Goal: Transaction & Acquisition: Purchase product/service

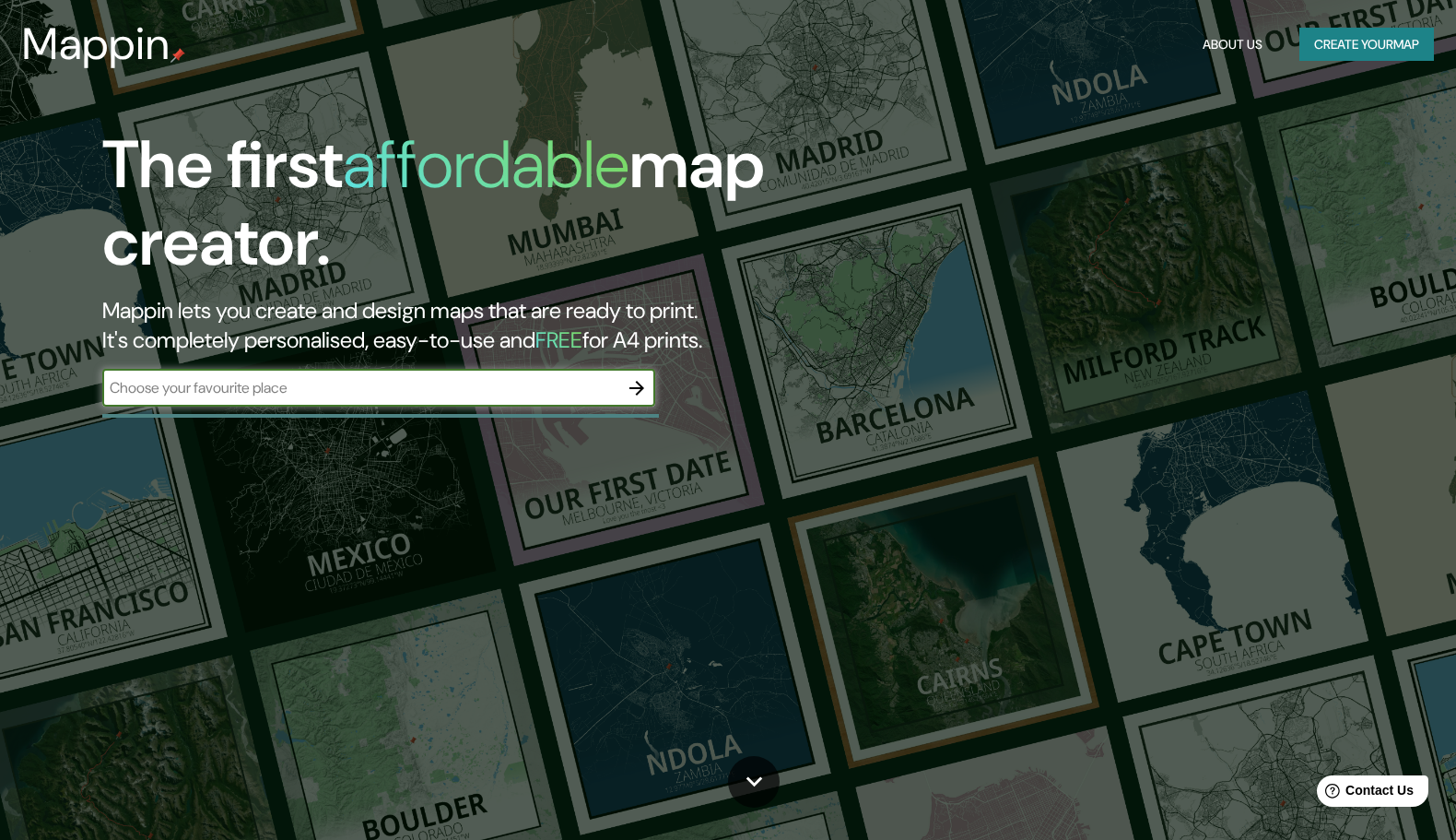
click at [231, 398] on input "text" at bounding box center [360, 387] width 516 height 21
click at [199, 393] on input "calle de la crz 45, pa<nticosaç" at bounding box center [360, 387] width 516 height 21
click at [278, 398] on input "calle de la cruz 45, pa<nticosaç" at bounding box center [360, 387] width 516 height 21
click at [335, 398] on input "calle de la cruz 45, panticosaç" at bounding box center [360, 387] width 516 height 21
type input "calle de la cruz 45, panticosa"
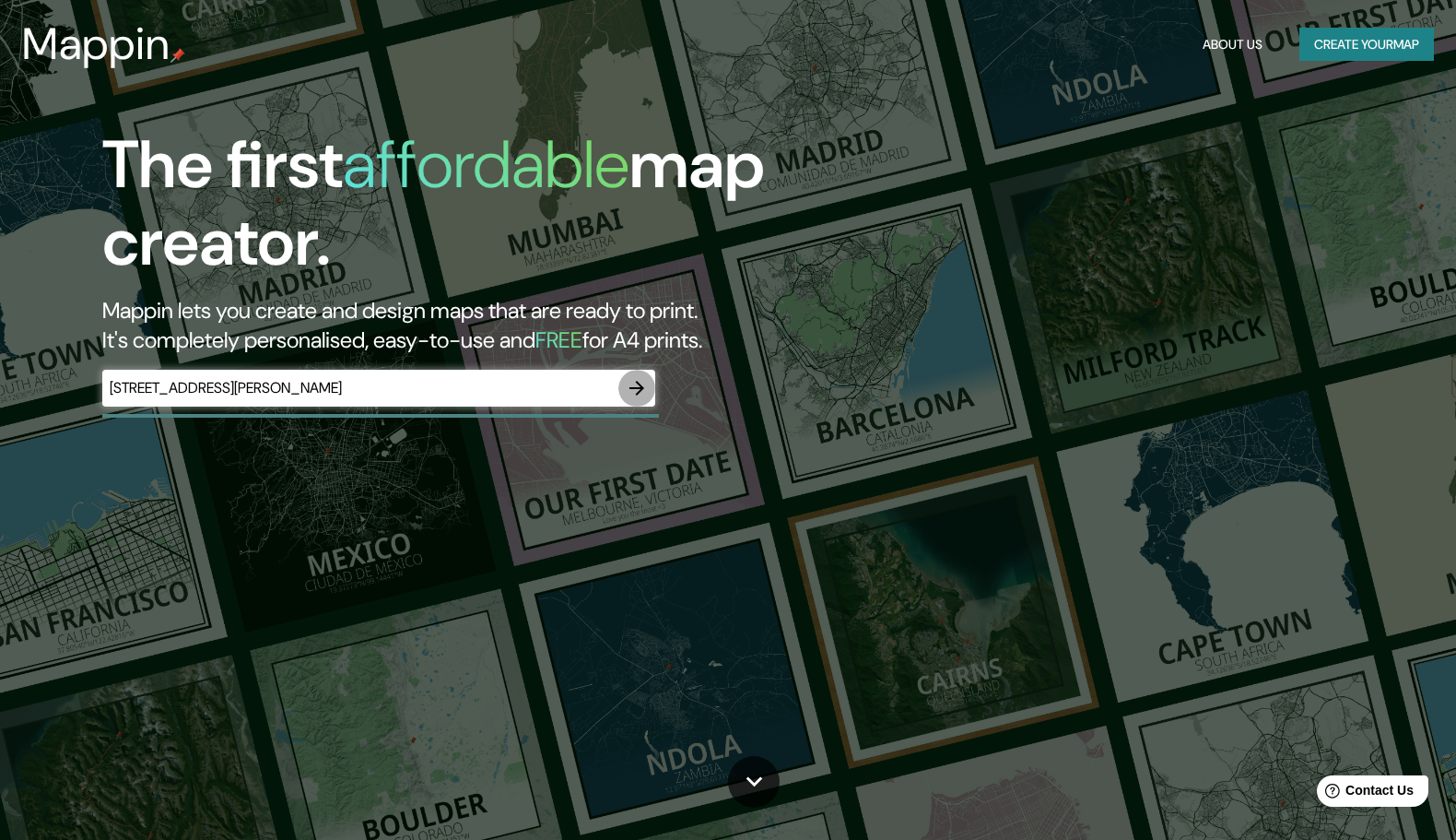
click at [645, 398] on button "button" at bounding box center [636, 387] width 37 height 37
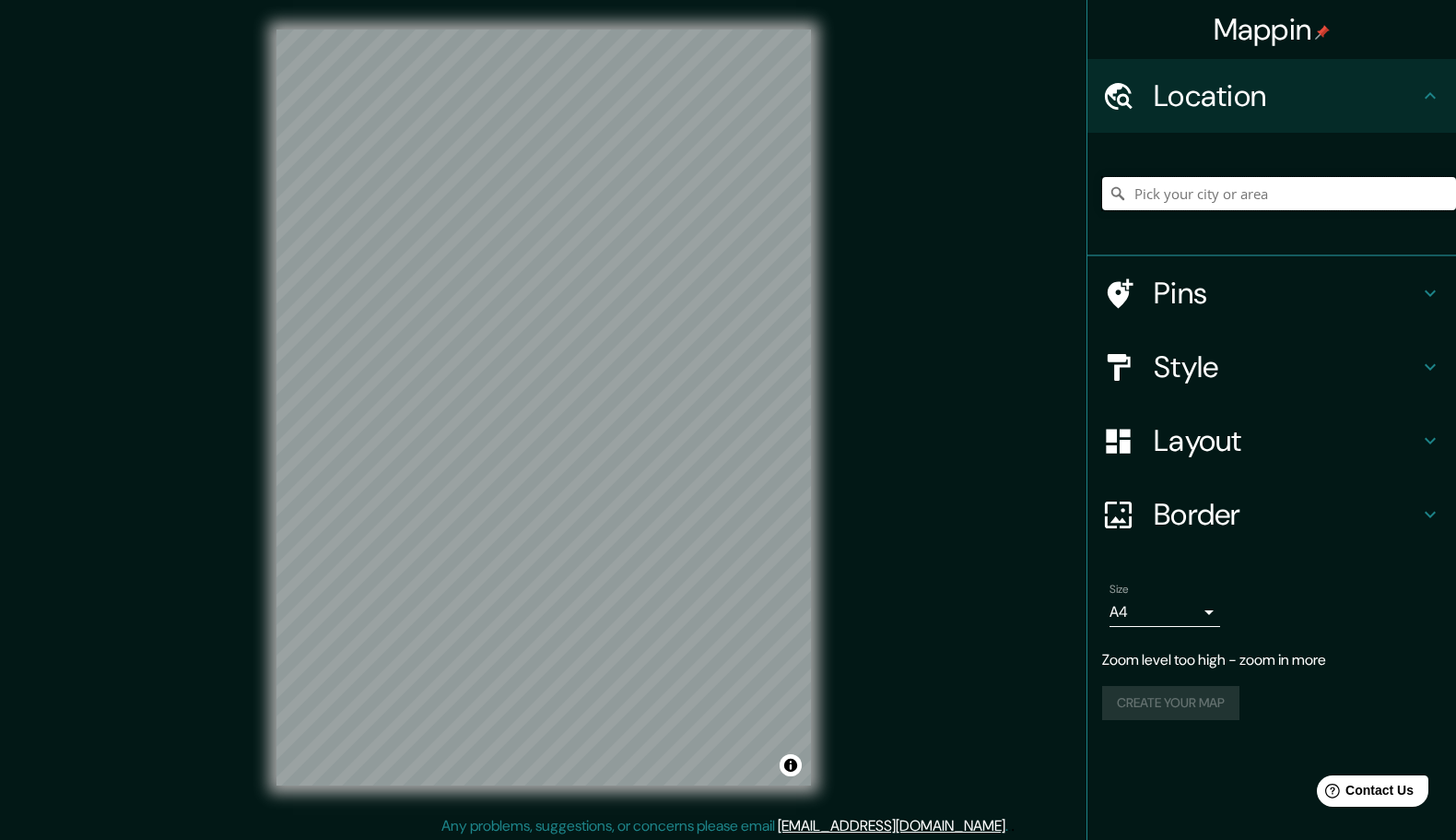
click at [1229, 183] on input "Pick your city or area" at bounding box center [1278, 193] width 354 height 33
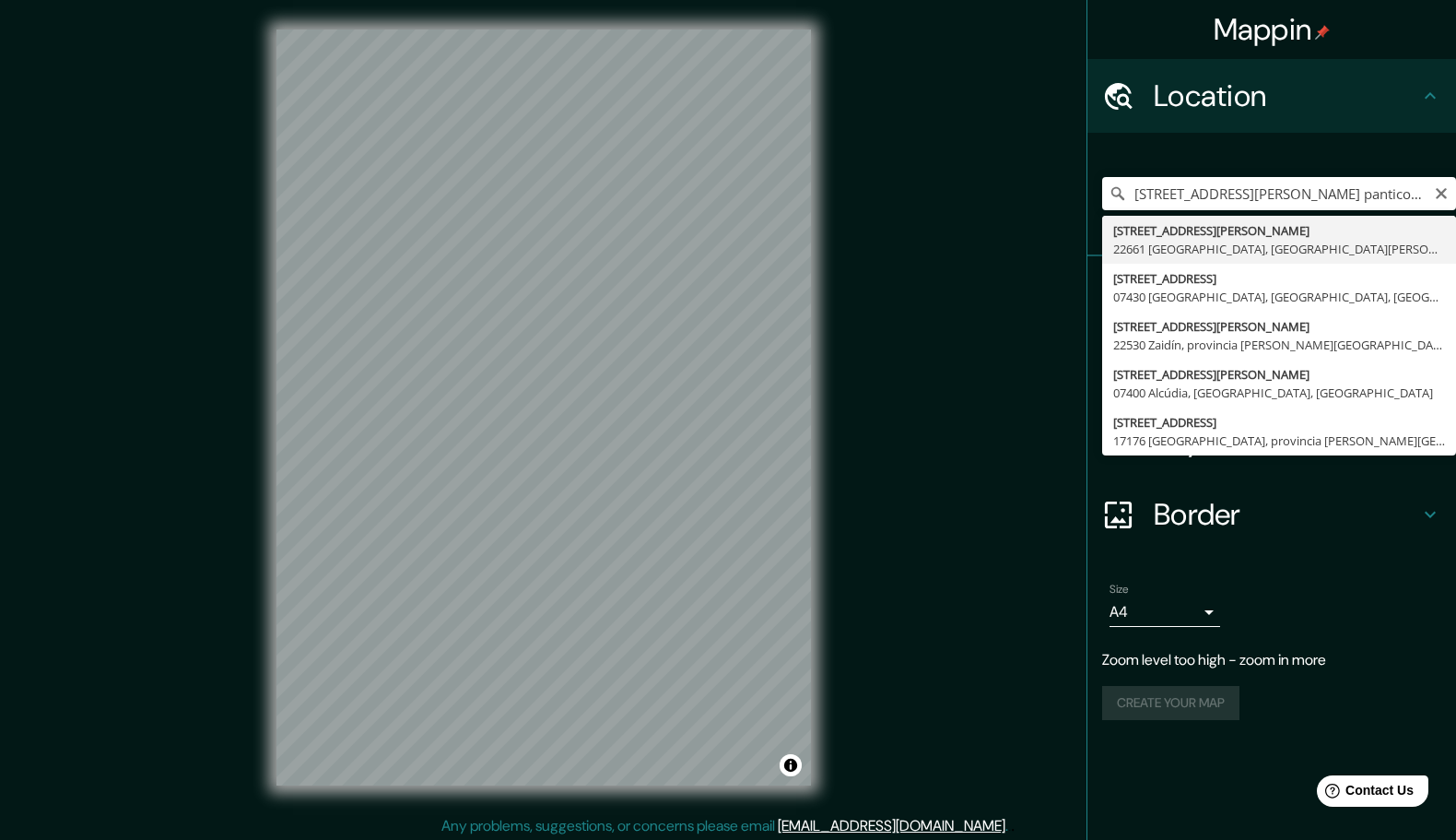
type input "[STREET_ADDRESS][PERSON_NAME][PERSON_NAME]"
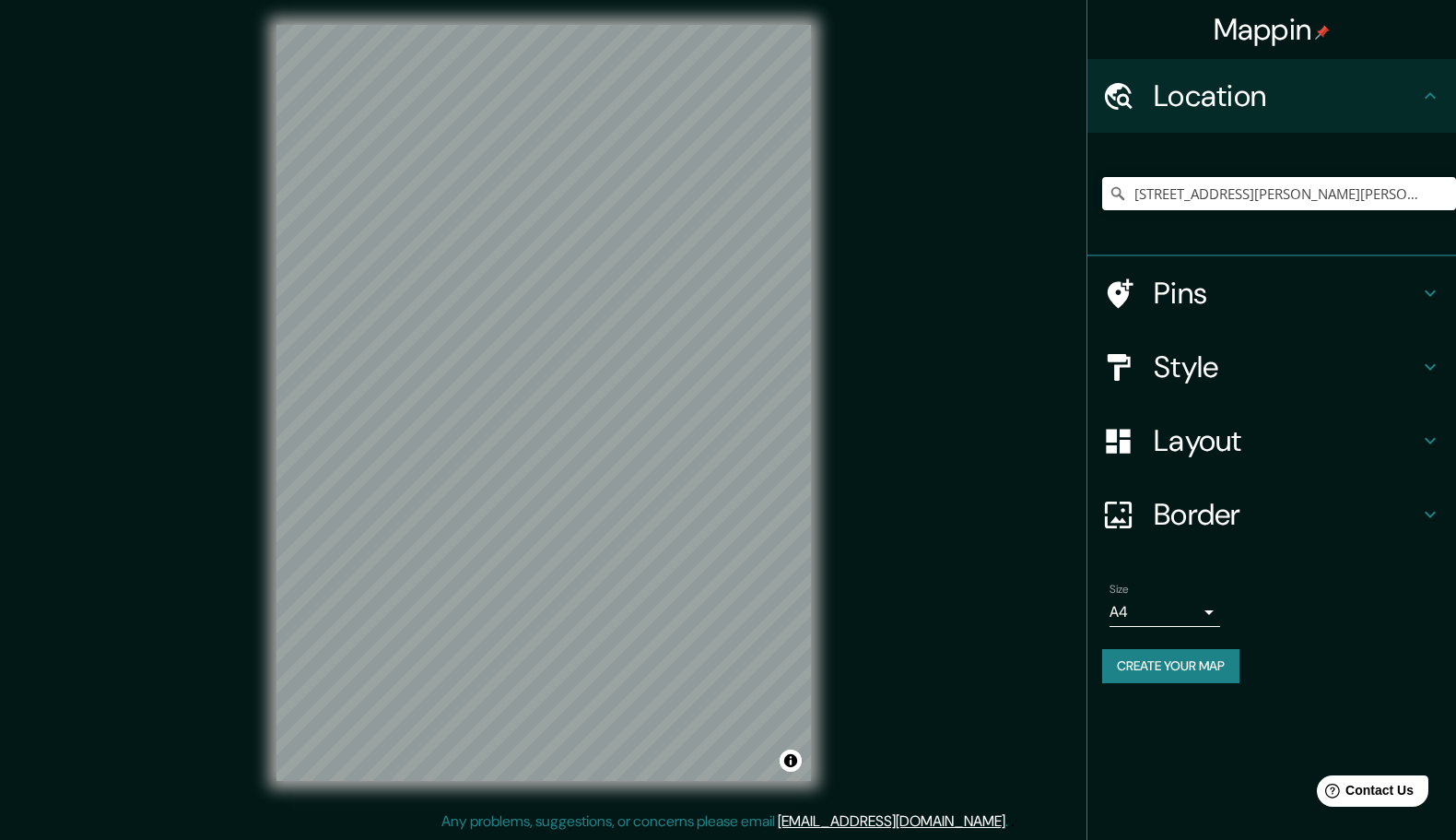
scroll to position [9, 0]
click at [1245, 299] on h4 "Pins" at bounding box center [1285, 293] width 265 height 37
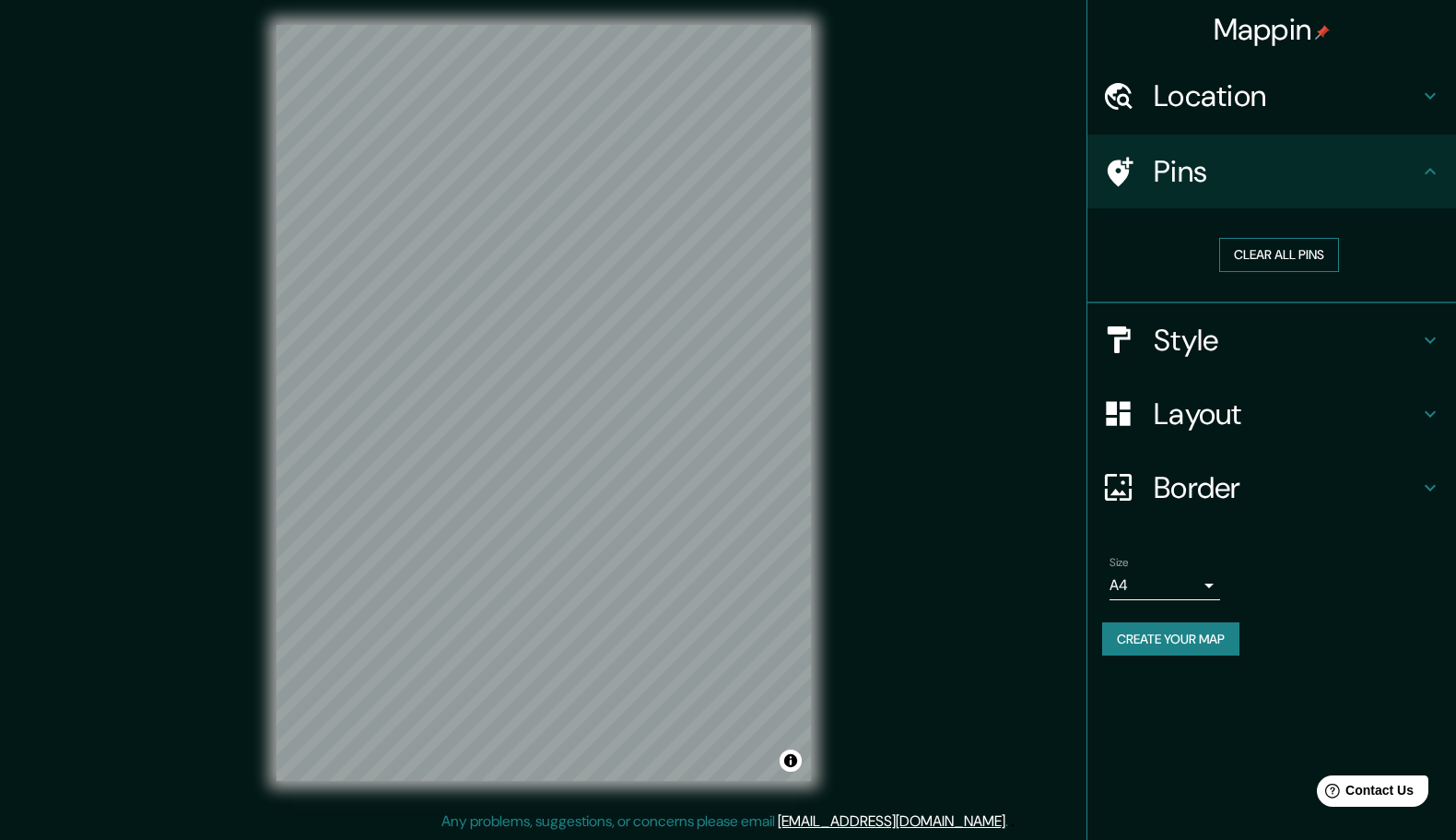
click at [1267, 272] on button "Clear all pins" at bounding box center [1278, 255] width 120 height 34
click at [1280, 94] on h4 "Location" at bounding box center [1285, 95] width 265 height 37
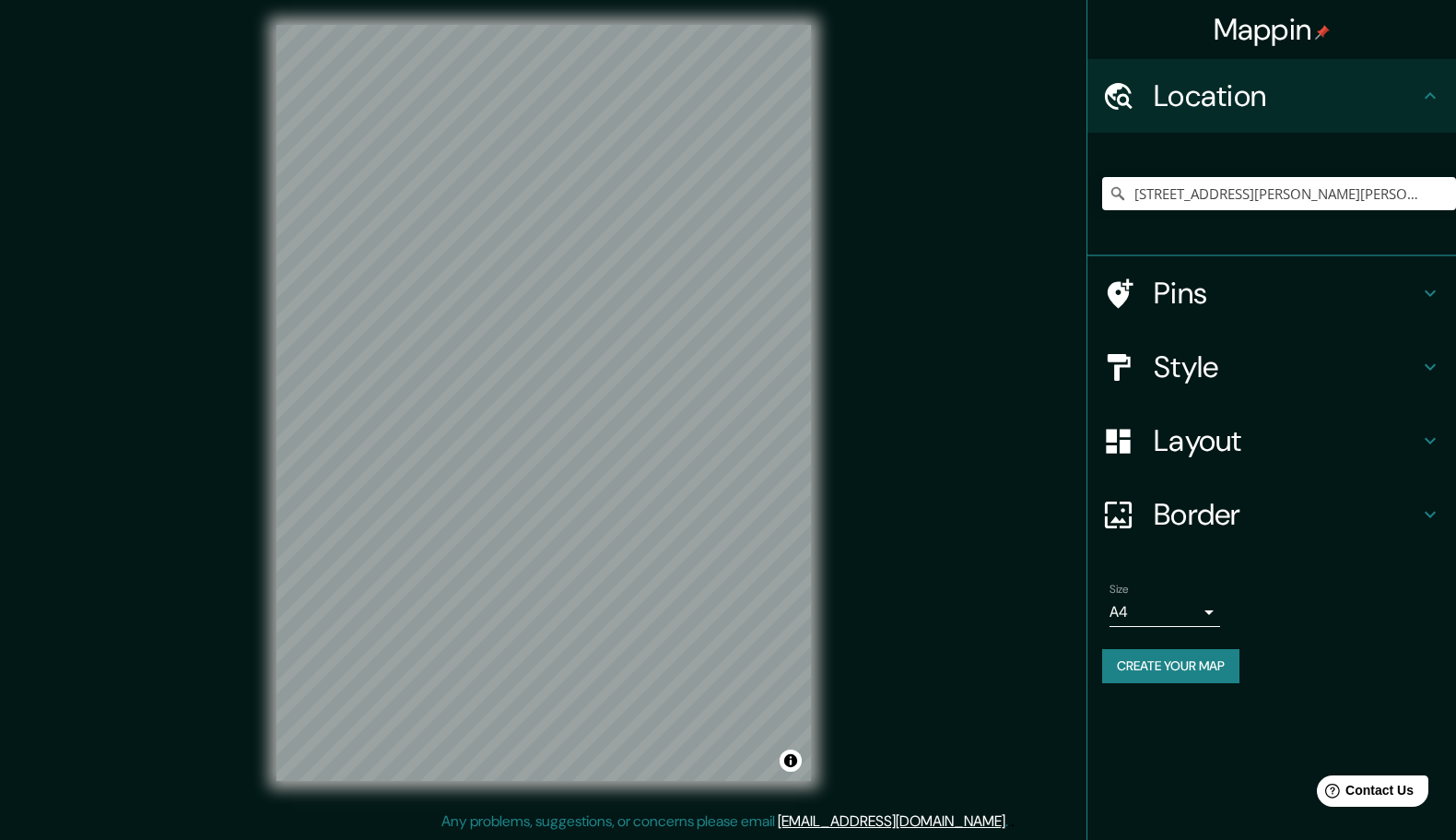
click at [1214, 459] on h4 "Layout" at bounding box center [1285, 440] width 265 height 37
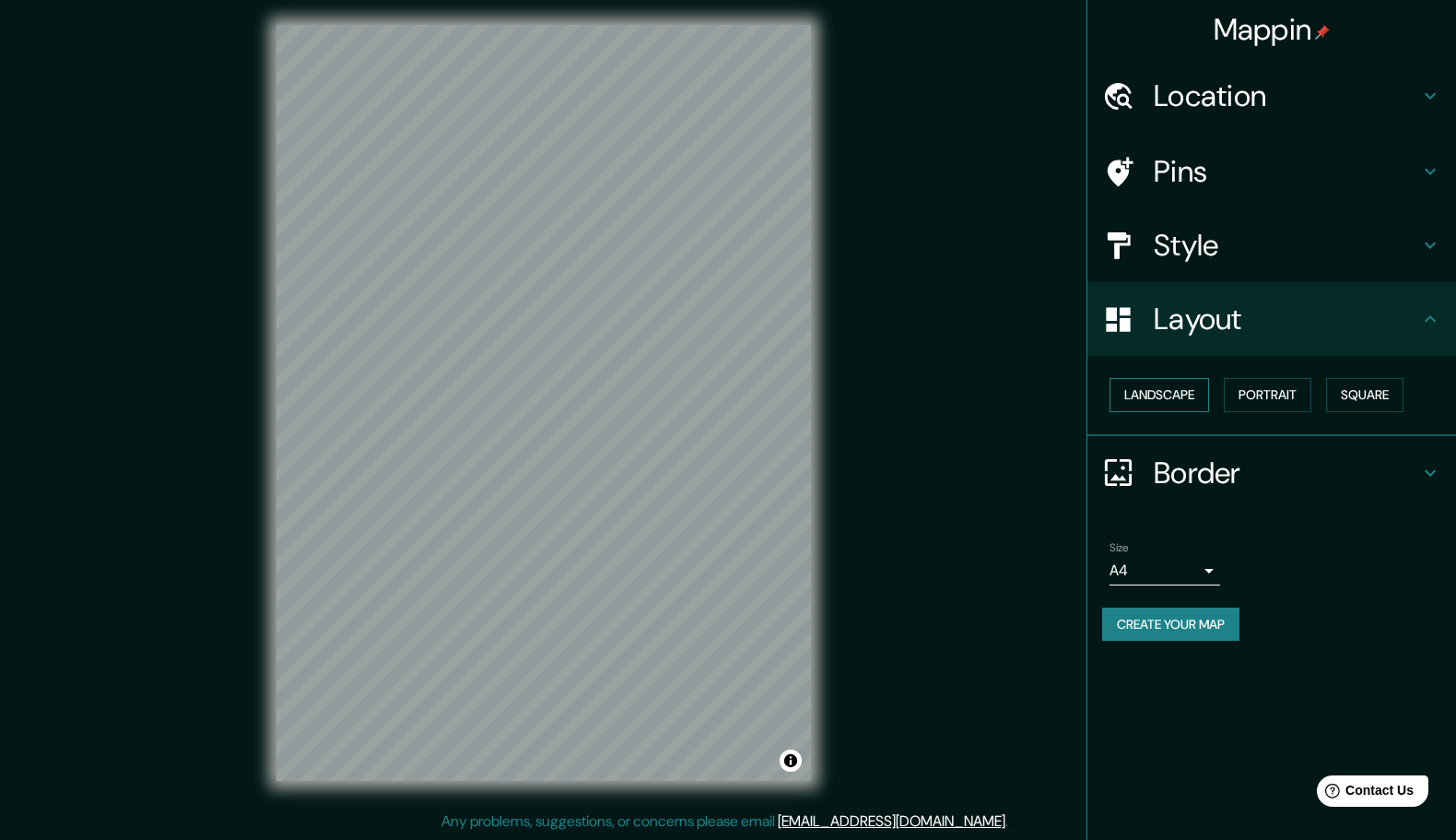
click at [1193, 412] on button "Landscape" at bounding box center [1159, 395] width 99 height 34
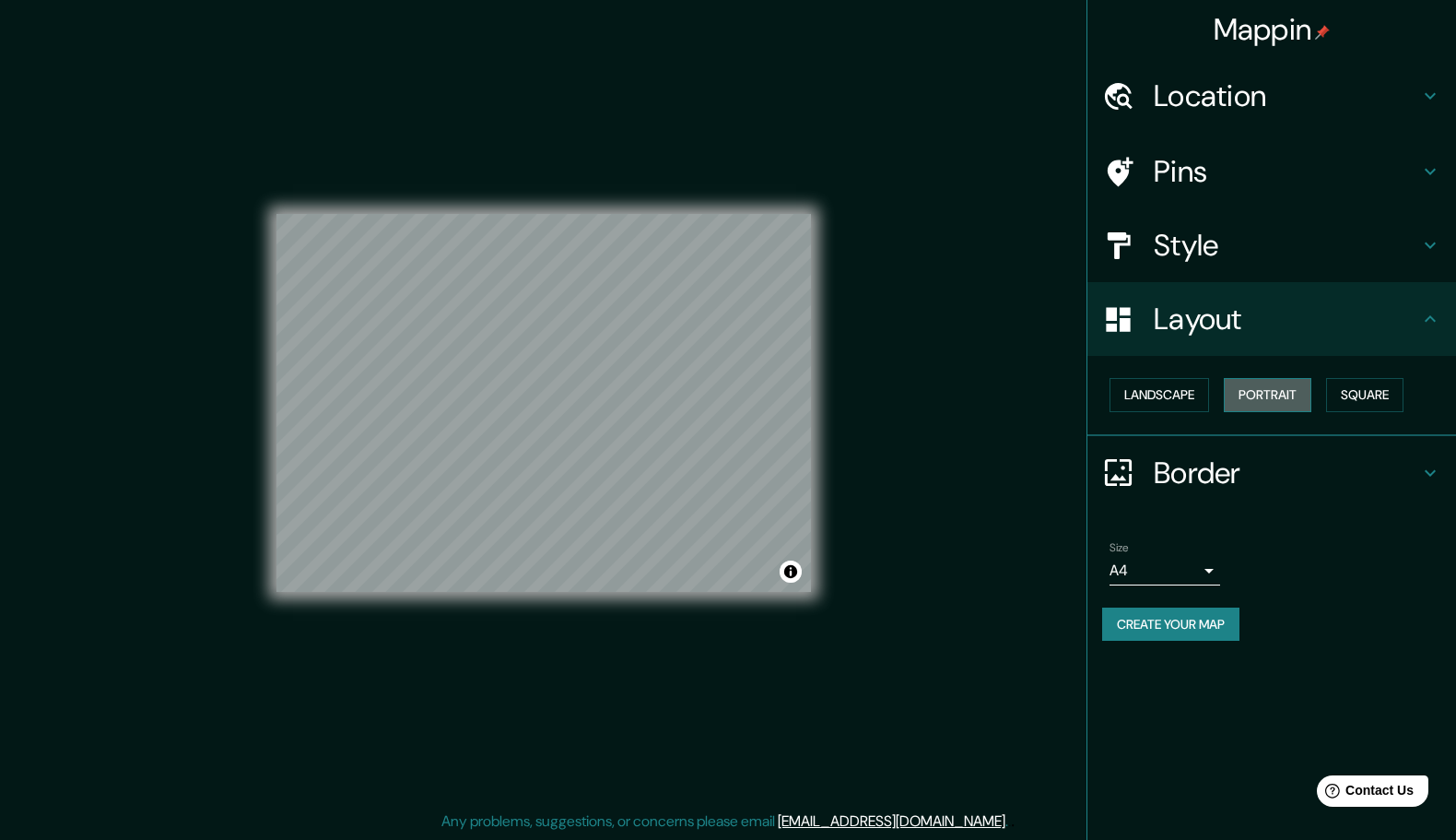
click at [1257, 410] on button "Portrait" at bounding box center [1267, 395] width 87 height 34
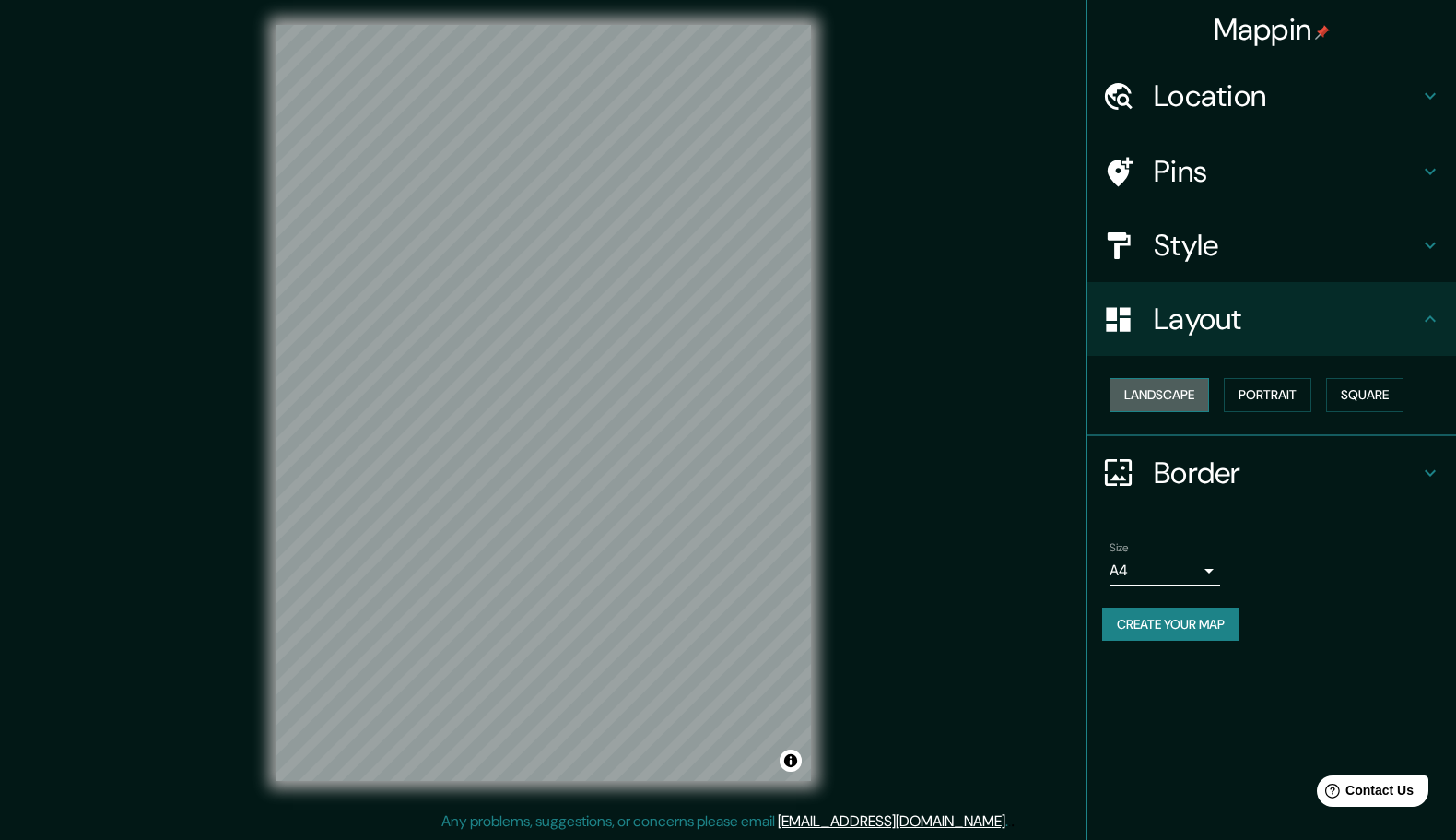
click at [1156, 412] on button "Landscape" at bounding box center [1159, 395] width 99 height 34
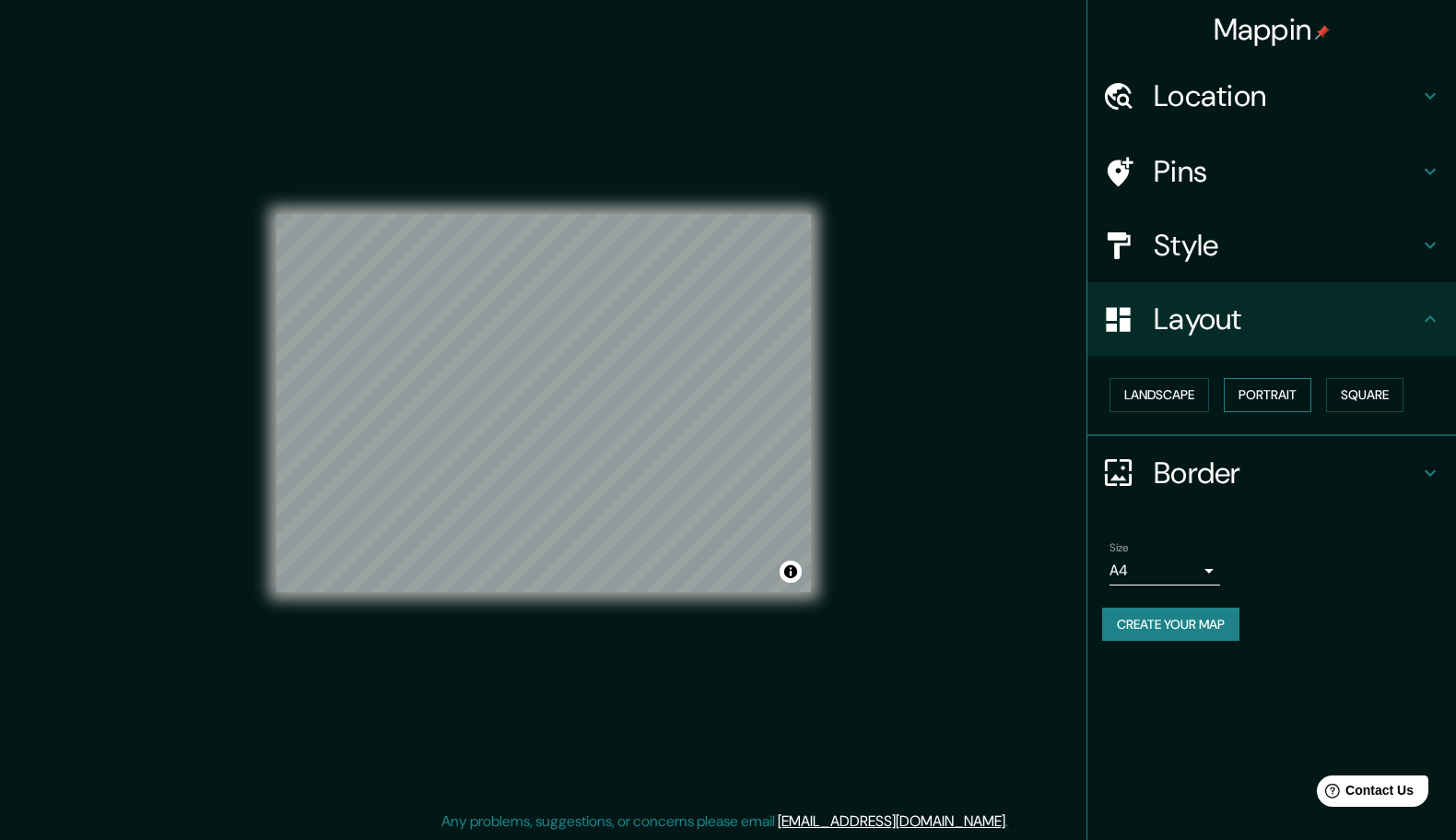
click at [1257, 412] on button "Portrait" at bounding box center [1267, 395] width 87 height 34
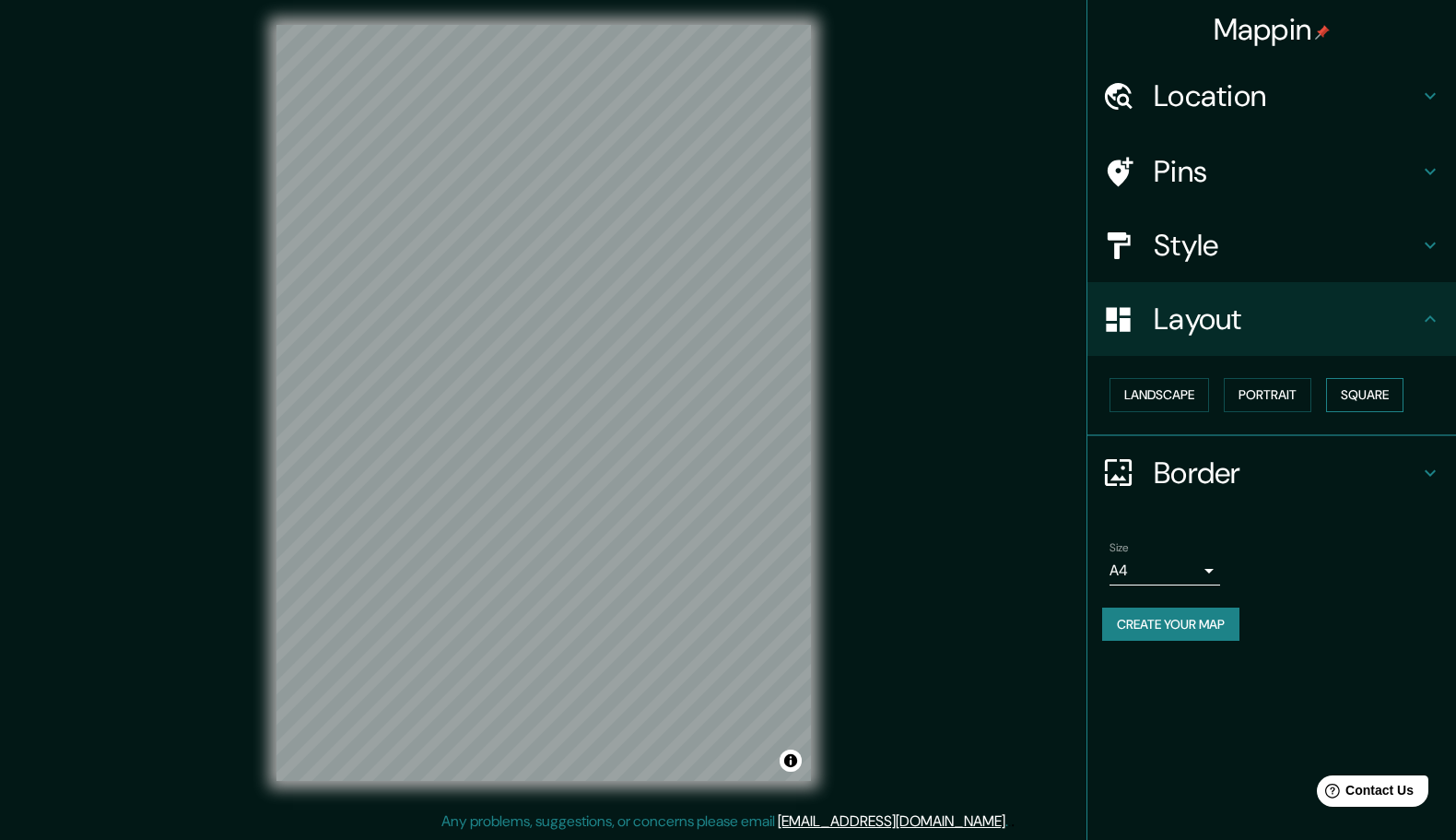
click at [1353, 410] on button "Square" at bounding box center [1365, 395] width 77 height 34
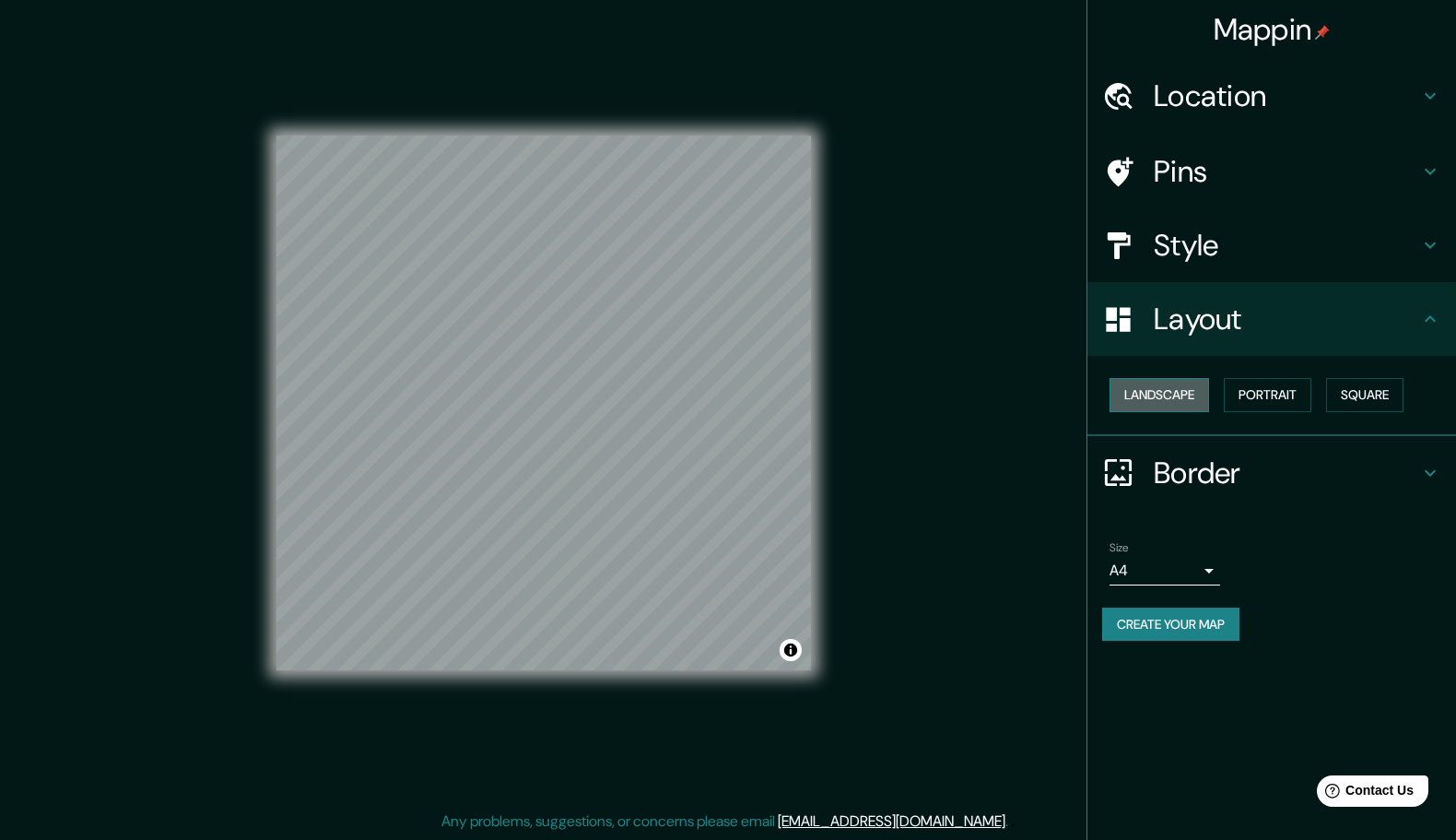
click at [1162, 412] on button "Landscape" at bounding box center [1159, 395] width 99 height 34
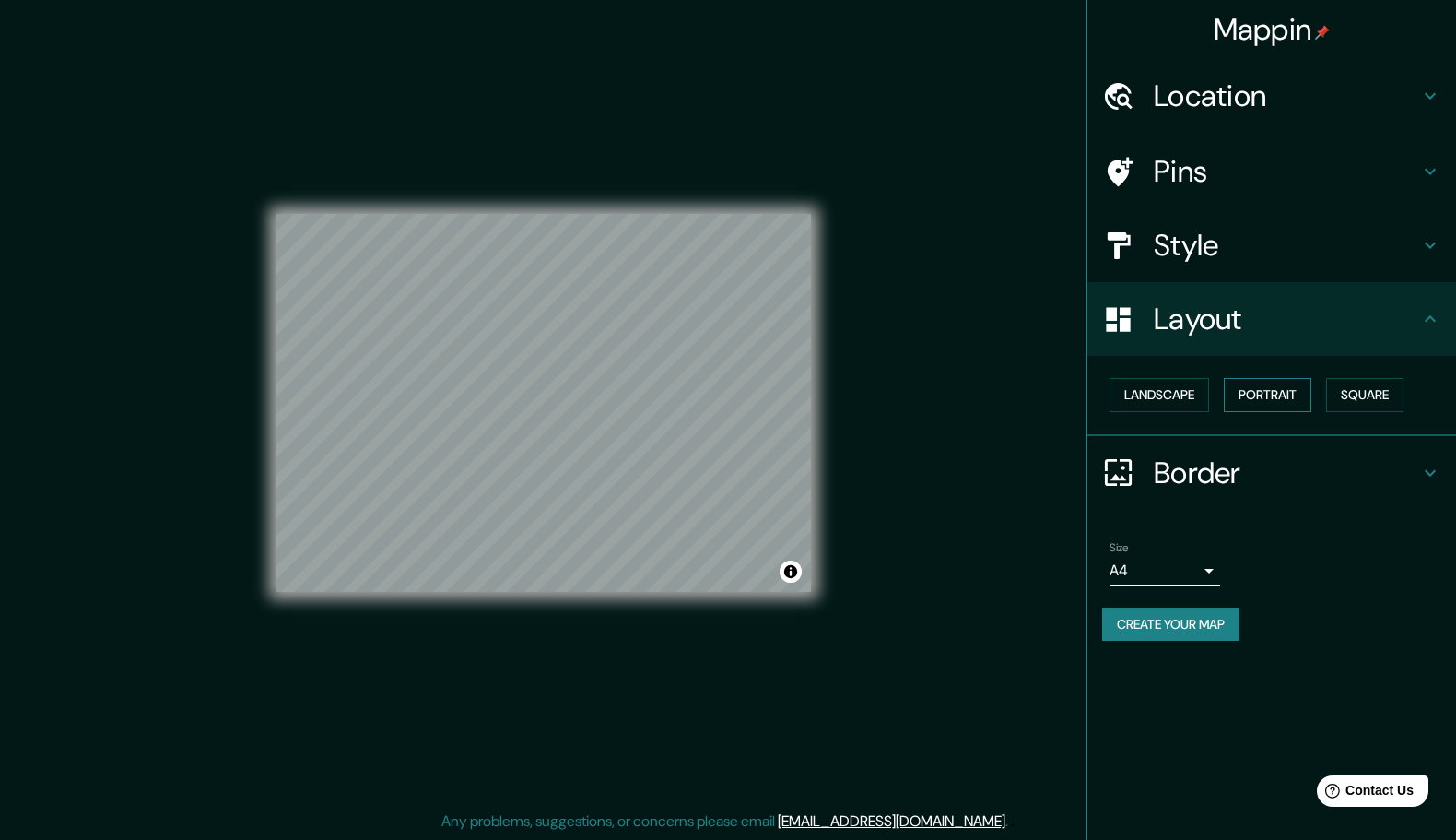
click at [1299, 412] on button "Portrait" at bounding box center [1267, 395] width 87 height 34
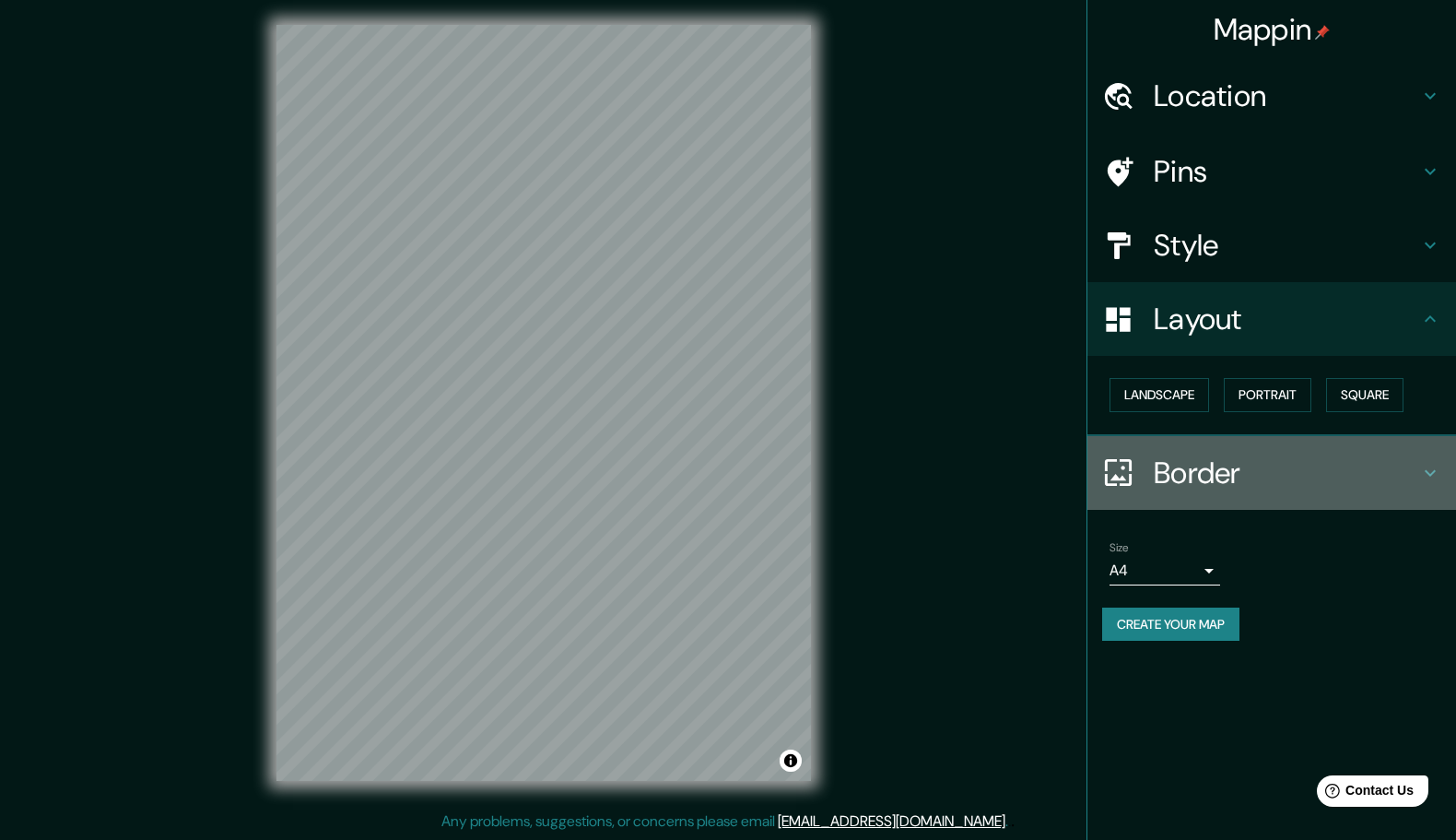
click at [1231, 491] on h4 "Border" at bounding box center [1285, 473] width 265 height 37
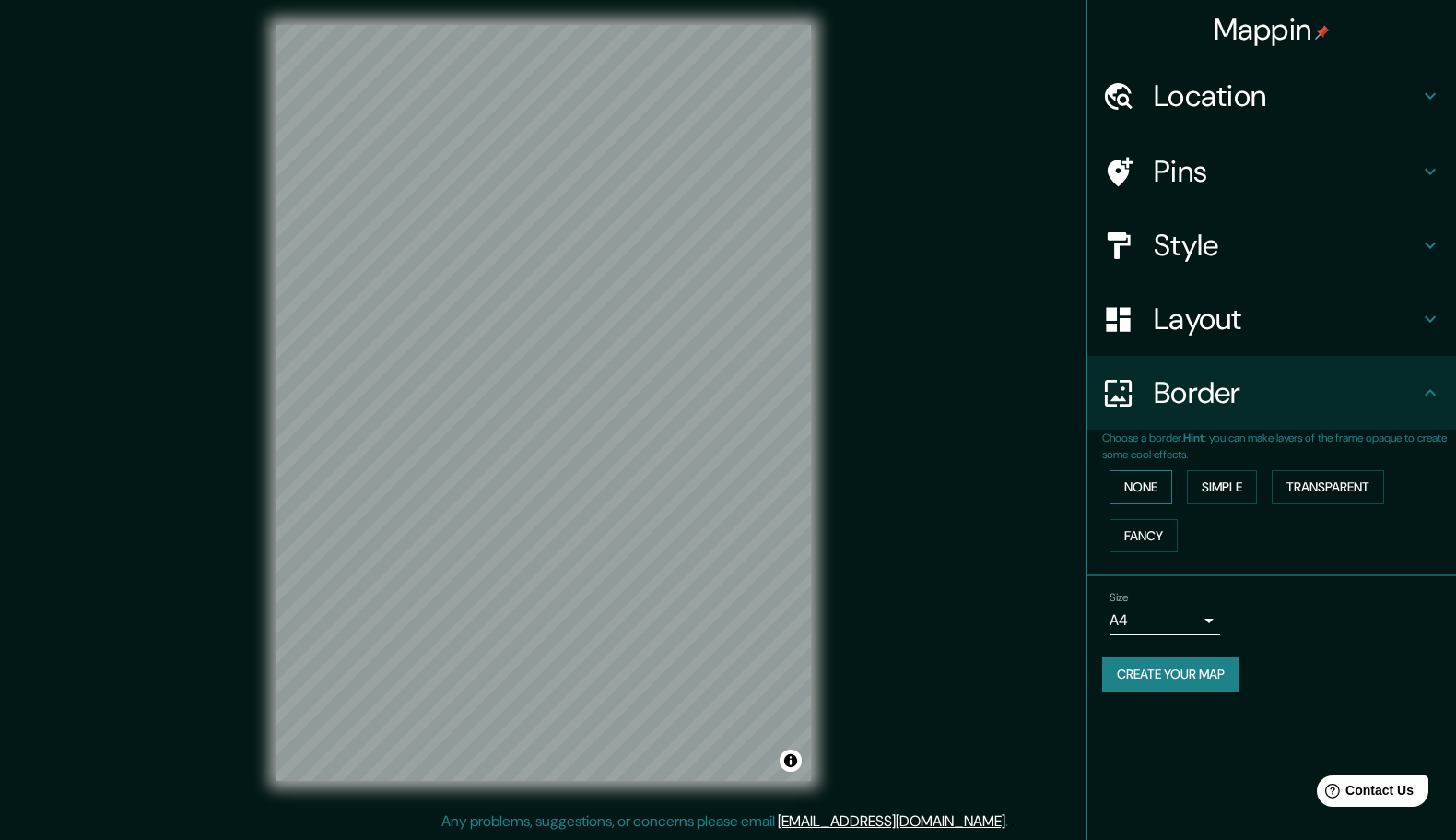
click at [1127, 504] on button "None" at bounding box center [1140, 488] width 63 height 34
click at [1145, 504] on button "None" at bounding box center [1140, 488] width 63 height 34
click at [1218, 502] on button "Simple" at bounding box center [1222, 488] width 70 height 34
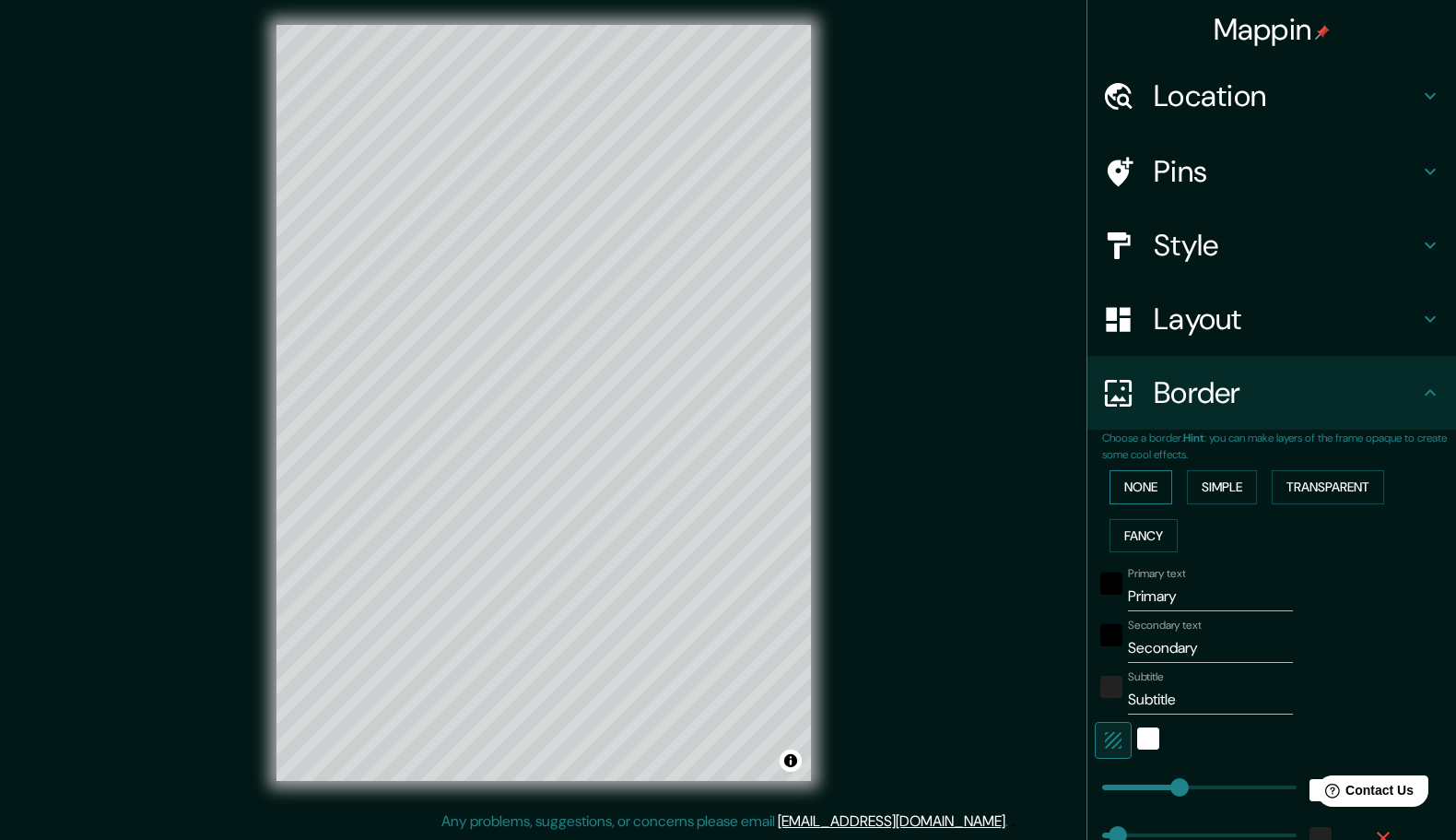
click at [1118, 504] on button "None" at bounding box center [1140, 488] width 63 height 34
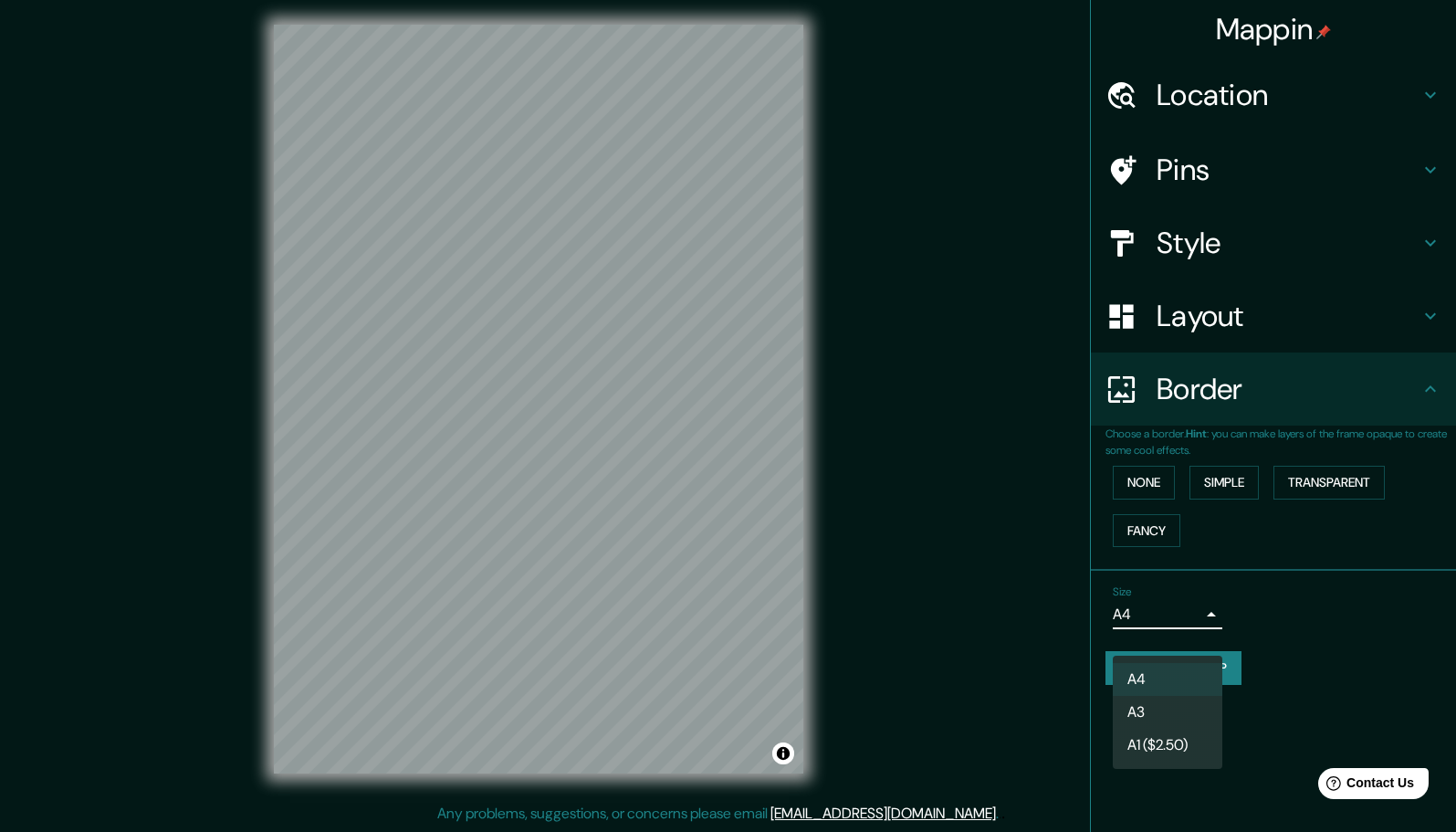
click at [1193, 633] on body "Mappin Location Calle De La Cruz 45, 22661 Panticosa, provincia de Huesca, Espa…" at bounding box center [728, 411] width 1456 height 832
click at [1169, 713] on li "A3" at bounding box center [1167, 712] width 109 height 32
type input "a4"
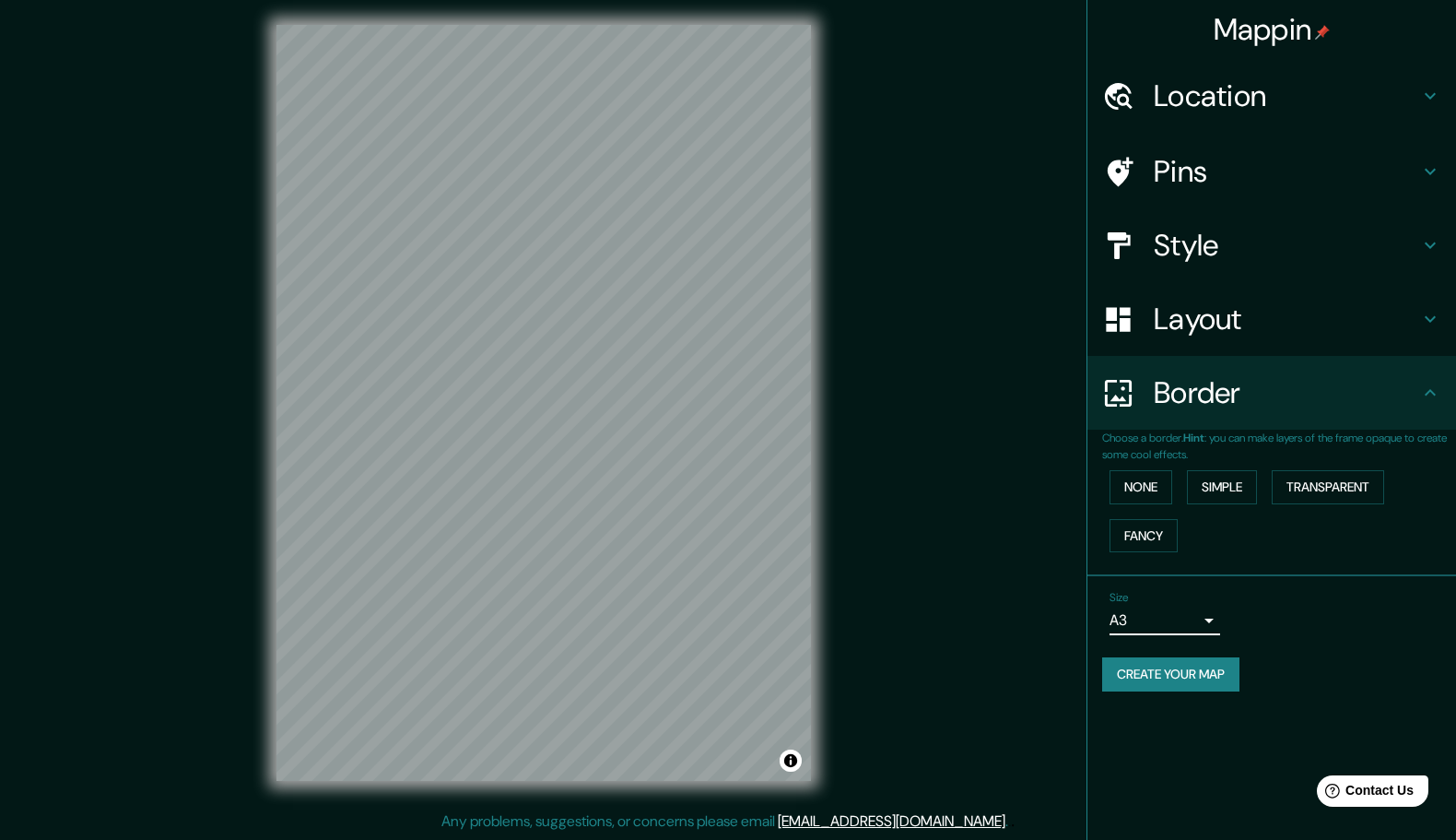
click at [1192, 646] on body "Mappin Location Calle De La Cruz 45, 22661 Panticosa, provincia de Huesca, Espa…" at bounding box center [728, 415] width 1456 height 840
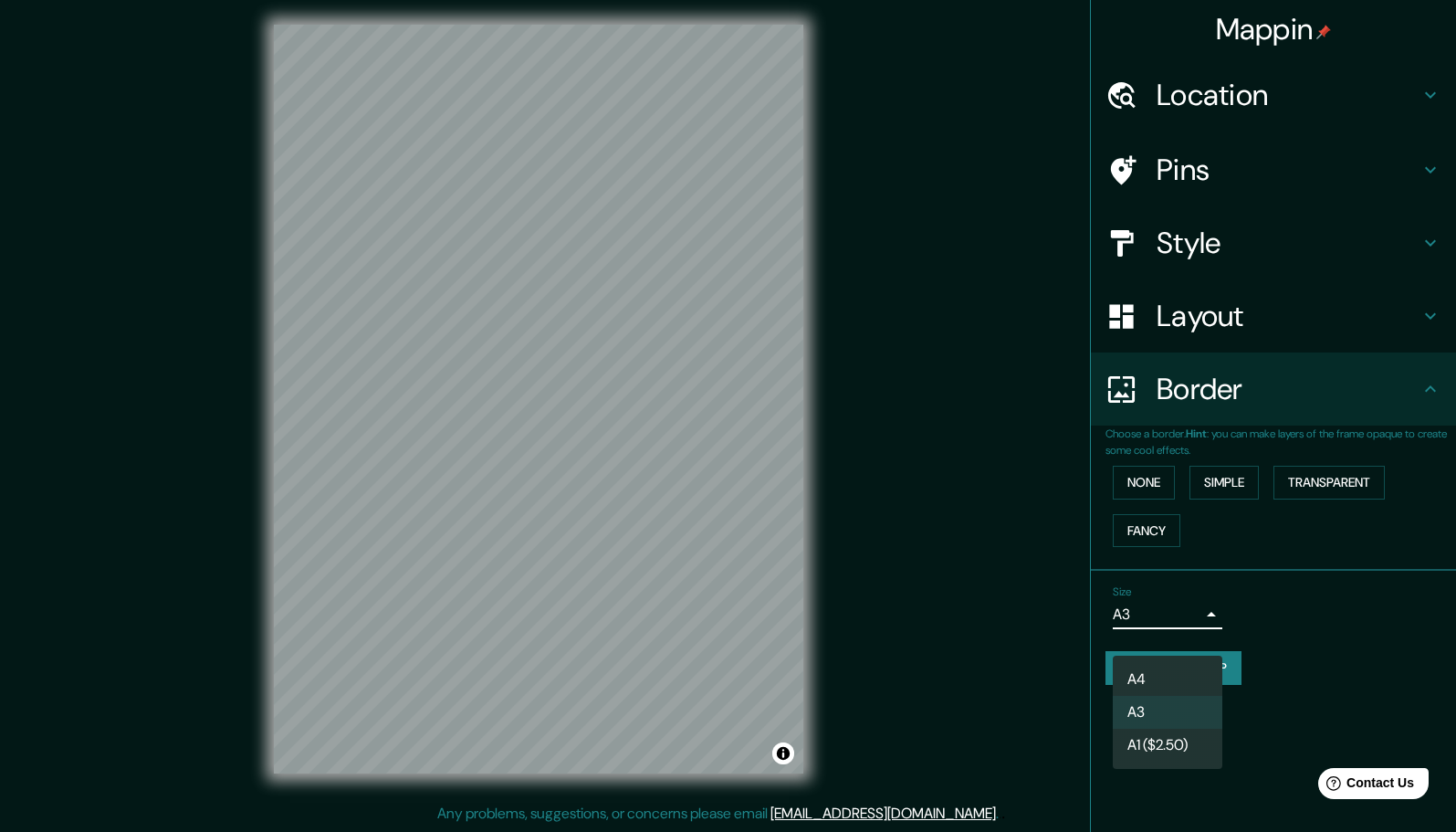
click at [1181, 639] on div at bounding box center [728, 416] width 1456 height 832
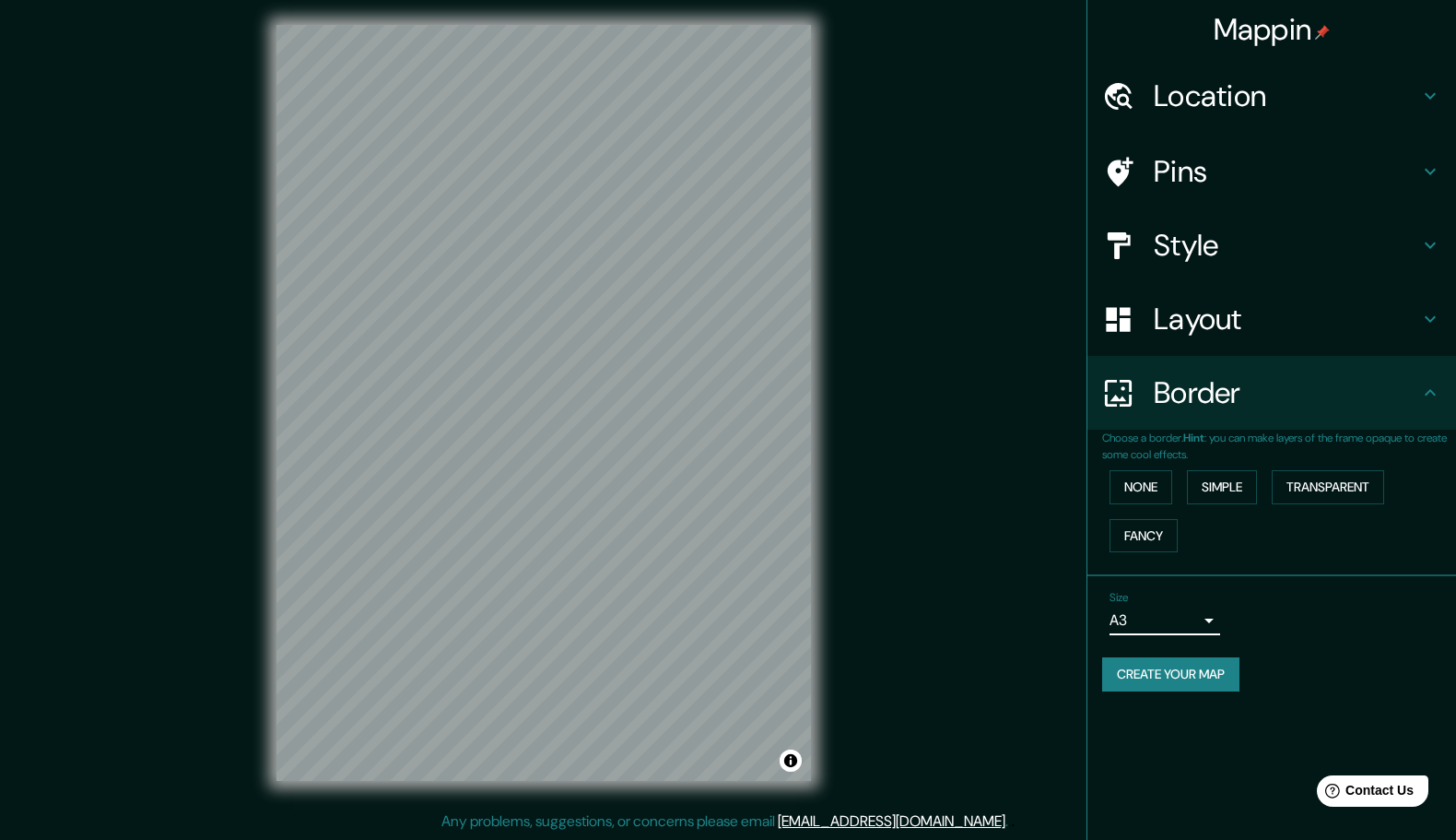
click at [1288, 240] on h4 "Style" at bounding box center [1285, 244] width 265 height 37
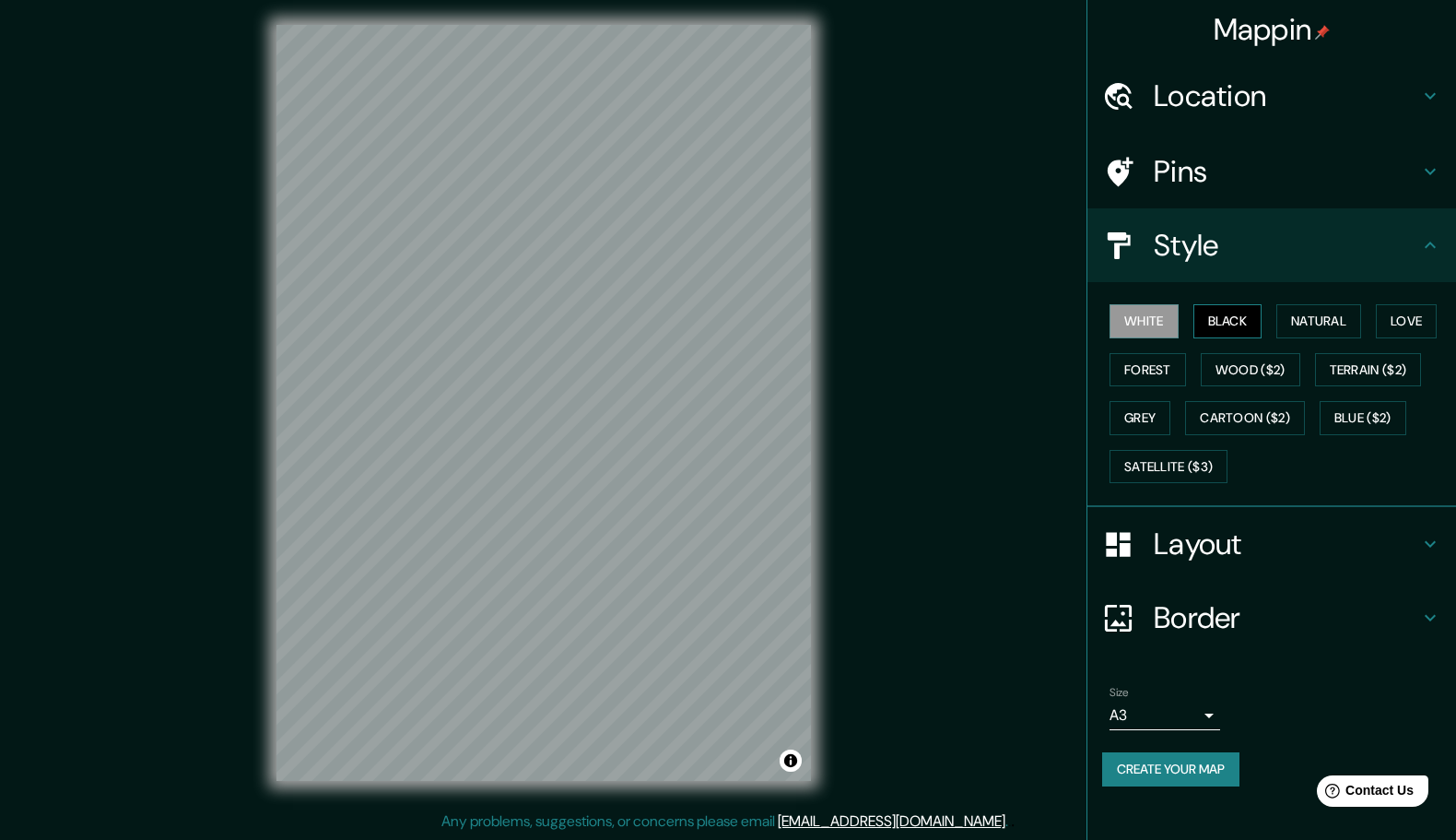
click at [1202, 339] on button "Black" at bounding box center [1228, 321] width 69 height 34
click at [1306, 334] on button "Natural" at bounding box center [1318, 321] width 84 height 34
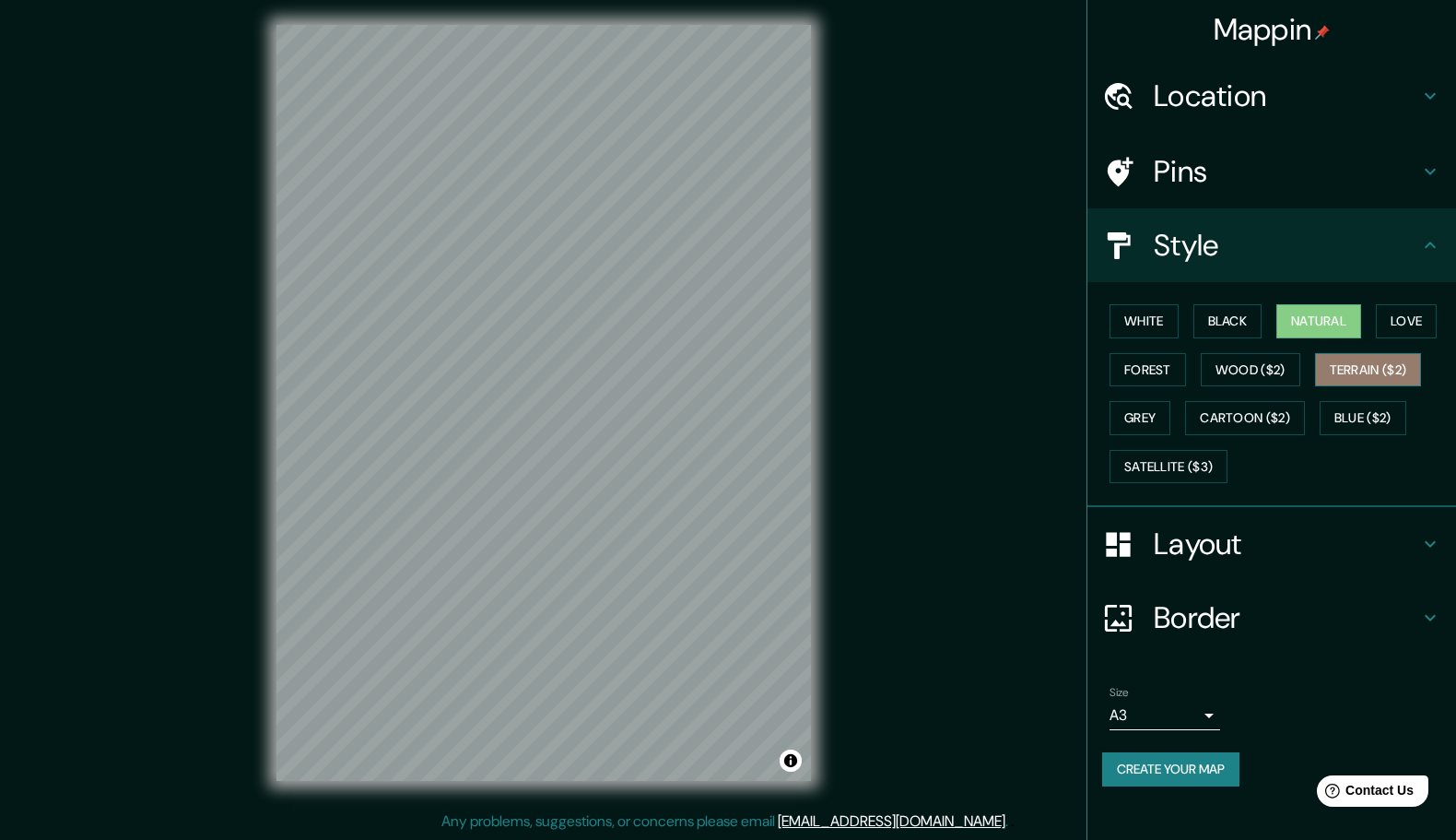
click at [1315, 387] on button "Terrain ($2)" at bounding box center [1369, 370] width 107 height 34
click at [1170, 425] on button "Grey" at bounding box center [1139, 418] width 61 height 34
click at [1315, 387] on button "Terrain ($2)" at bounding box center [1369, 370] width 107 height 34
click at [1185, 435] on button "Cartoon ($2)" at bounding box center [1245, 418] width 120 height 34
click at [1175, 490] on div "White Black Natural Love Forest Wood ($2) Terrain ($2) Grey Cartoon ($2) Blue (…" at bounding box center [1278, 393] width 354 height 194
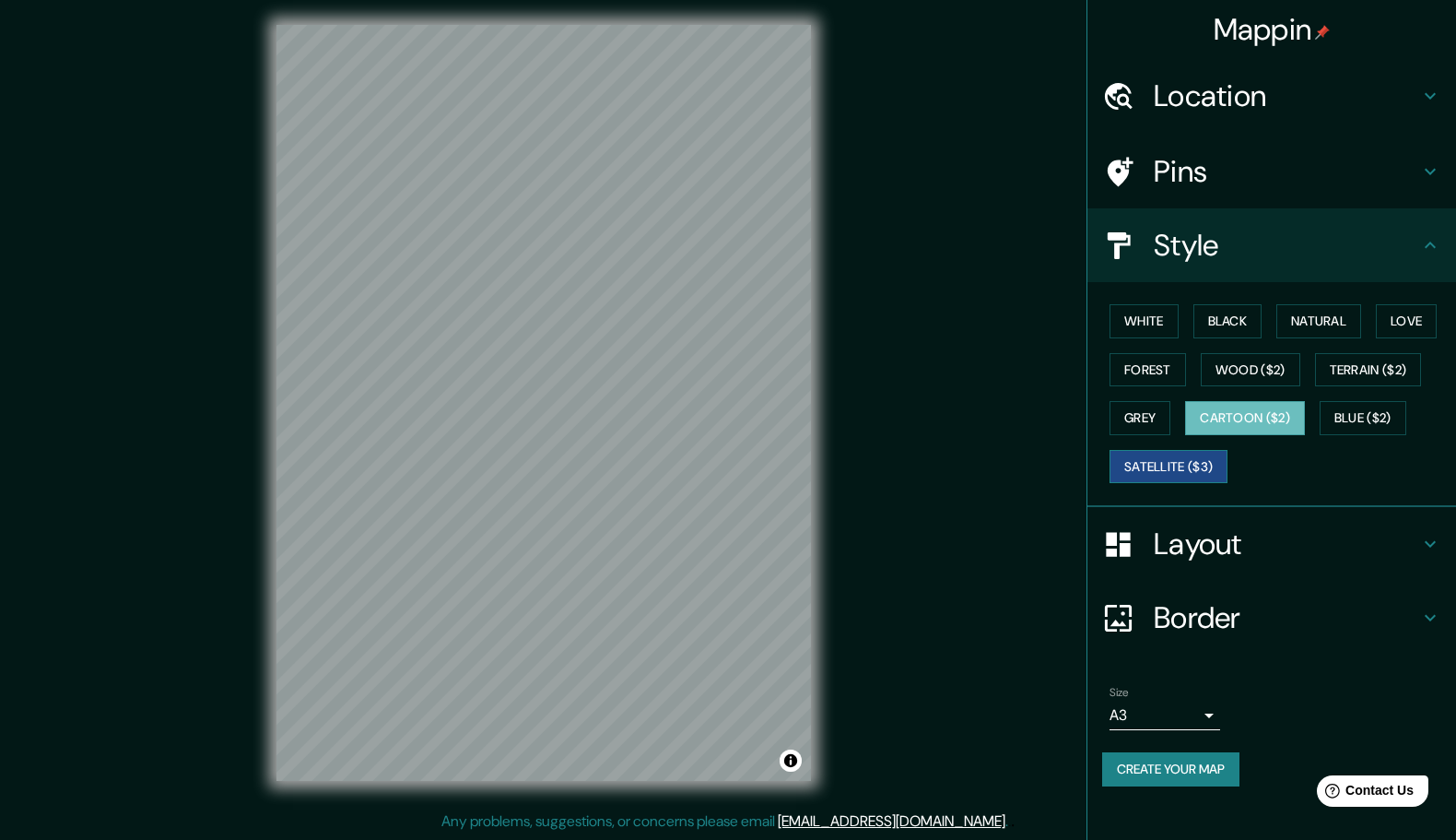
click at [1177, 484] on button "Satellite ($3)" at bounding box center [1168, 467] width 118 height 34
click at [1323, 435] on button "Blue ($2)" at bounding box center [1363, 418] width 86 height 34
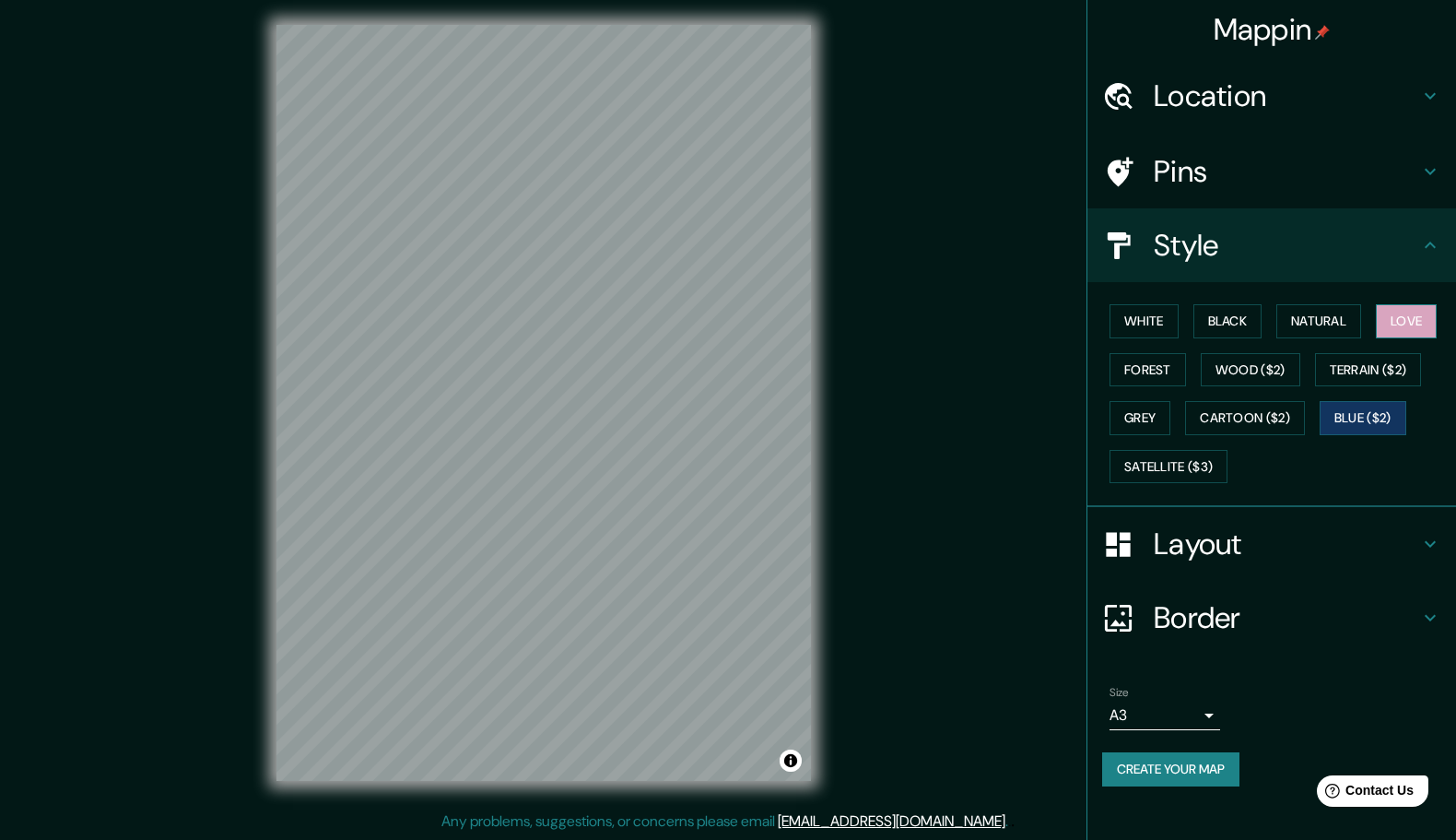
click at [1376, 339] on button "Love" at bounding box center [1405, 321] width 61 height 34
click at [1118, 321] on button "White" at bounding box center [1144, 321] width 69 height 34
click at [1195, 315] on div "White Black Natural Love Forest Wood ($2) Terrain ($2) Grey Cartoon ($2) Blue (…" at bounding box center [1278, 393] width 354 height 194
click at [1232, 339] on button "Black" at bounding box center [1228, 321] width 69 height 34
click at [1199, 180] on h4 "Pins" at bounding box center [1285, 171] width 265 height 37
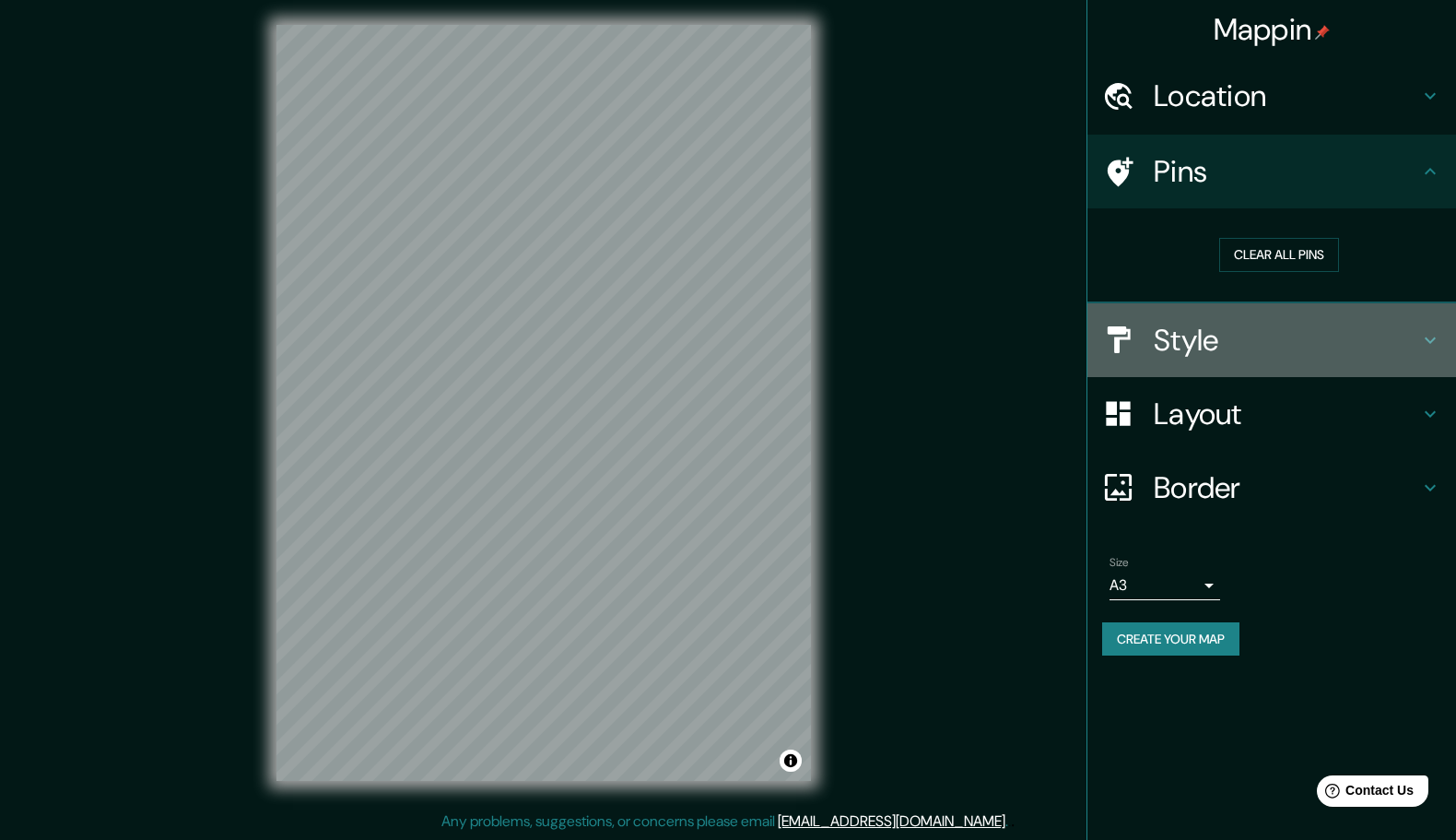
click at [1291, 338] on h4 "Style" at bounding box center [1285, 340] width 265 height 37
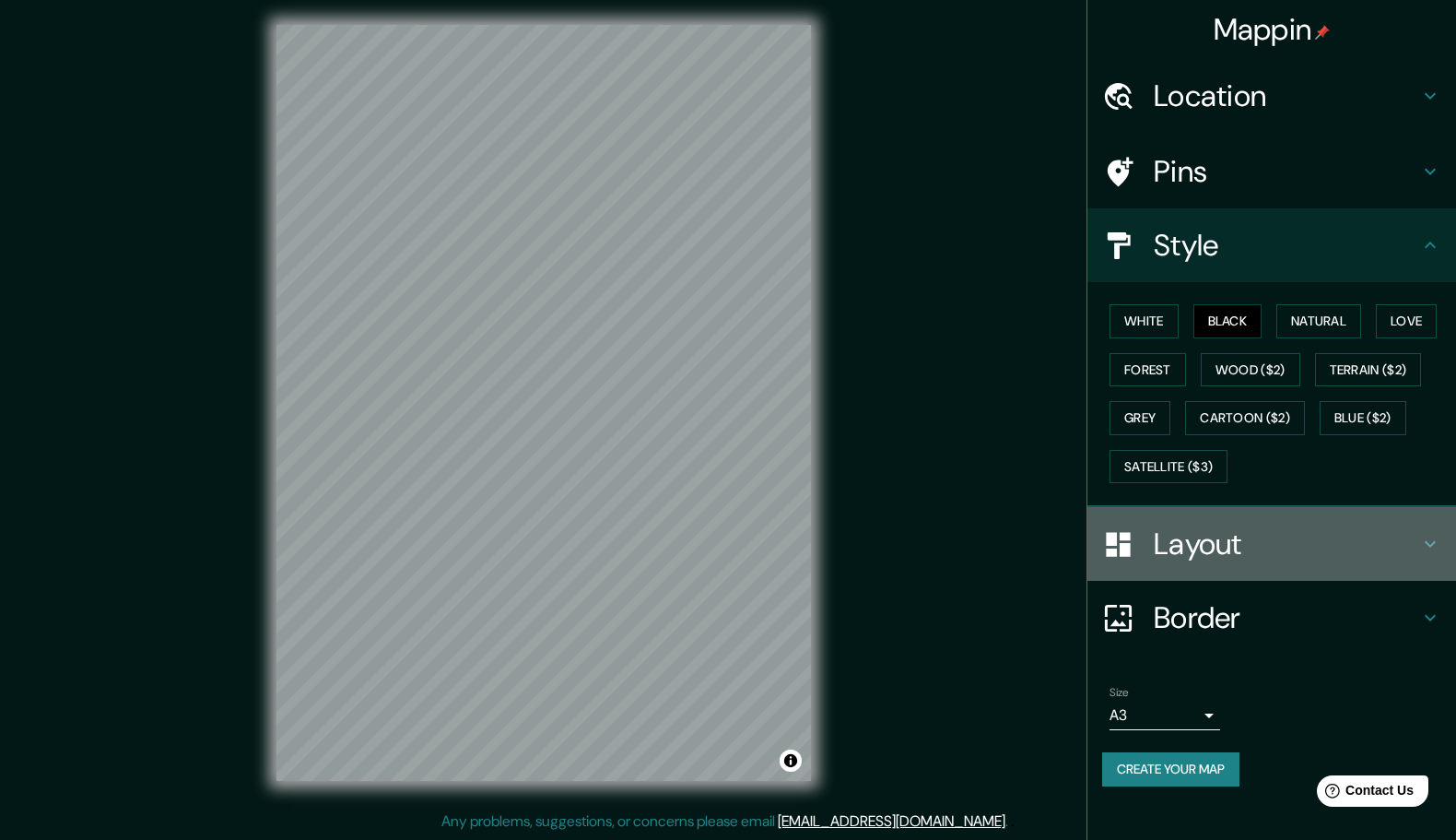
click at [1237, 562] on h4 "Layout" at bounding box center [1285, 543] width 265 height 37
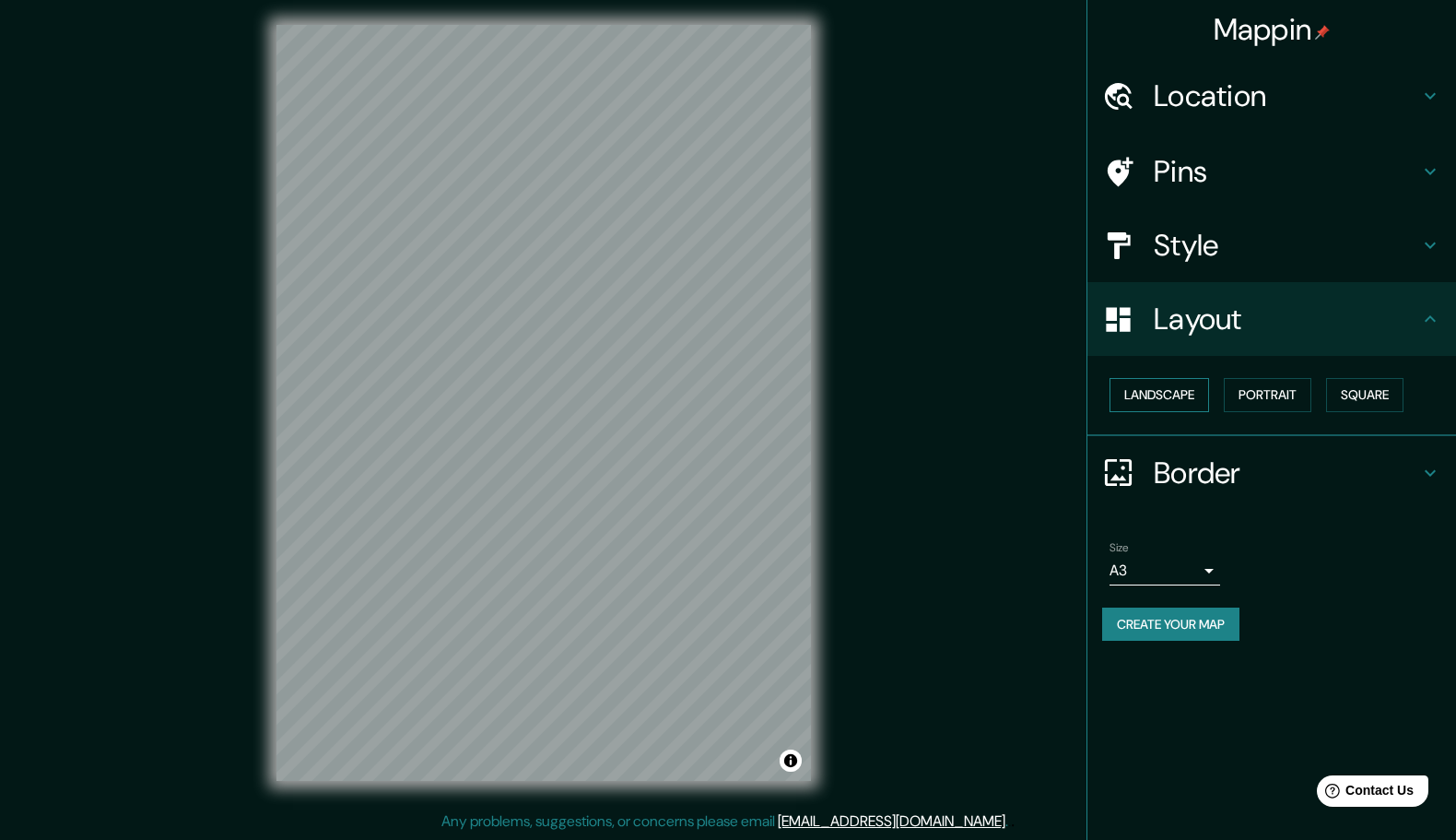
click at [1184, 412] on button "Landscape" at bounding box center [1159, 395] width 99 height 34
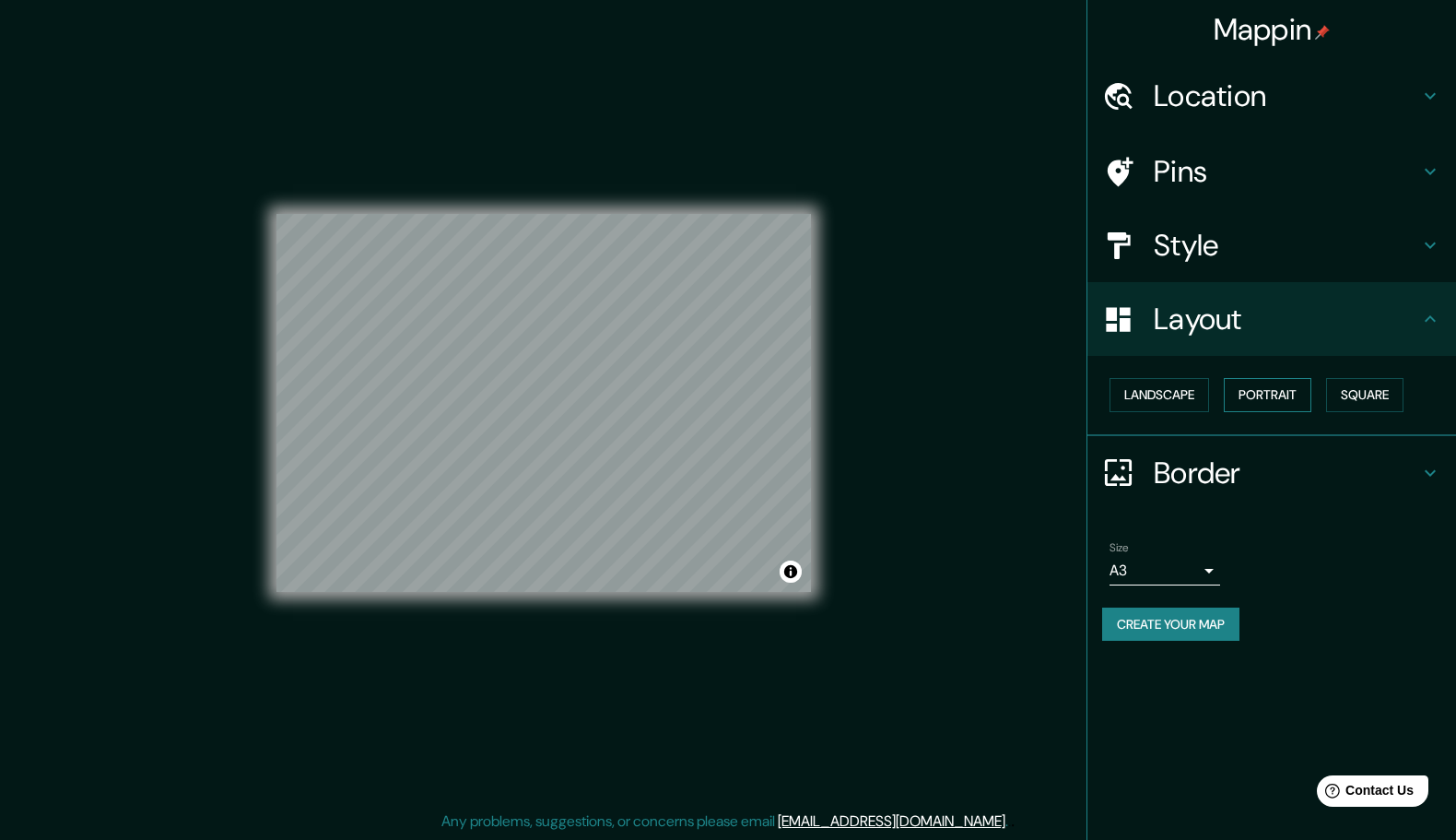
click at [1260, 406] on button "Portrait" at bounding box center [1267, 395] width 87 height 34
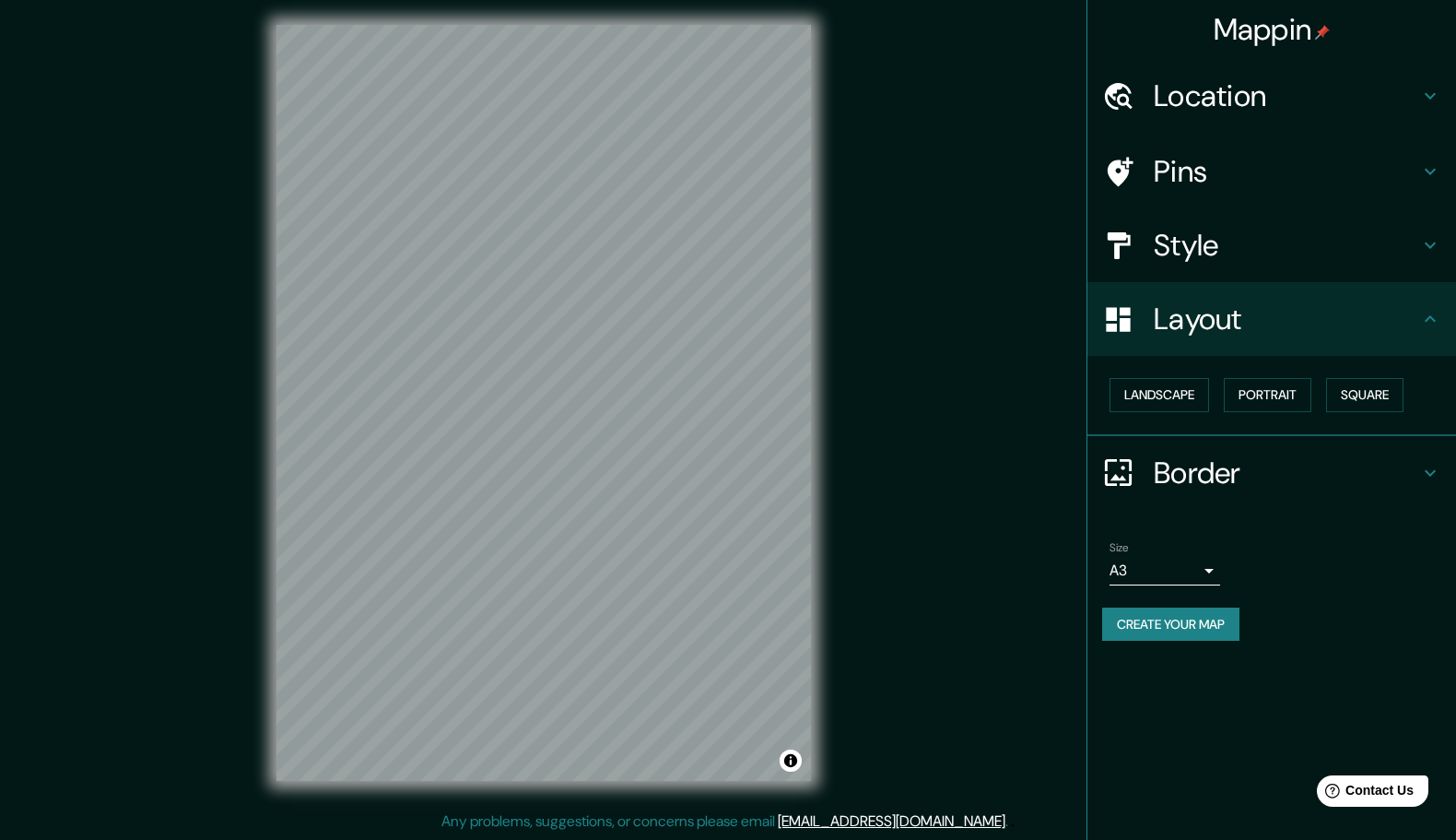
click at [1337, 401] on div "Landscape Portrait Square" at bounding box center [1278, 394] width 354 height 49
click at [1271, 228] on div "Style" at bounding box center [1271, 245] width 368 height 73
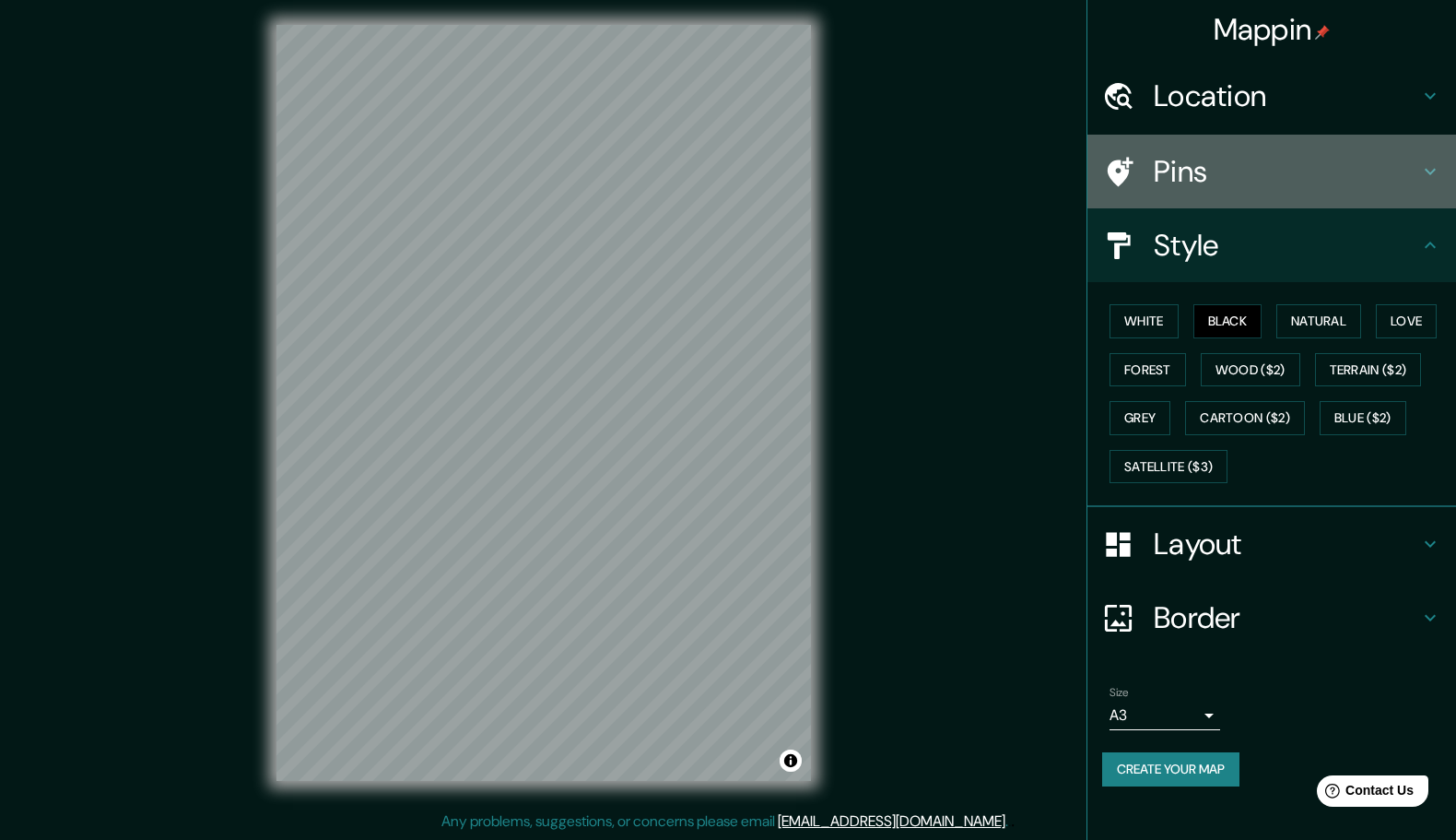
click at [1256, 172] on h4 "Pins" at bounding box center [1285, 171] width 265 height 37
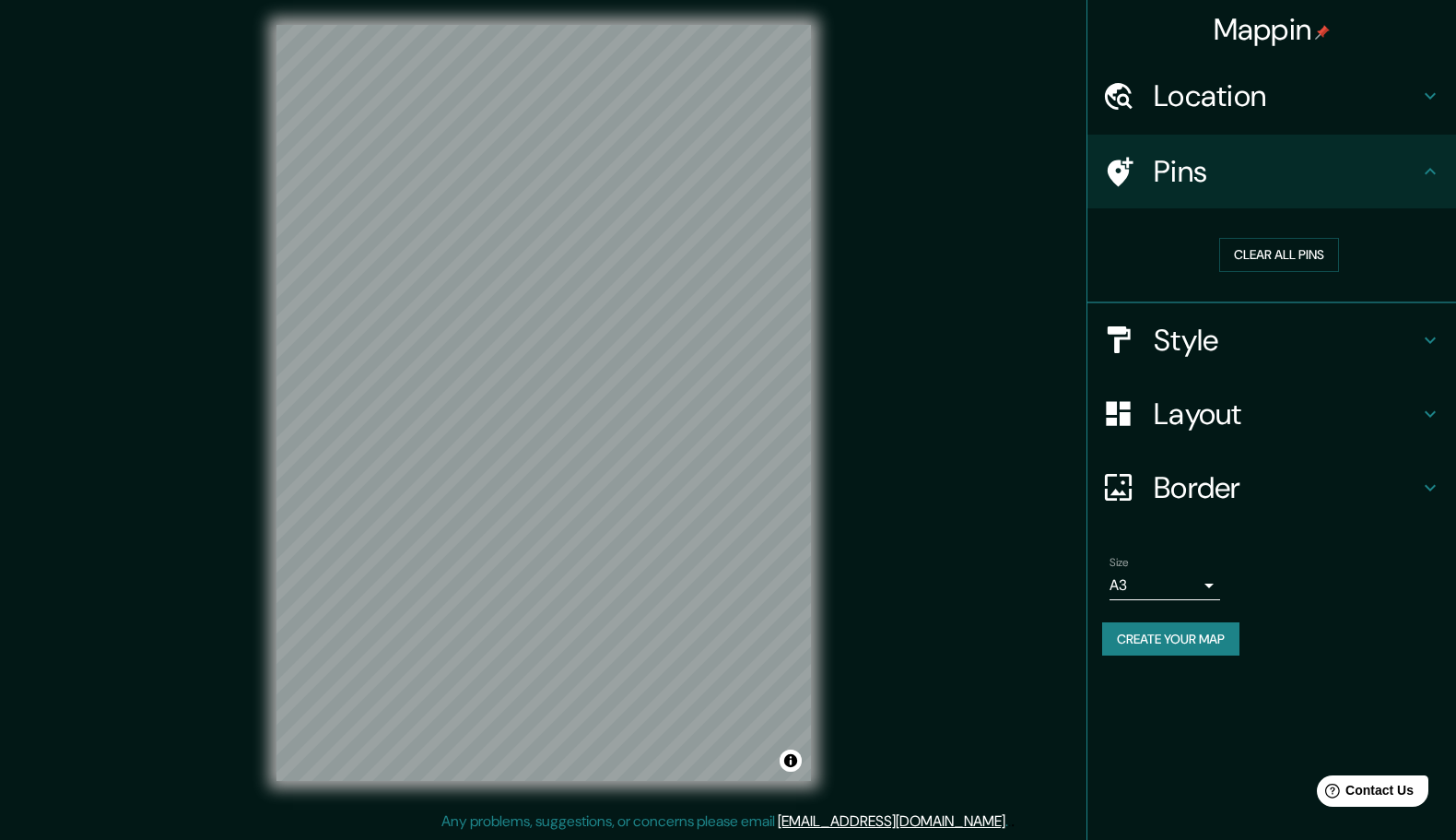
click at [1129, 161] on icon at bounding box center [1118, 172] width 32 height 32
click at [949, 299] on div "Mappin Location Calle De La Cruz 45, 22661 Panticosa, provincia de Huesca, Espa…" at bounding box center [728, 417] width 1456 height 845
click at [1209, 656] on button "Create your map" at bounding box center [1170, 639] width 137 height 34
click at [1180, 656] on div "Create your map" at bounding box center [1271, 639] width 339 height 34
click at [991, 577] on div "Mappin Location Calle De La Cruz 45, 22661 Panticosa, provincia de Huesca, Espa…" at bounding box center [728, 417] width 1456 height 845
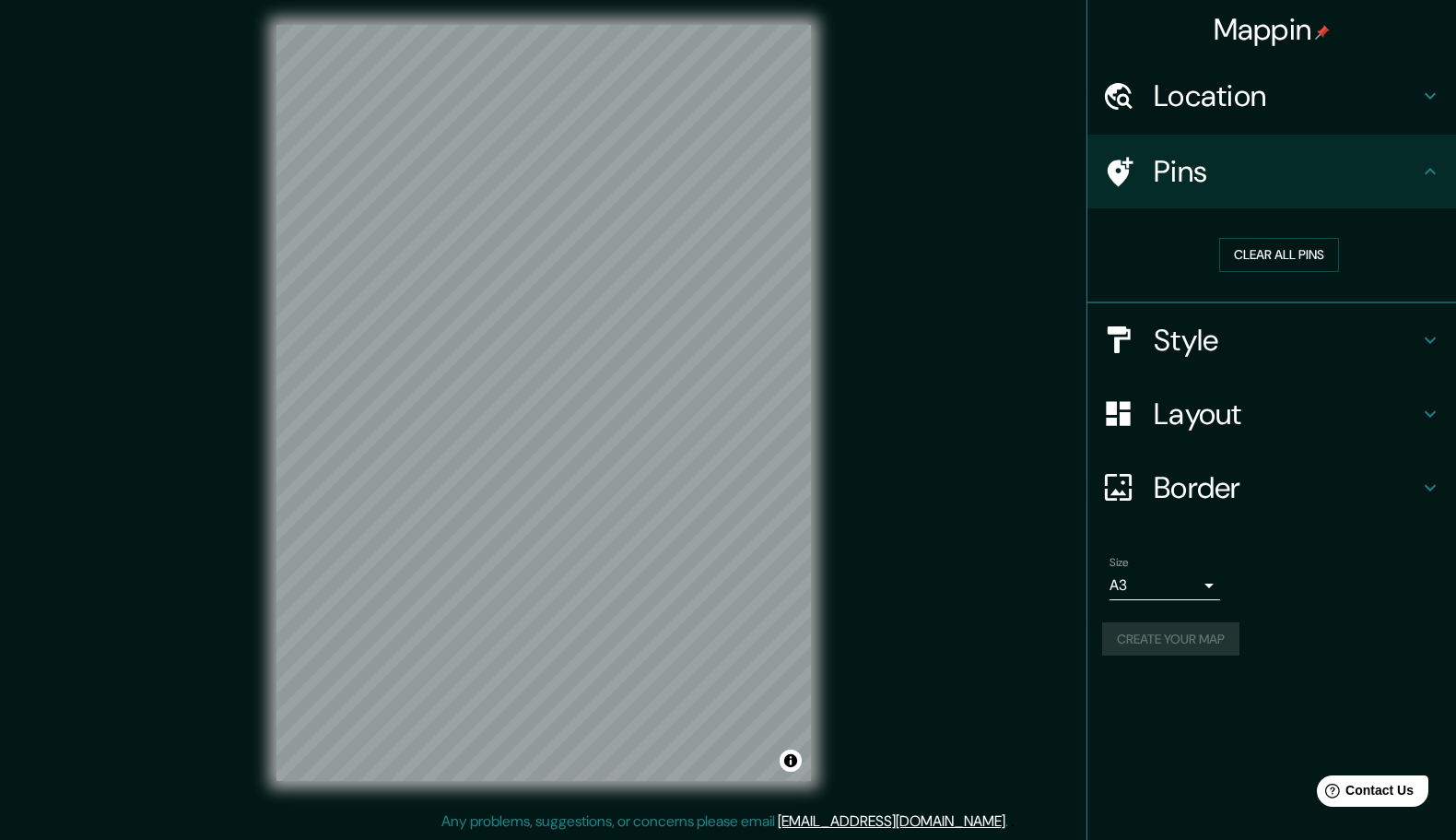
click at [1308, 23] on h4 "Mappin" at bounding box center [1272, 29] width 117 height 37
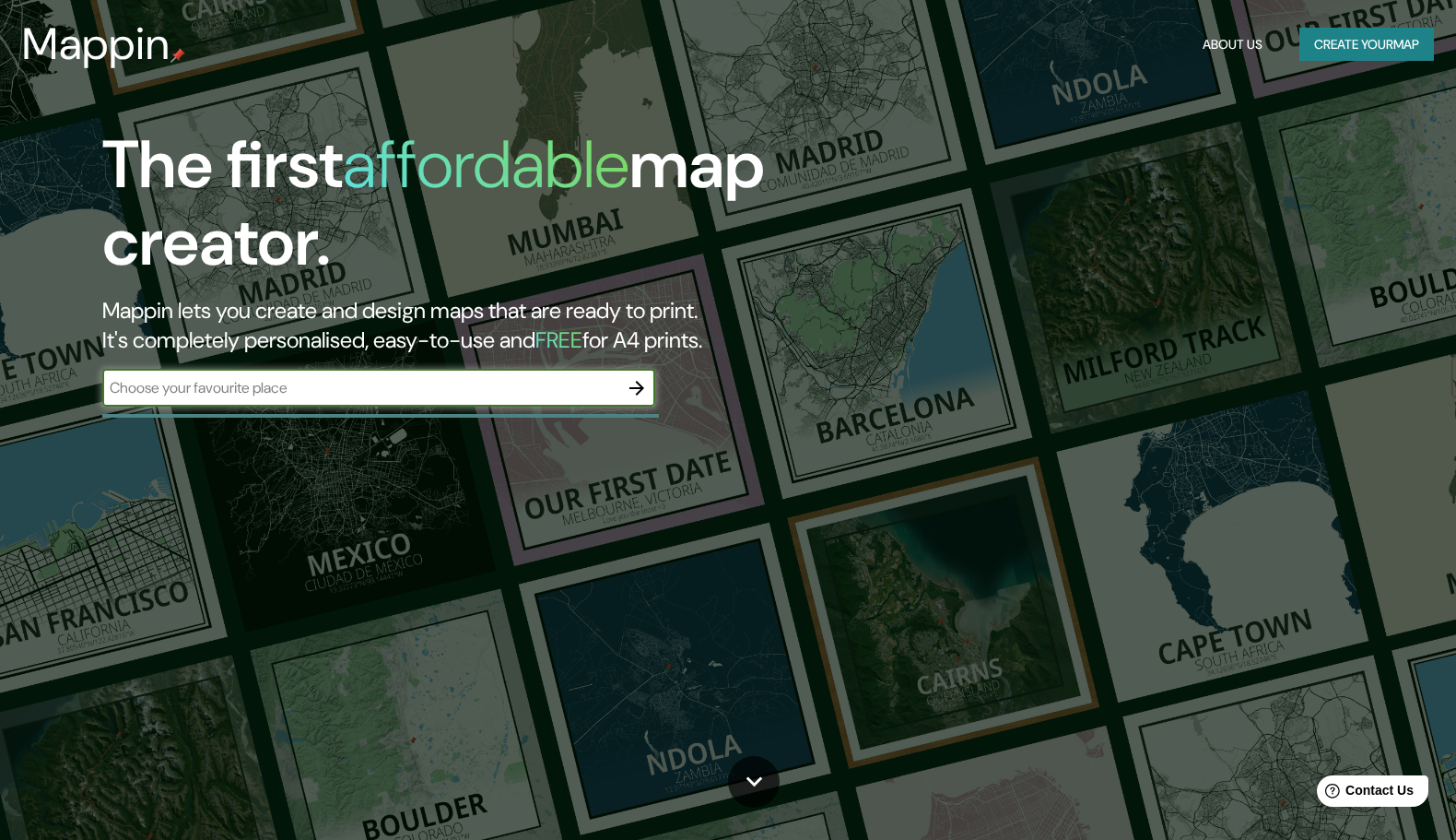
scroll to position [9, 0]
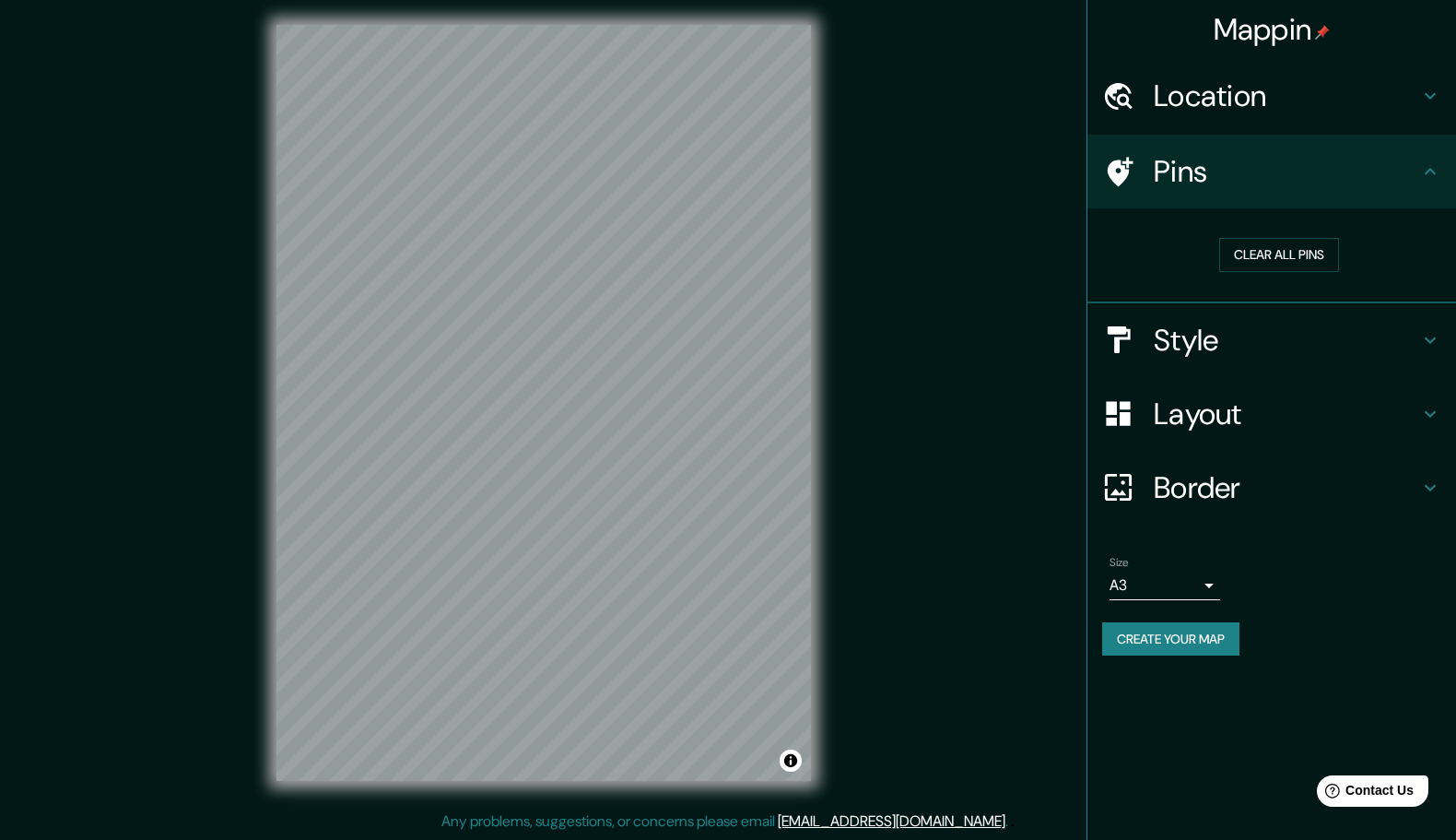
click at [1337, 101] on h4 "Location" at bounding box center [1285, 95] width 265 height 37
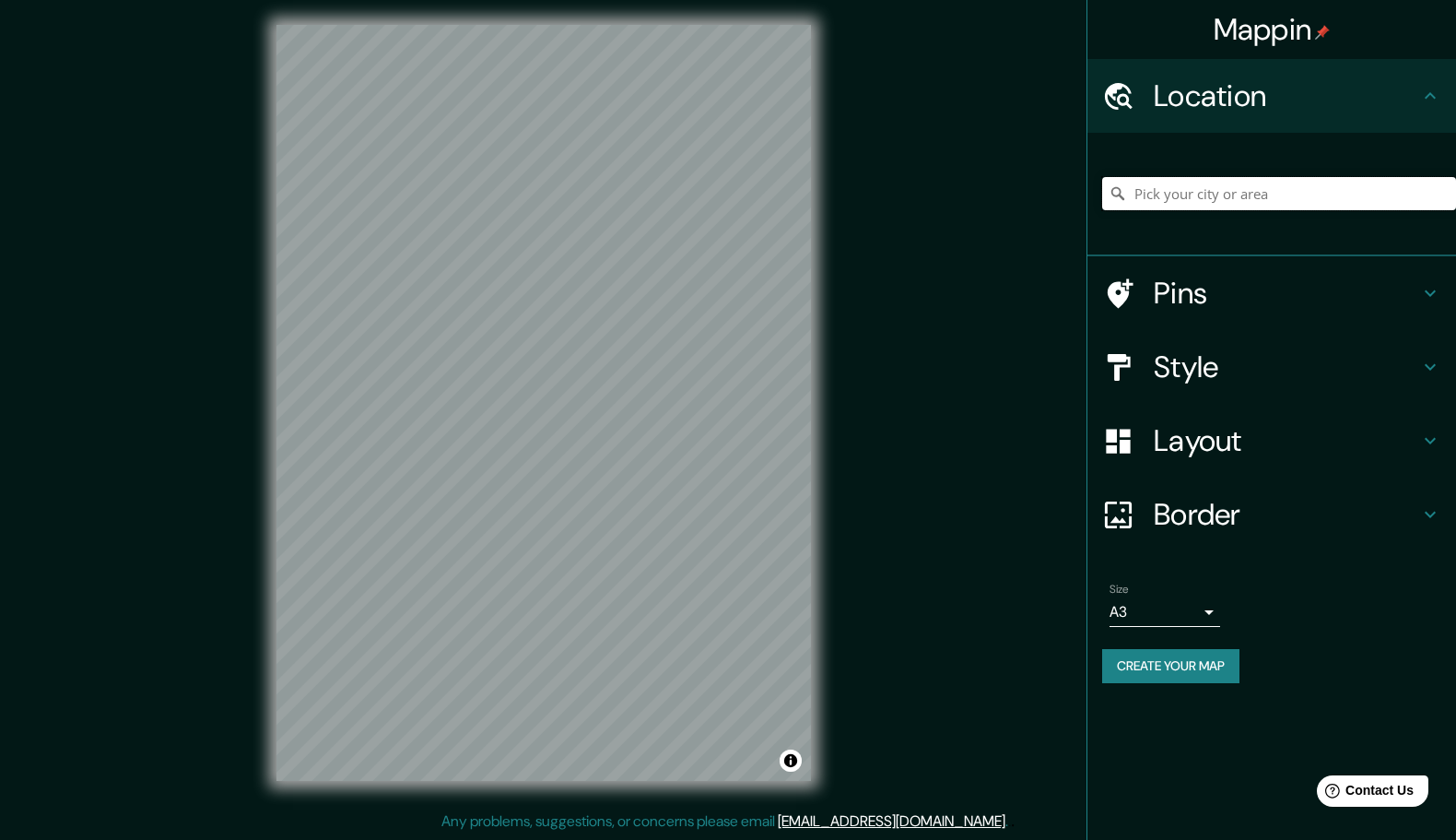
click at [1257, 210] on input "Pick your city or area" at bounding box center [1278, 193] width 354 height 33
type input "[STREET_ADDRESS][PERSON_NAME][PERSON_NAME]"
click at [1318, 478] on div "Layout" at bounding box center [1271, 441] width 368 height 73
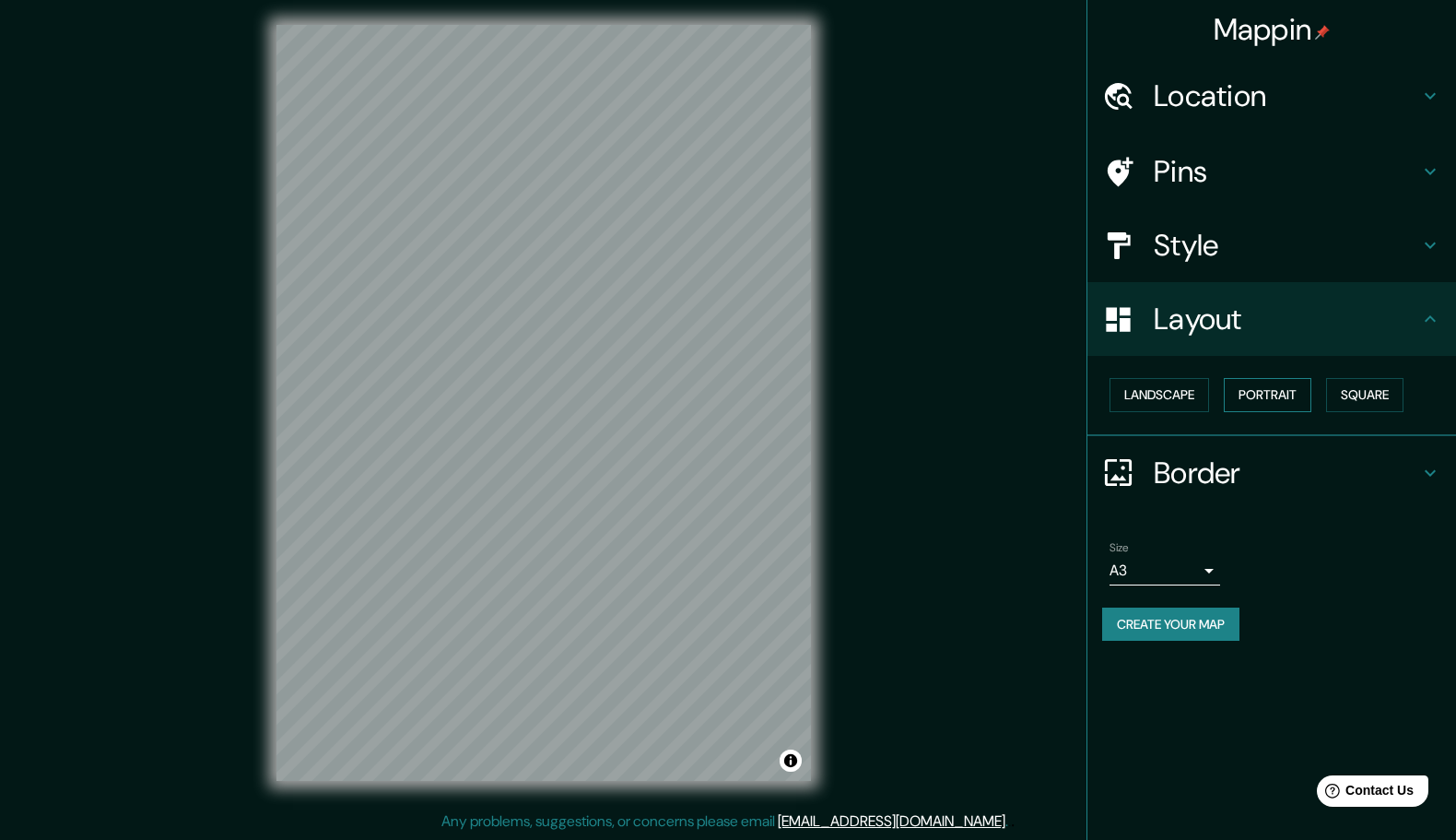
click at [1245, 412] on button "Portrait" at bounding box center [1267, 395] width 87 height 34
click at [1157, 412] on button "Landscape" at bounding box center [1159, 395] width 99 height 34
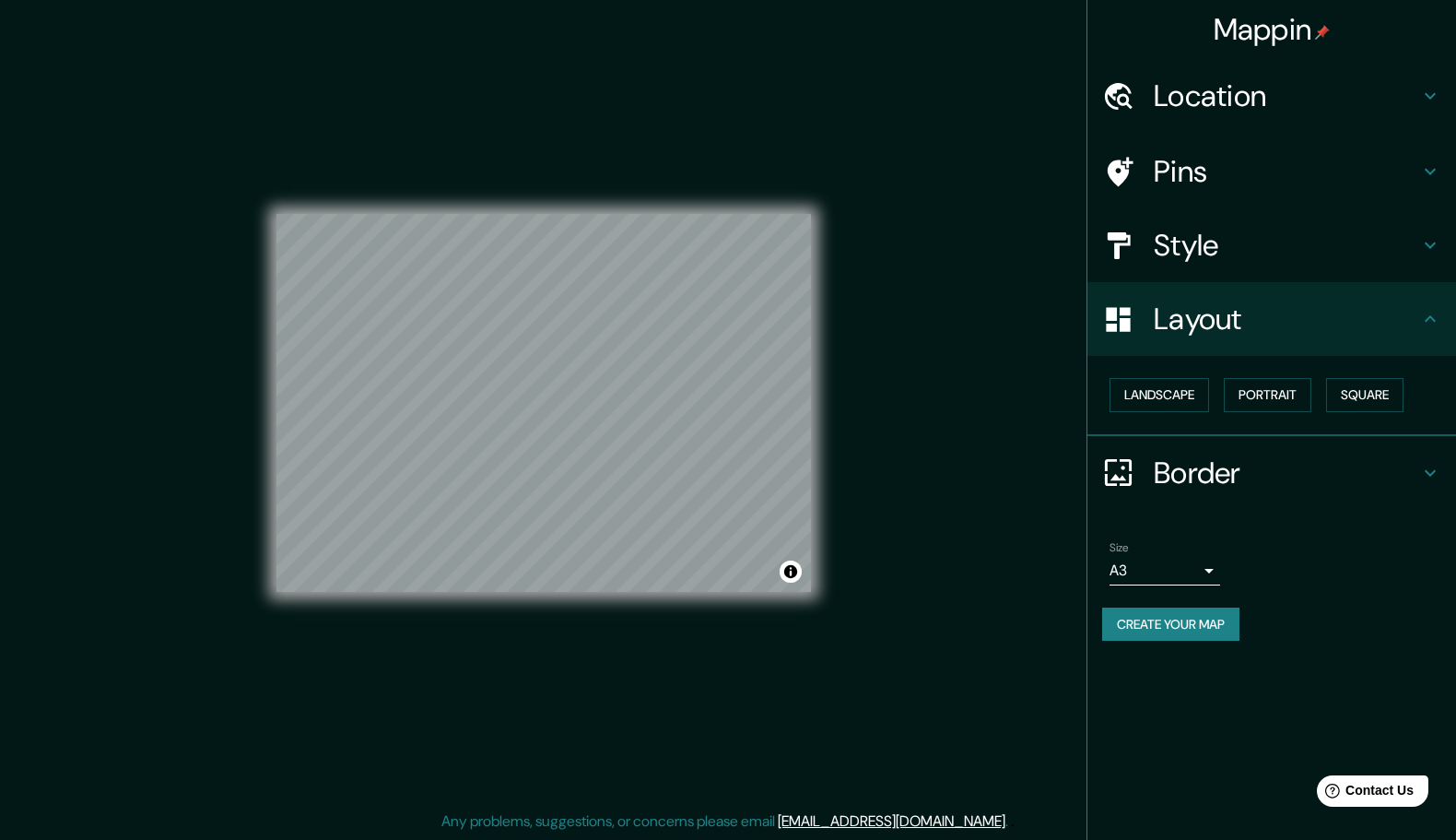
scroll to position [0, 0]
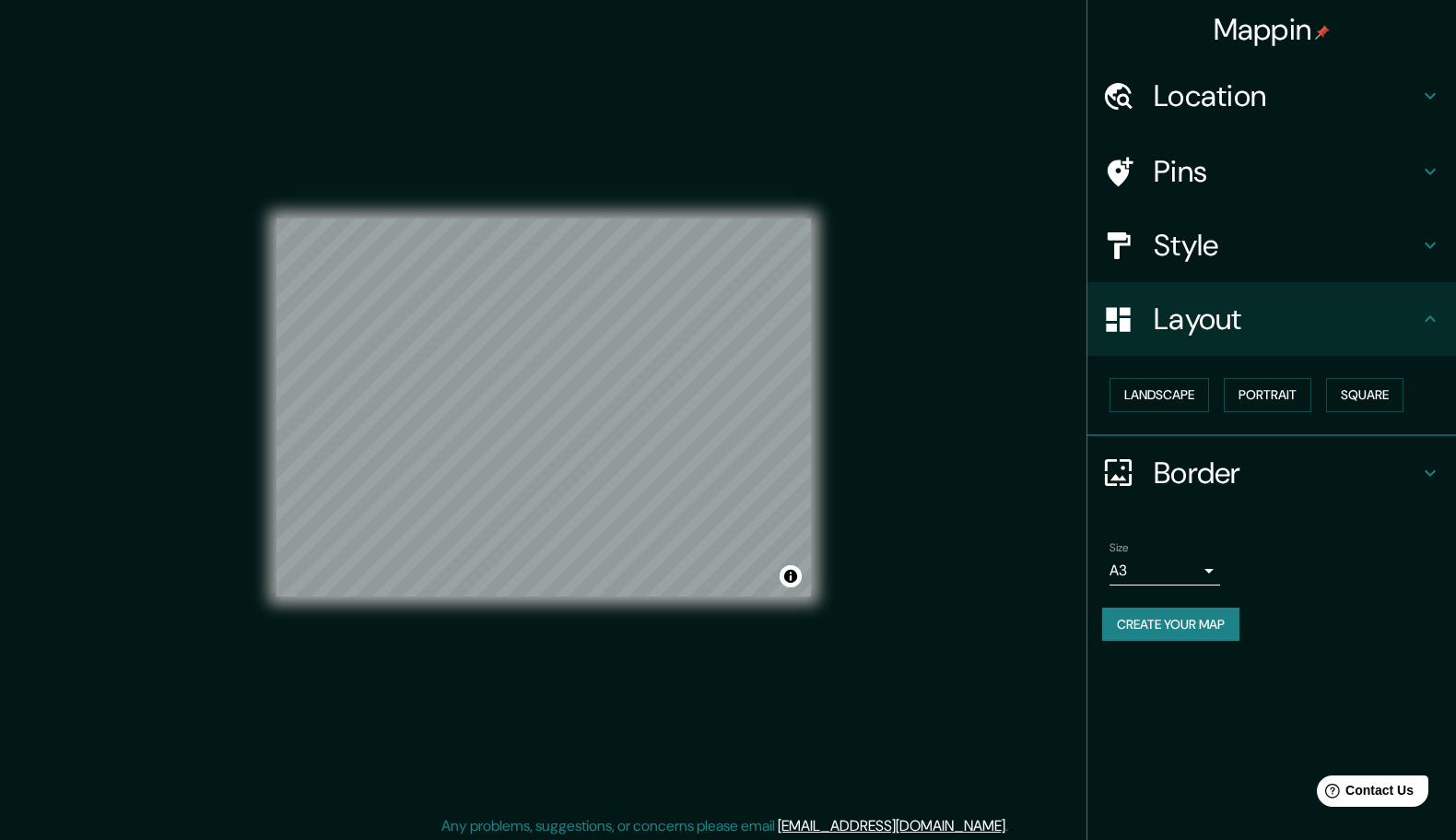
click at [1321, 264] on h4 "Style" at bounding box center [1285, 244] width 265 height 37
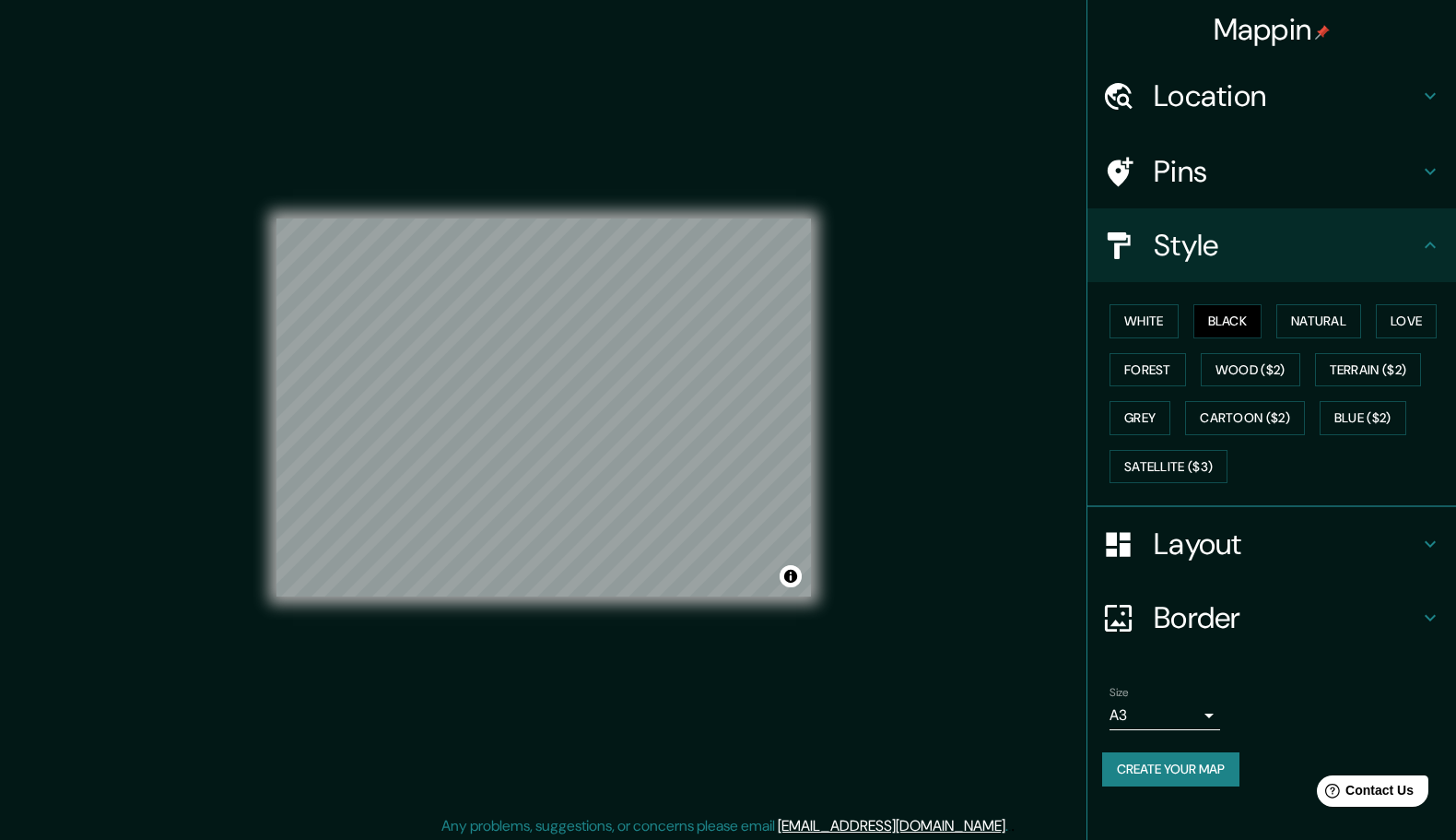
click at [1254, 245] on h4 "Style" at bounding box center [1285, 244] width 265 height 37
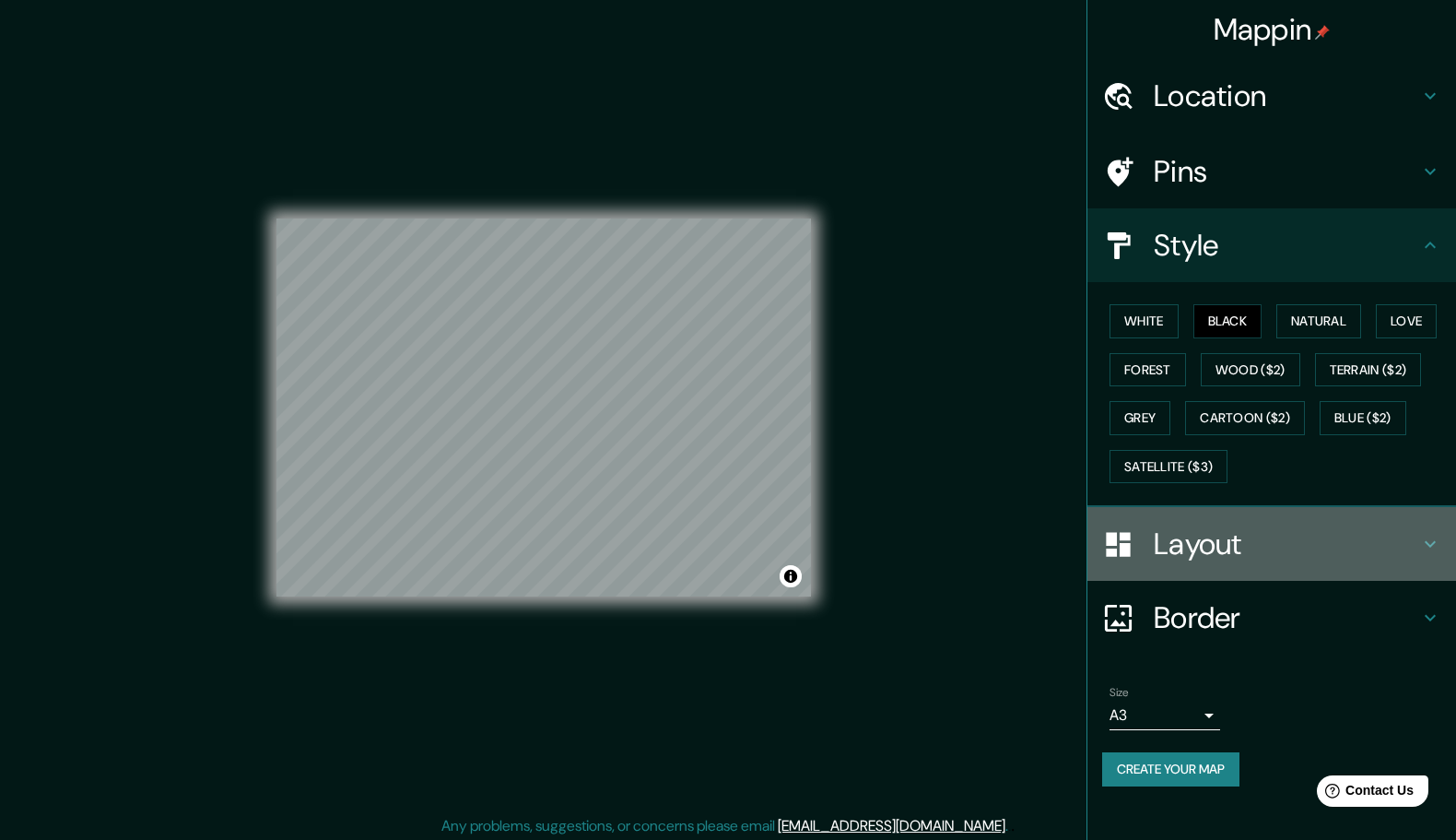
click at [1231, 562] on h4 "Layout" at bounding box center [1285, 543] width 265 height 37
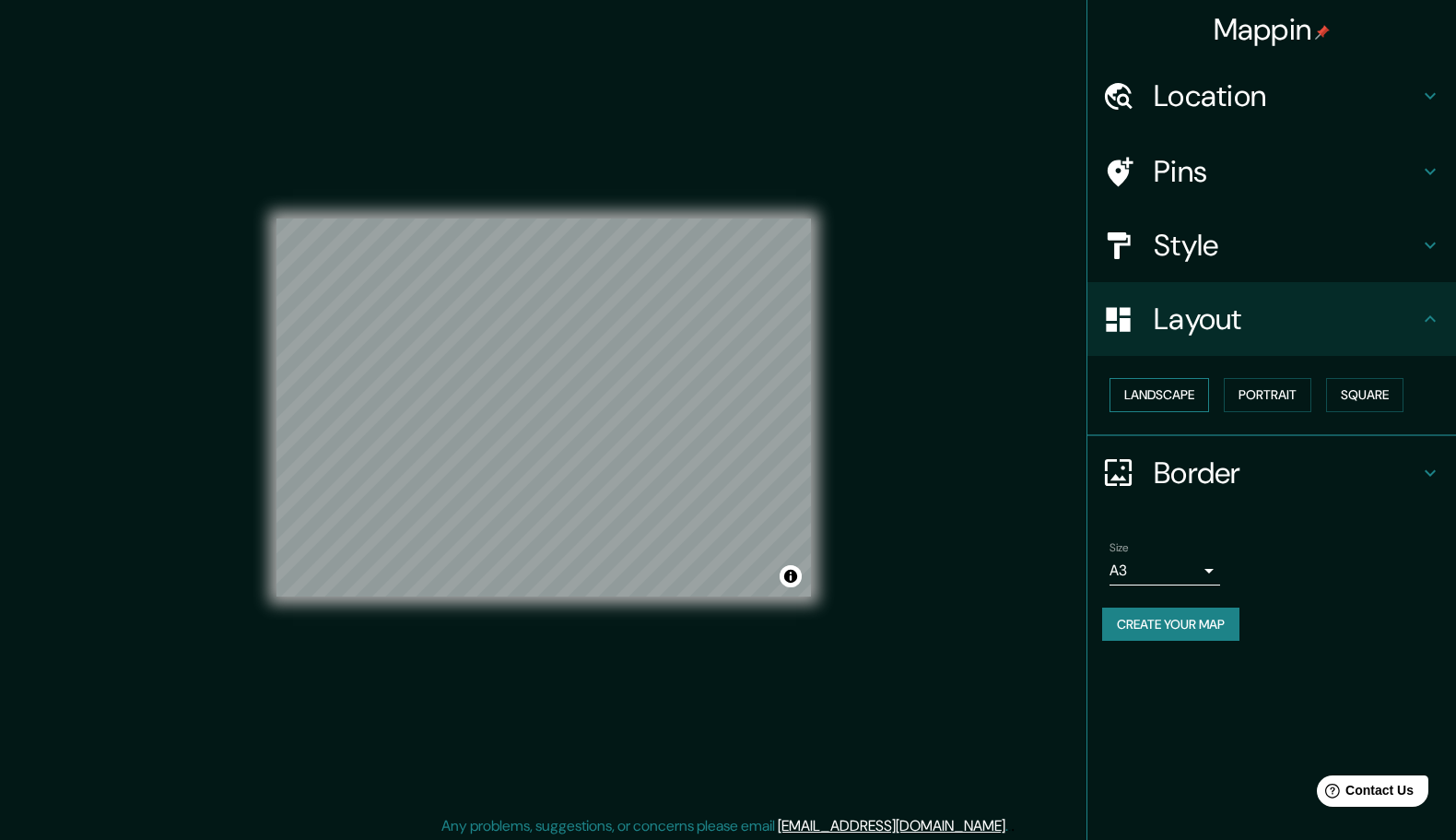
click at [1157, 399] on button "Landscape" at bounding box center [1159, 395] width 99 height 34
click at [1269, 407] on button "Portrait" at bounding box center [1267, 395] width 87 height 34
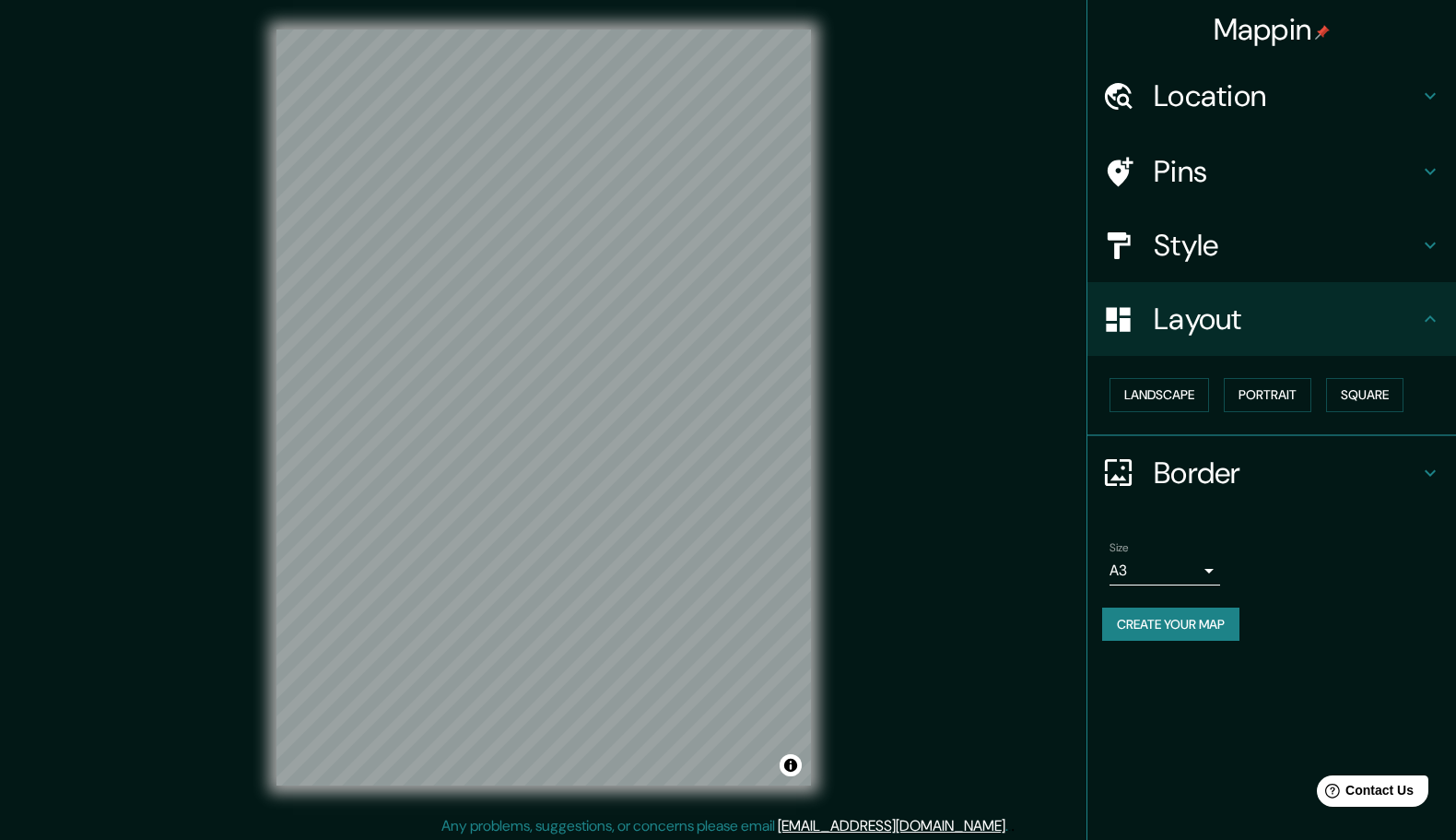
click at [970, 423] on div "Mappin Location Calle De La Cruz 45, 22661 Panticosa, provincia de Huesca, Espa…" at bounding box center [728, 422] width 1456 height 845
drag, startPoint x: 1036, startPoint y: 469, endPoint x: 1048, endPoint y: 467, distance: 12.2
click at [1045, 468] on div "Mappin Location Calle De La Cruz 45, 22661 Panticosa, provincia de Huesca, Espa…" at bounding box center [728, 422] width 1456 height 845
click at [1195, 641] on button "Create your map" at bounding box center [1170, 625] width 137 height 34
click at [1419, 484] on icon at bounding box center [1430, 473] width 22 height 22
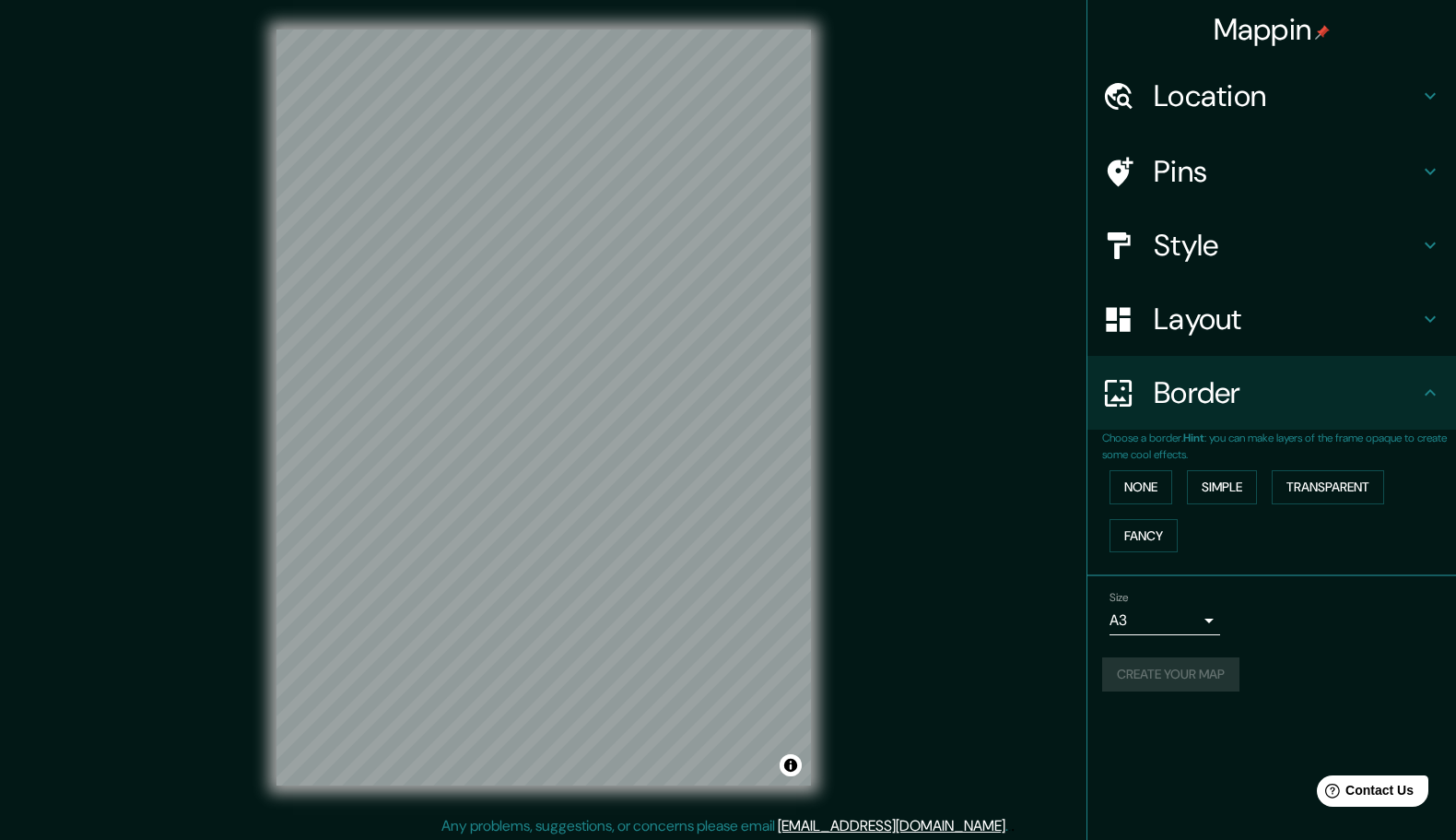
click at [1405, 430] on div "Border" at bounding box center [1271, 392] width 368 height 73
click at [1232, 706] on div "Size A3 a4 Create your map" at bounding box center [1271, 644] width 339 height 122
click at [909, 750] on div "Mappin Location Calle De La Cruz 45, 22661 Panticosa, provincia de Huesca, Espa…" at bounding box center [728, 422] width 1456 height 845
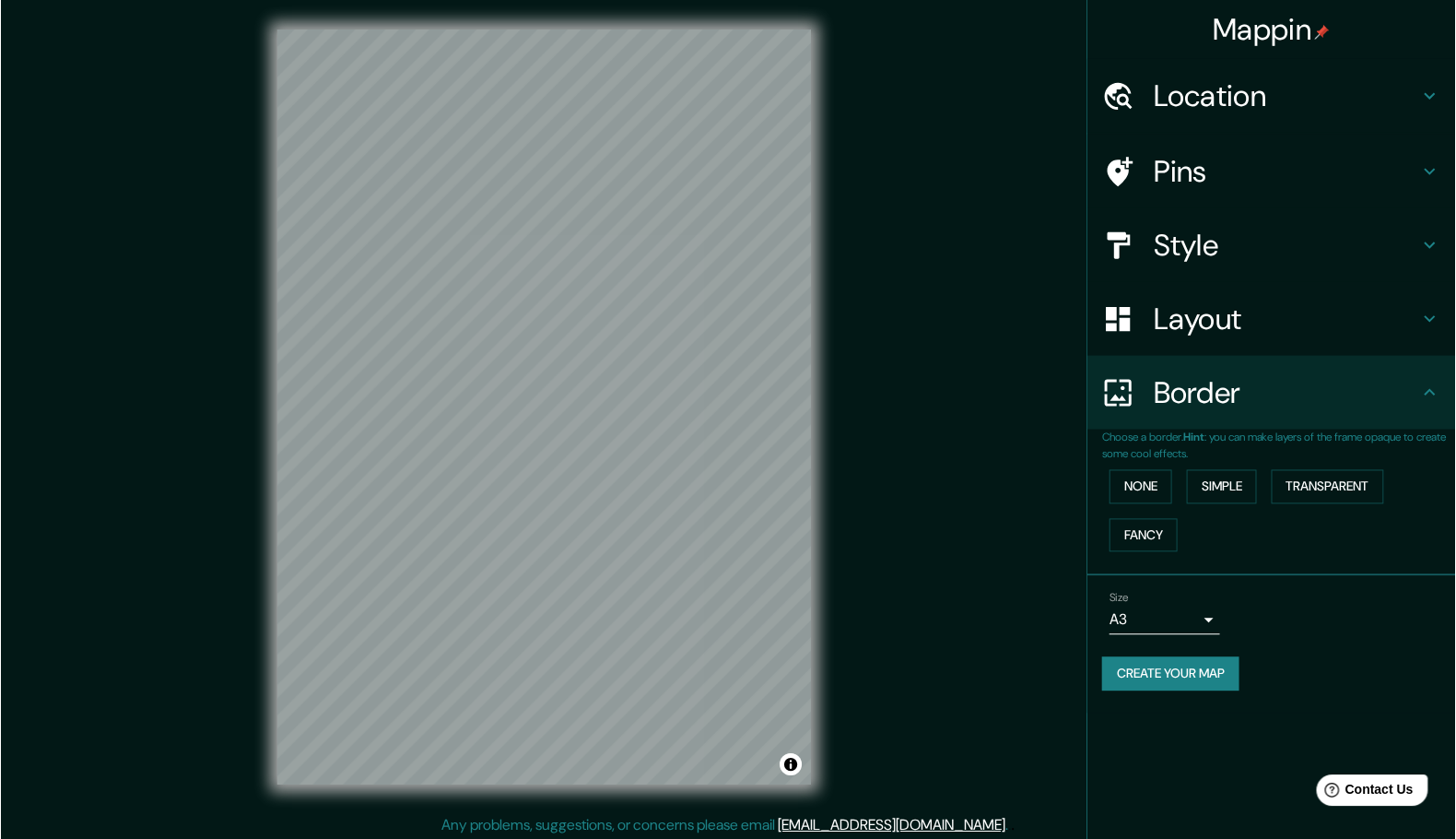
scroll to position [9, 0]
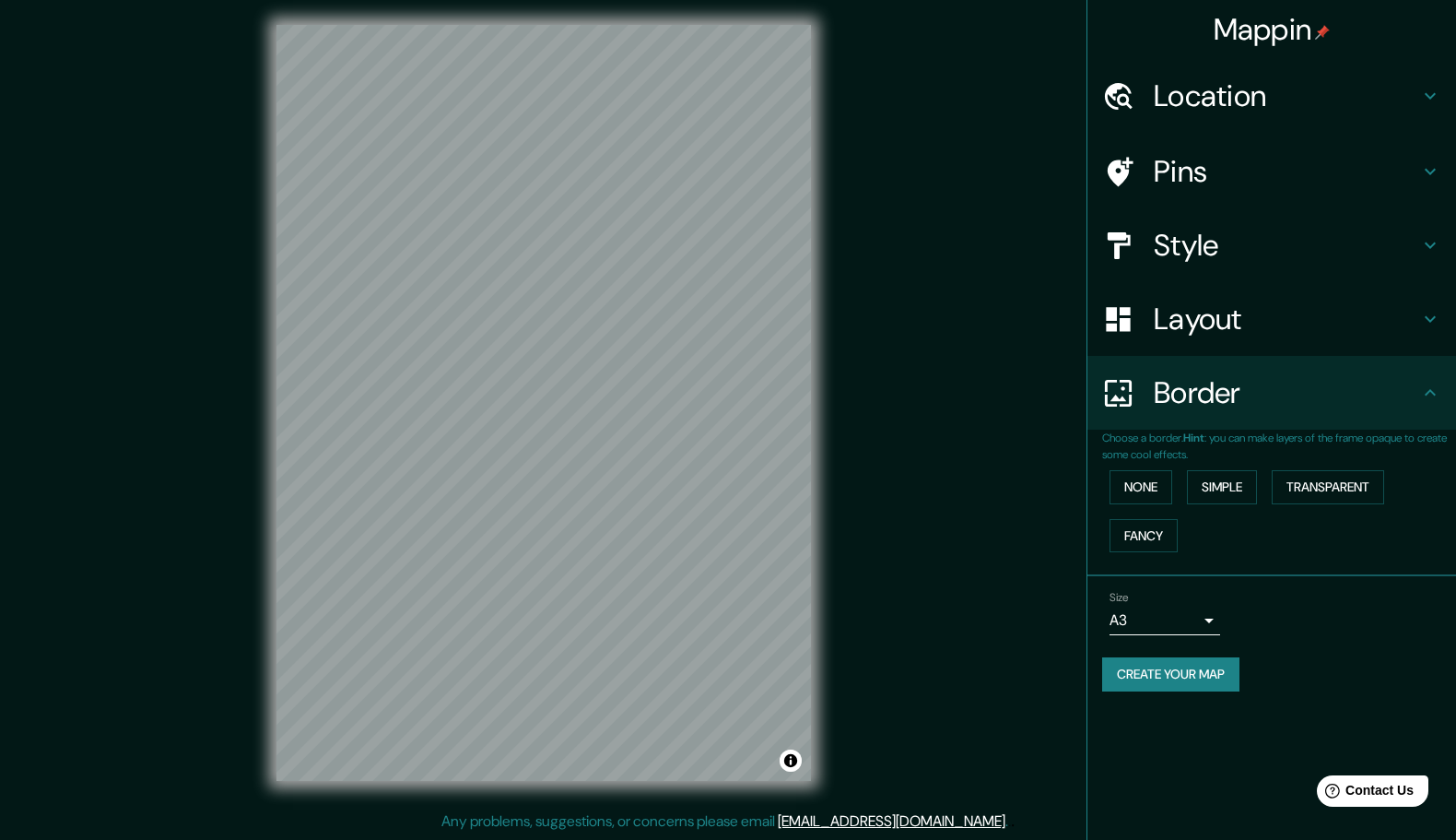
click at [1240, 407] on h4 "Border" at bounding box center [1285, 392] width 265 height 37
click at [1162, 504] on button "None" at bounding box center [1140, 488] width 63 height 34
click at [1239, 329] on h4 "Layout" at bounding box center [1285, 319] width 265 height 37
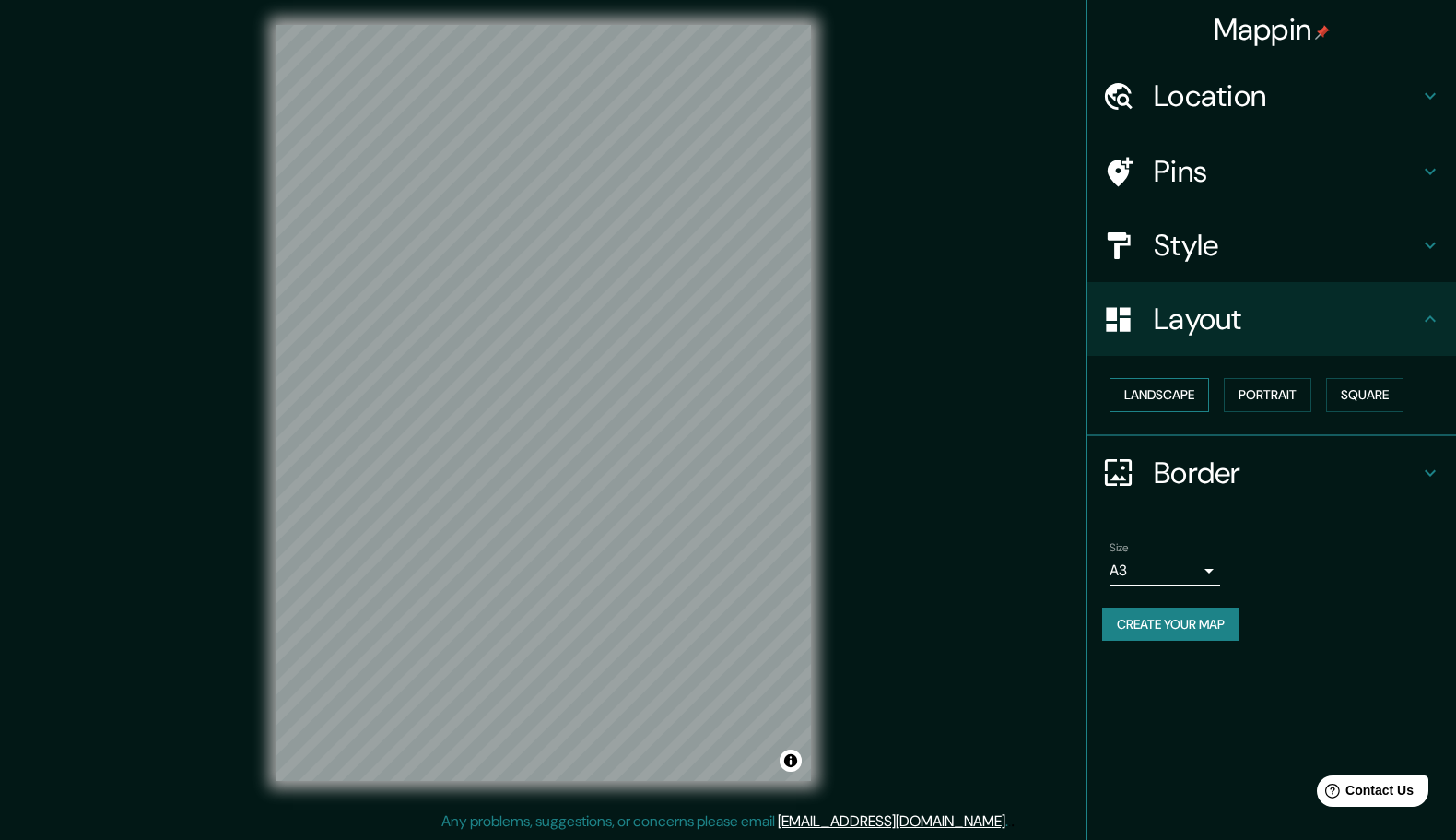
click at [1181, 412] on button "Landscape" at bounding box center [1159, 395] width 99 height 34
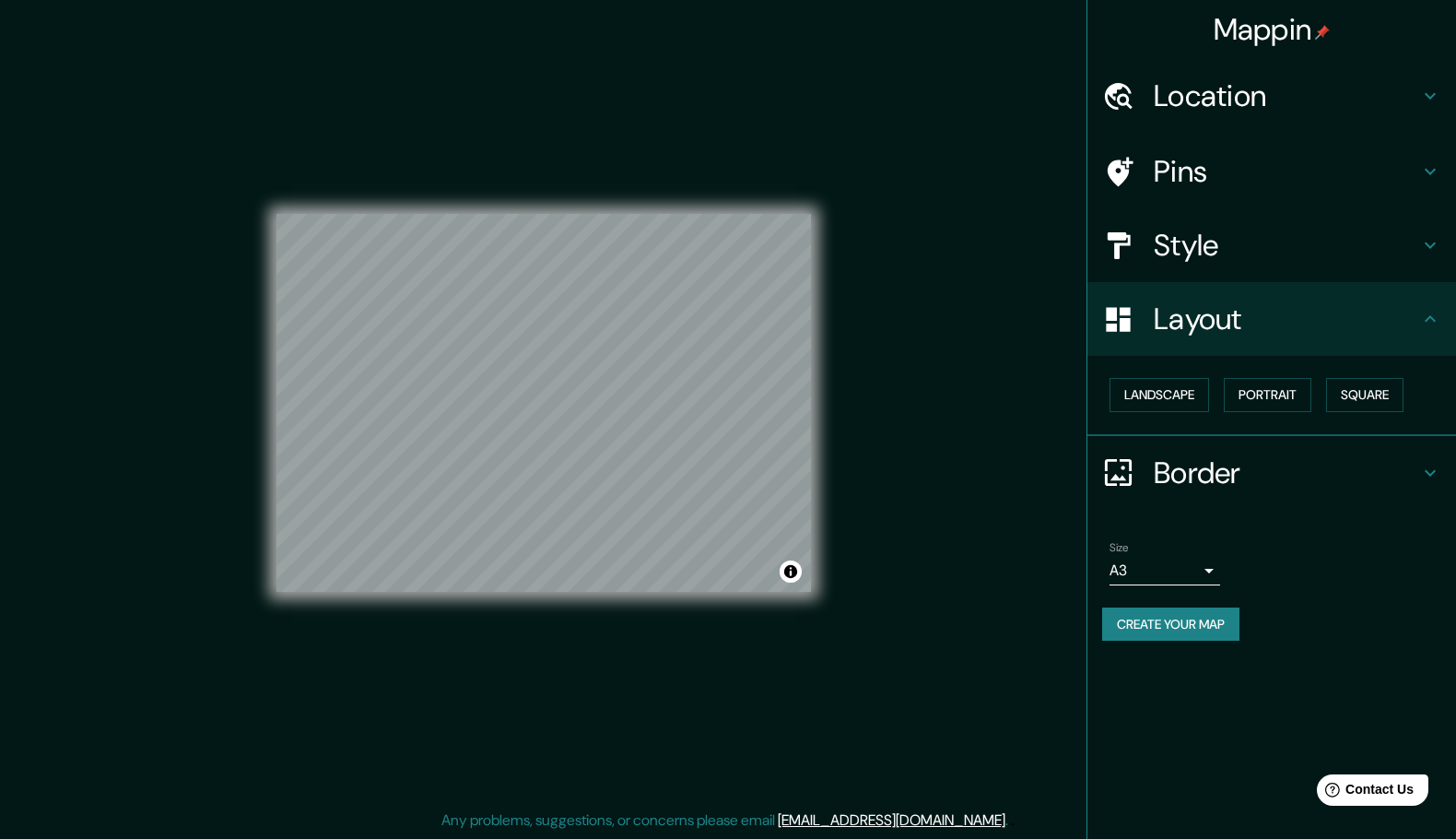
scroll to position [10, 0]
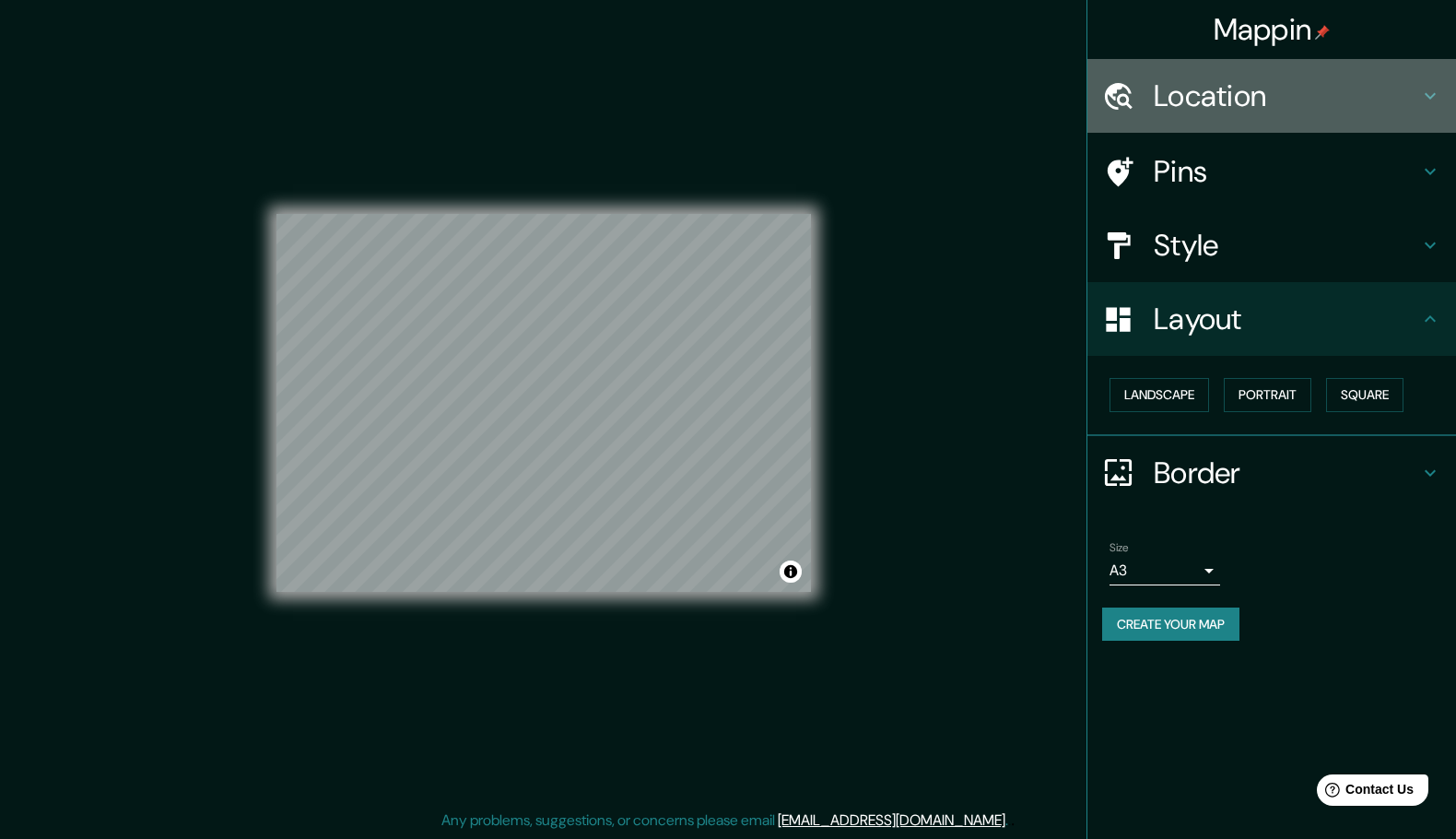
click at [1246, 77] on h4 "Location" at bounding box center [1285, 95] width 265 height 37
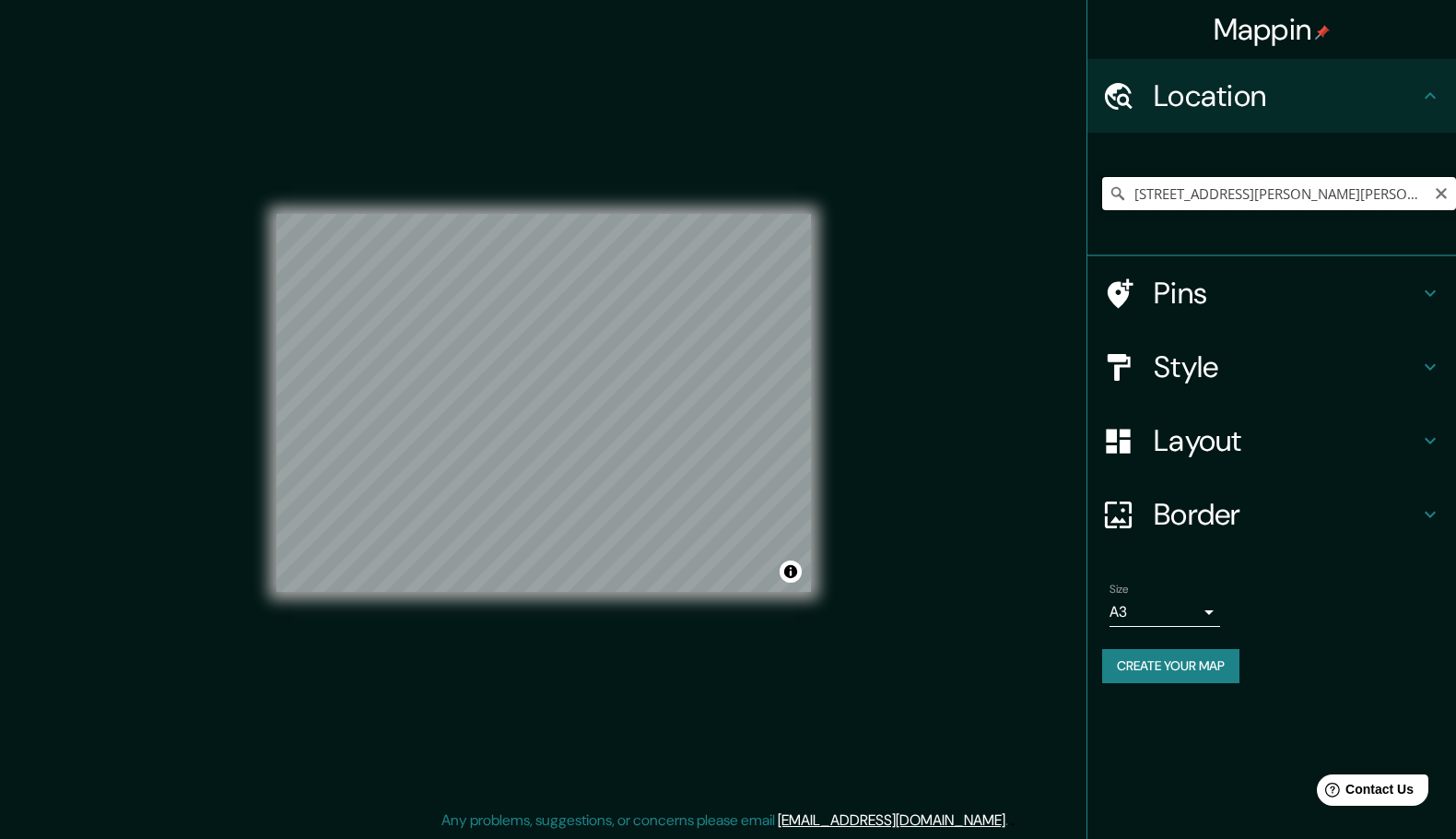
click at [1406, 200] on input "[STREET_ADDRESS][PERSON_NAME][PERSON_NAME]" at bounding box center [1278, 193] width 354 height 33
click at [1209, 459] on h4 "Layout" at bounding box center [1285, 440] width 265 height 37
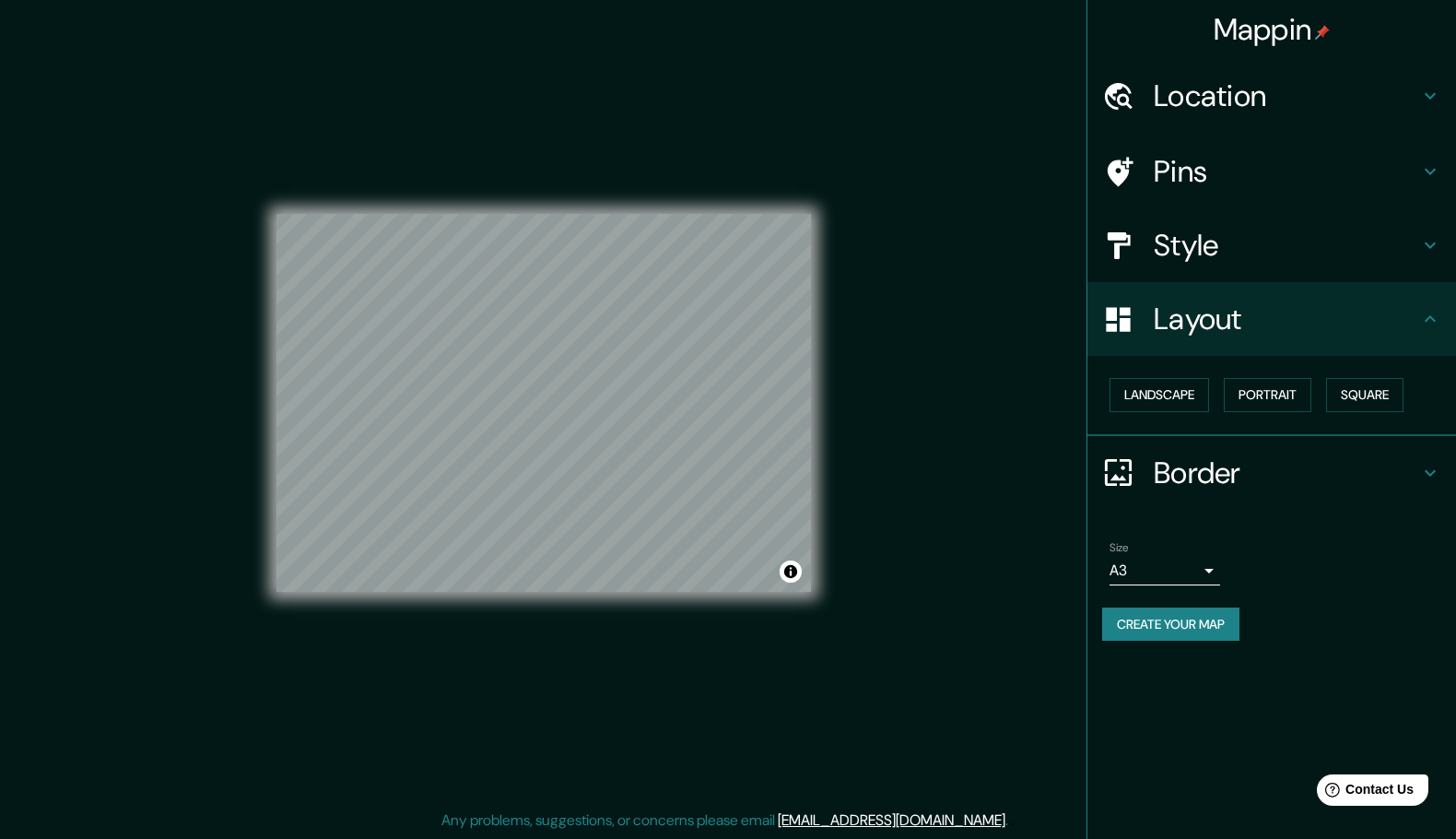
click at [1230, 264] on h4 "Style" at bounding box center [1285, 244] width 265 height 37
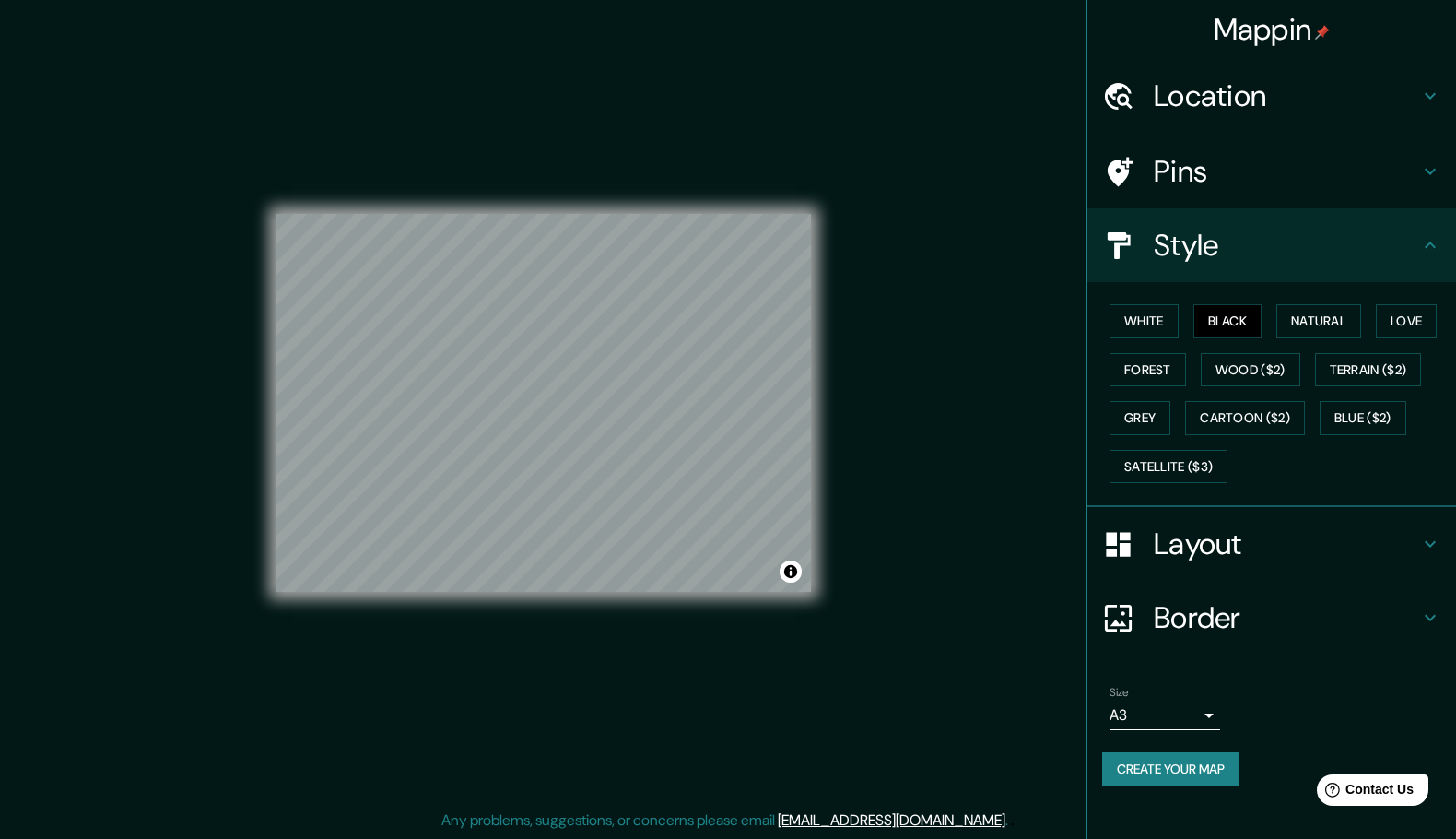
click at [1219, 562] on h4 "Layout" at bounding box center [1285, 543] width 265 height 37
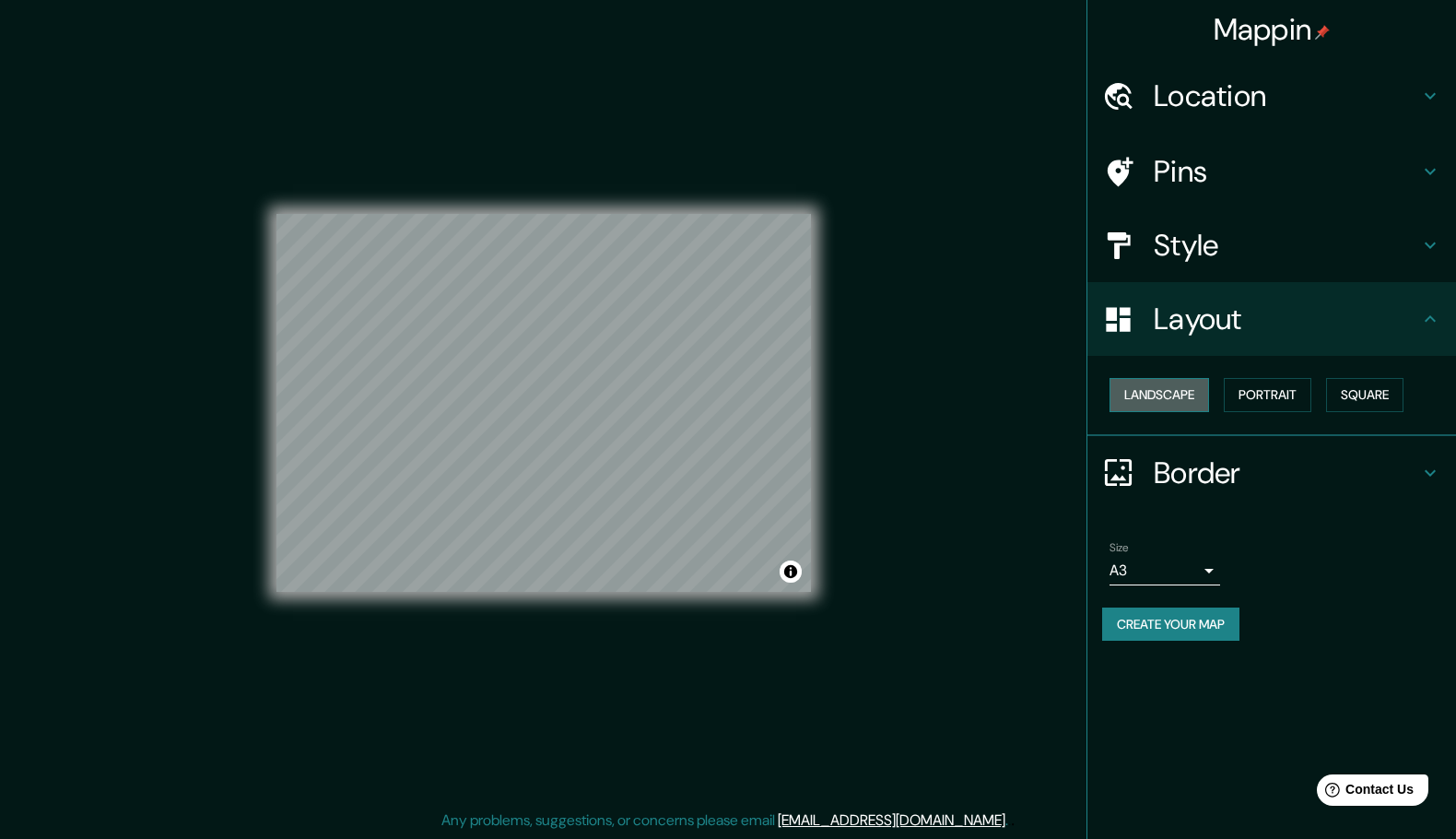
click at [1179, 410] on button "Landscape" at bounding box center [1159, 395] width 99 height 34
click at [1283, 412] on button "Portrait" at bounding box center [1267, 395] width 87 height 34
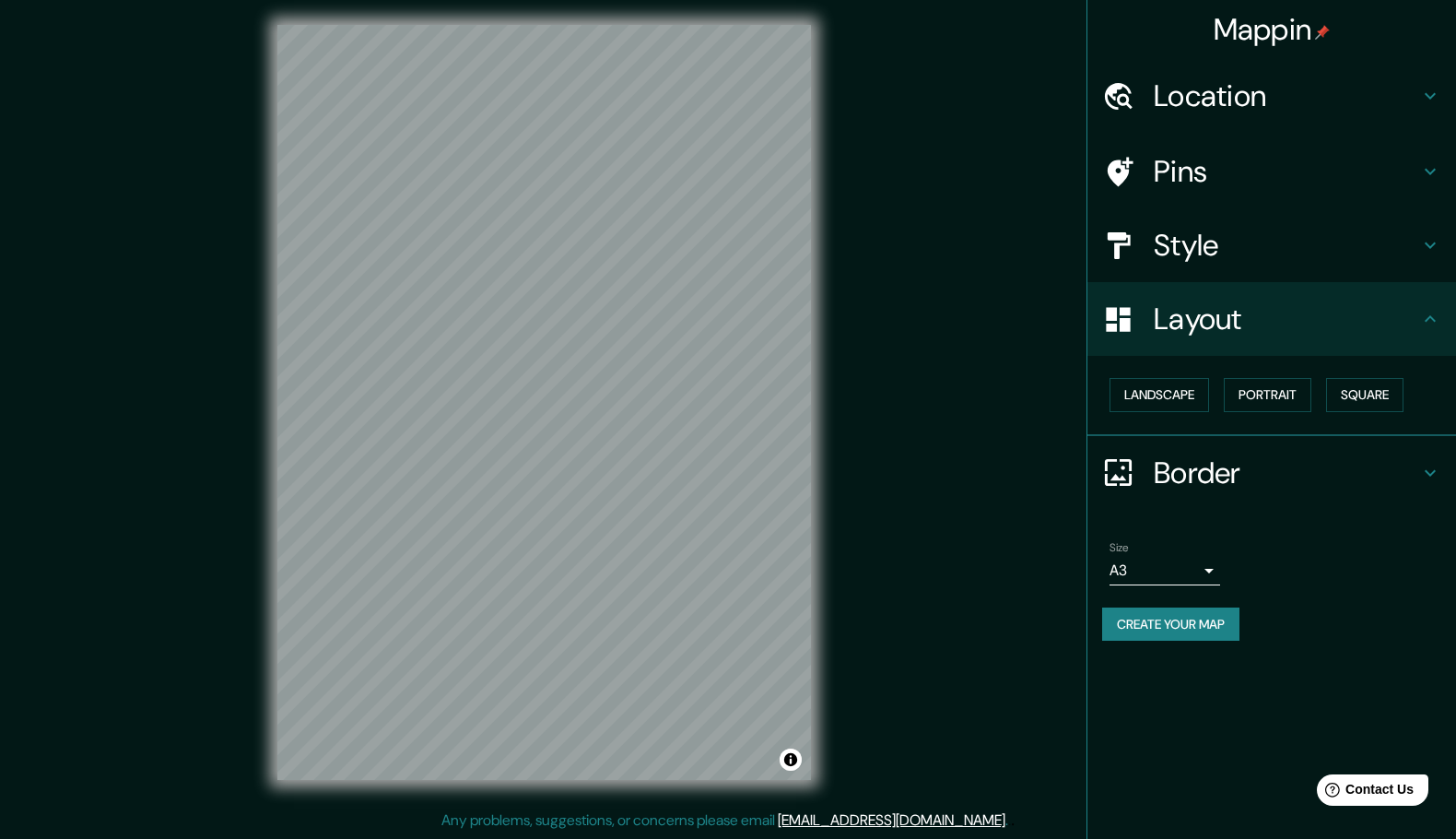
click at [1266, 99] on h4 "Location" at bounding box center [1285, 95] width 265 height 37
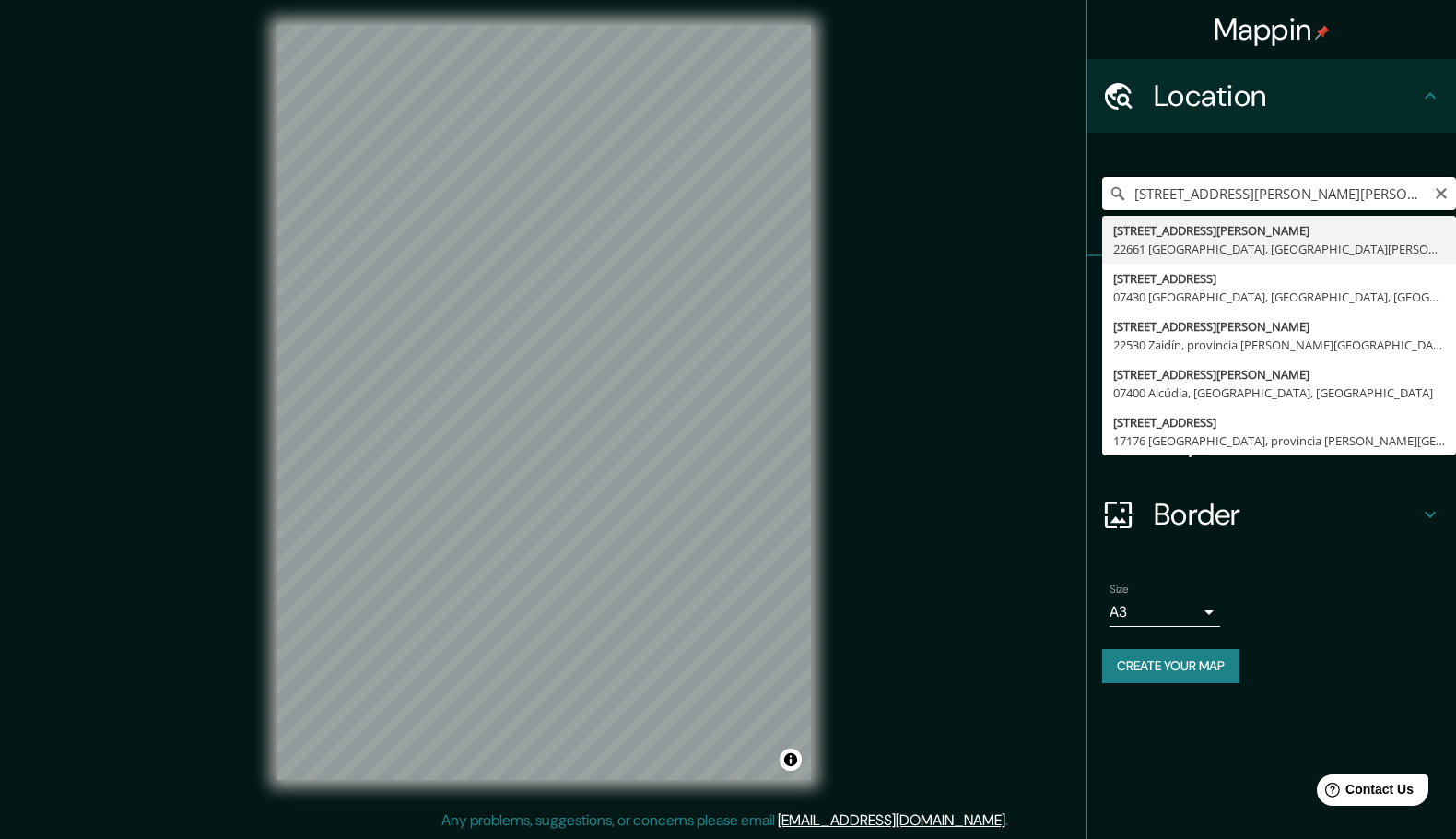
scroll to position [0, 119]
click at [1420, 194] on input "[STREET_ADDRESS][PERSON_NAME][PERSON_NAME]" at bounding box center [1278, 193] width 354 height 33
click at [1430, 199] on input "[STREET_ADDRESS][PERSON_NAME][PERSON_NAME]" at bounding box center [1278, 193] width 354 height 33
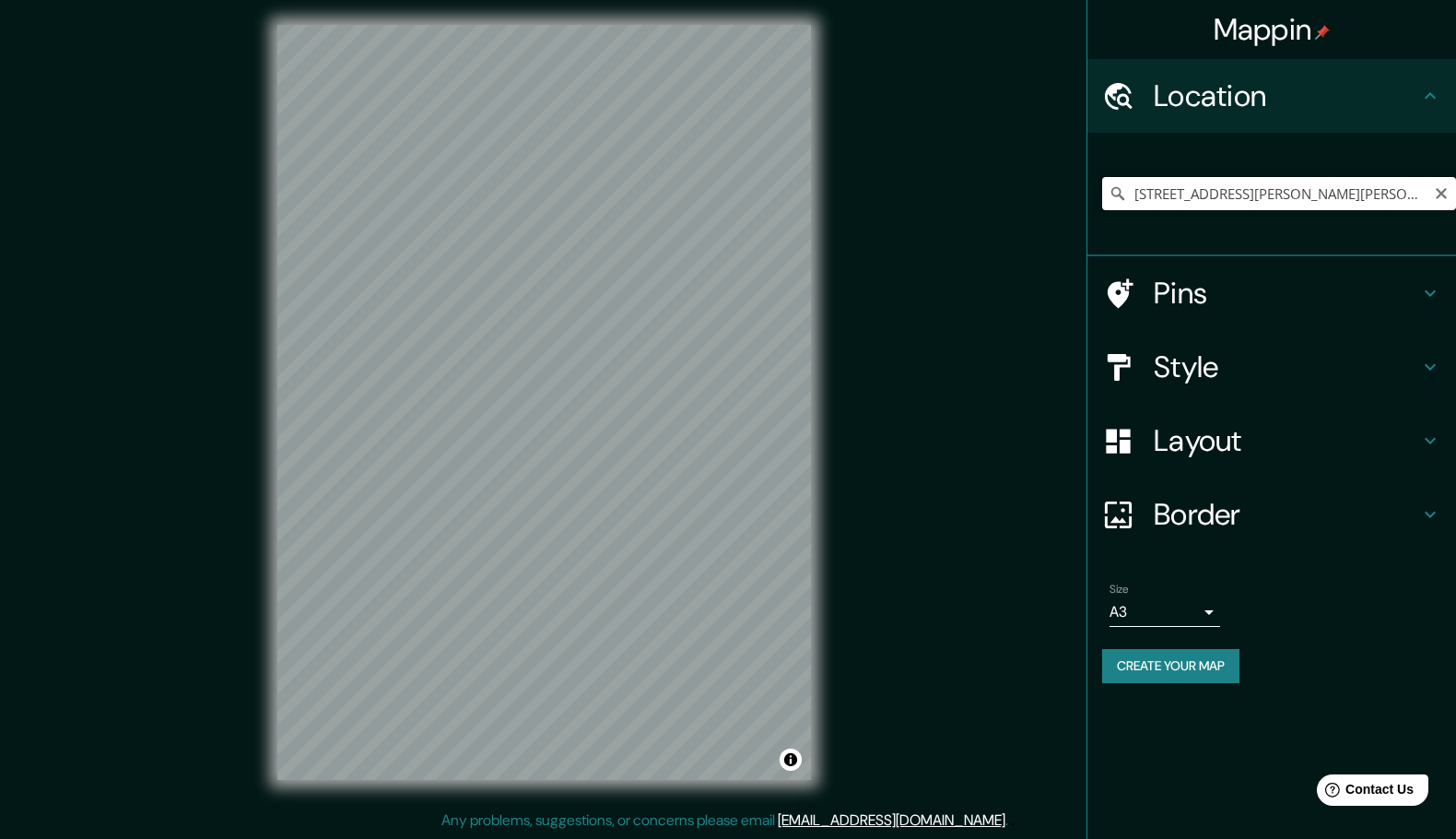
click at [1223, 190] on input "[STREET_ADDRESS][PERSON_NAME][PERSON_NAME]" at bounding box center [1278, 193] width 354 height 33
click at [1025, 363] on div "Mappin Location Calle De La Cruz 45, 22661 Panticosa, provincia de Huesca, Espa…" at bounding box center [728, 417] width 1456 height 844
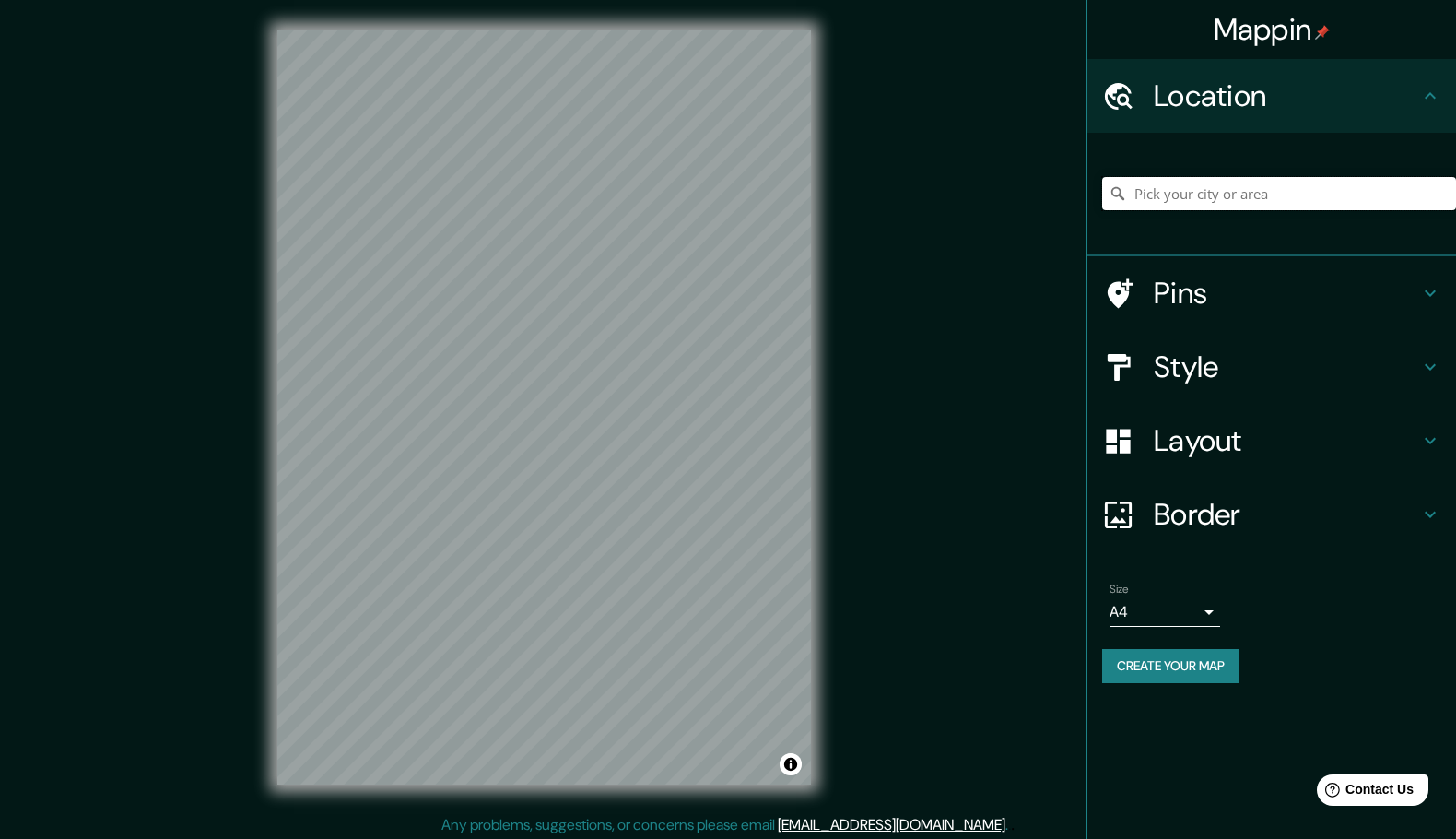
click at [1201, 199] on input "Pick your city or area" at bounding box center [1278, 193] width 354 height 33
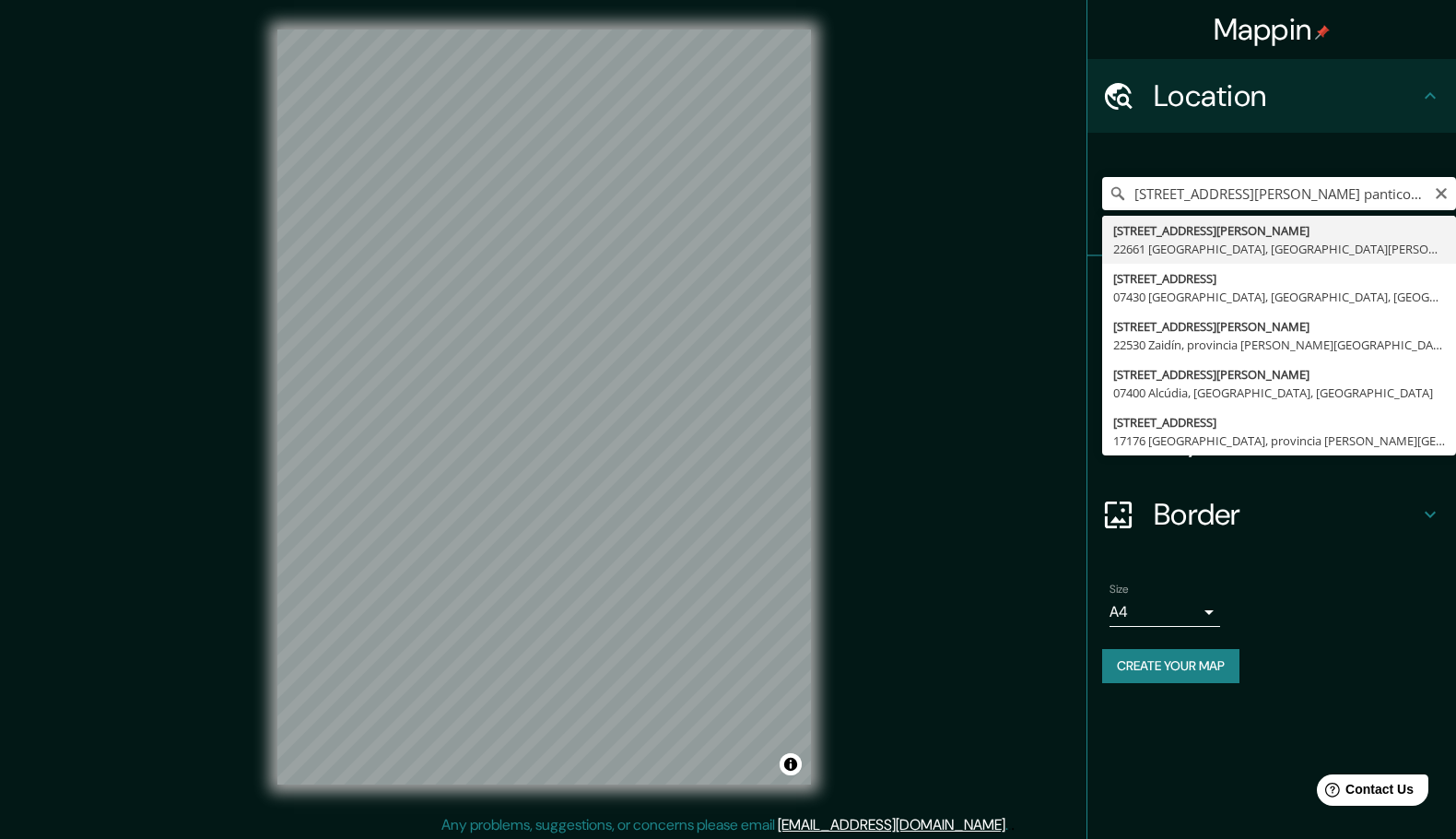
type input "[STREET_ADDRESS][PERSON_NAME][PERSON_NAME]"
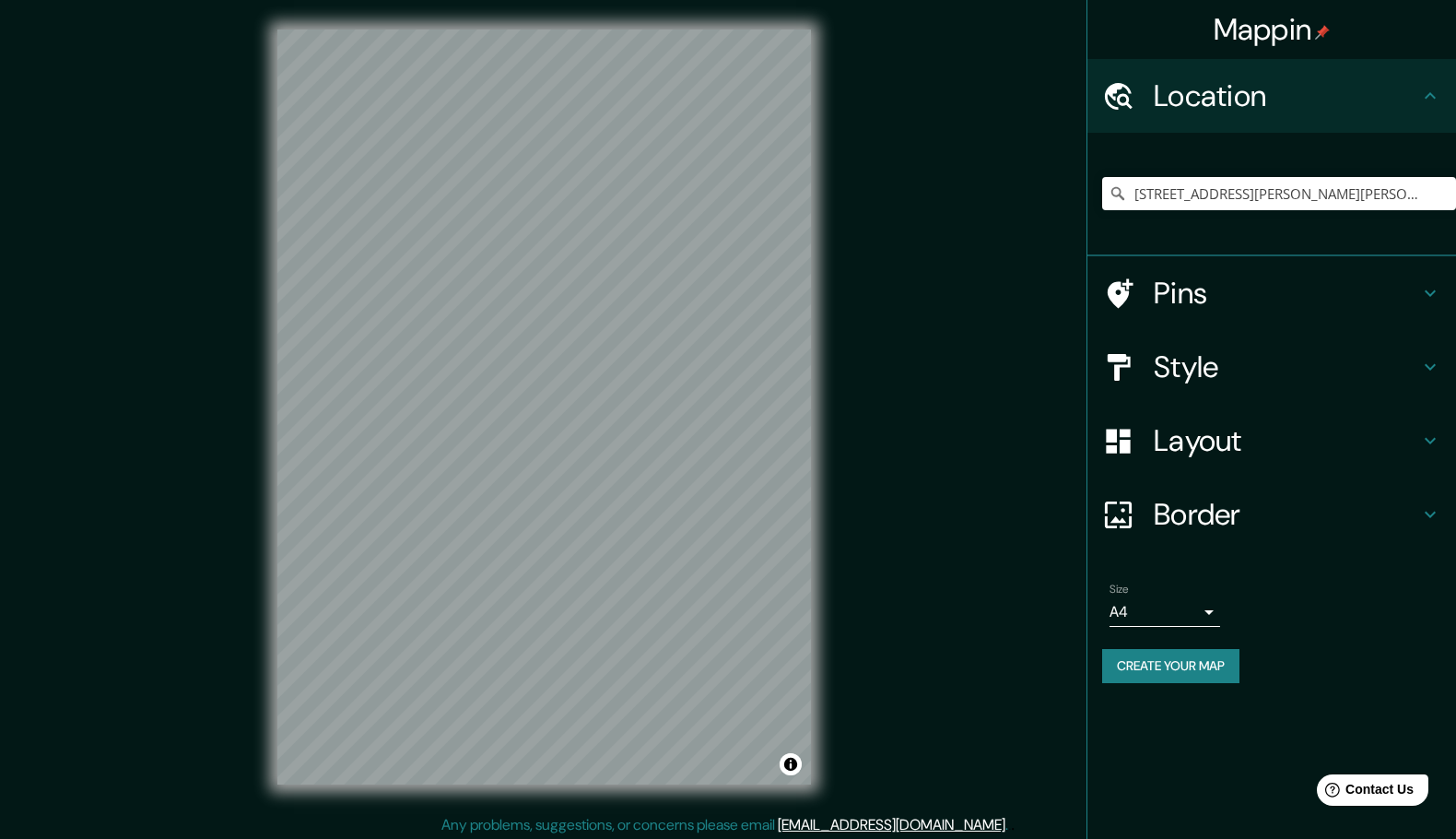
scroll to position [10, 0]
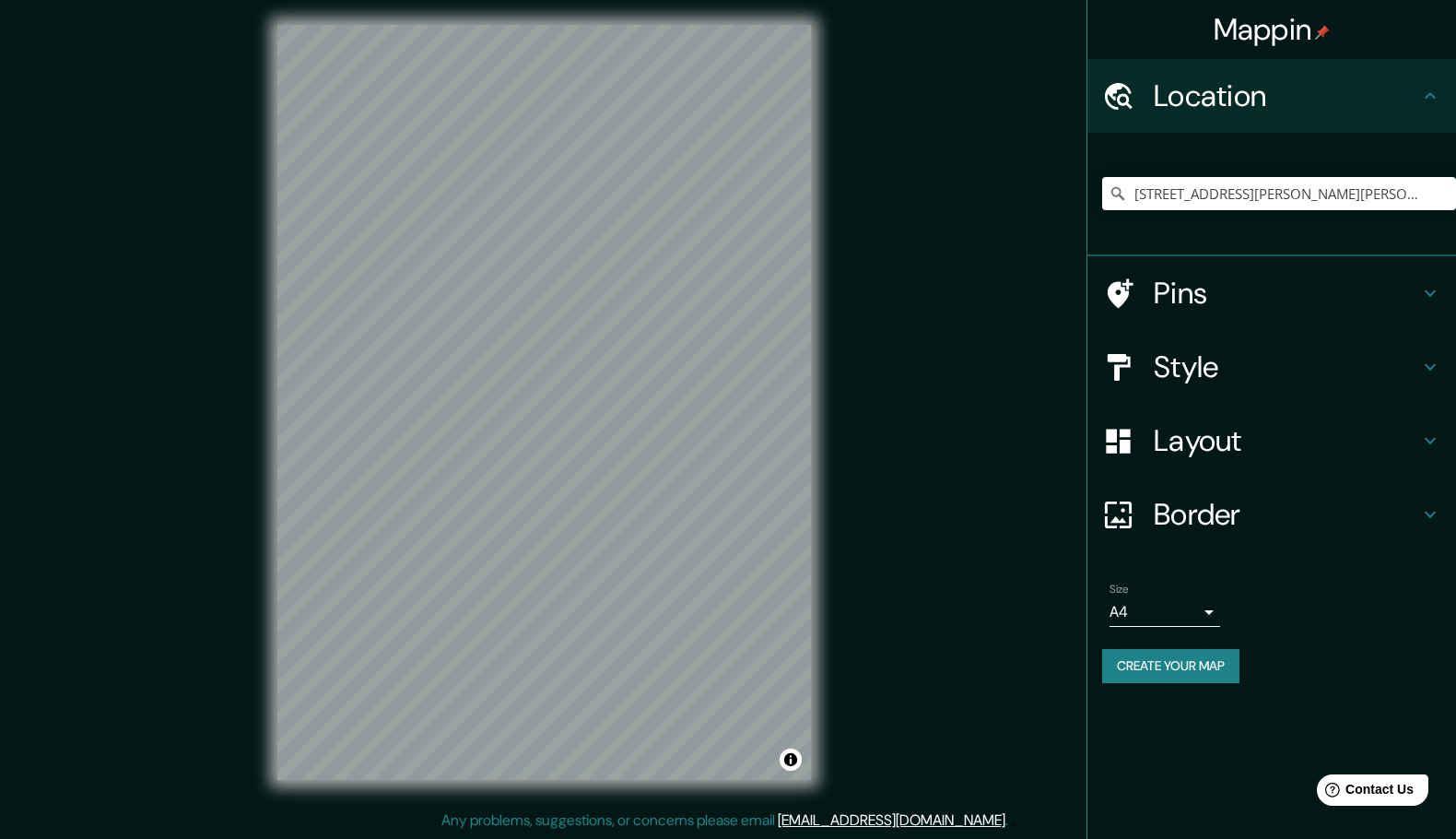
click at [1253, 459] on h4 "Layout" at bounding box center [1285, 440] width 265 height 37
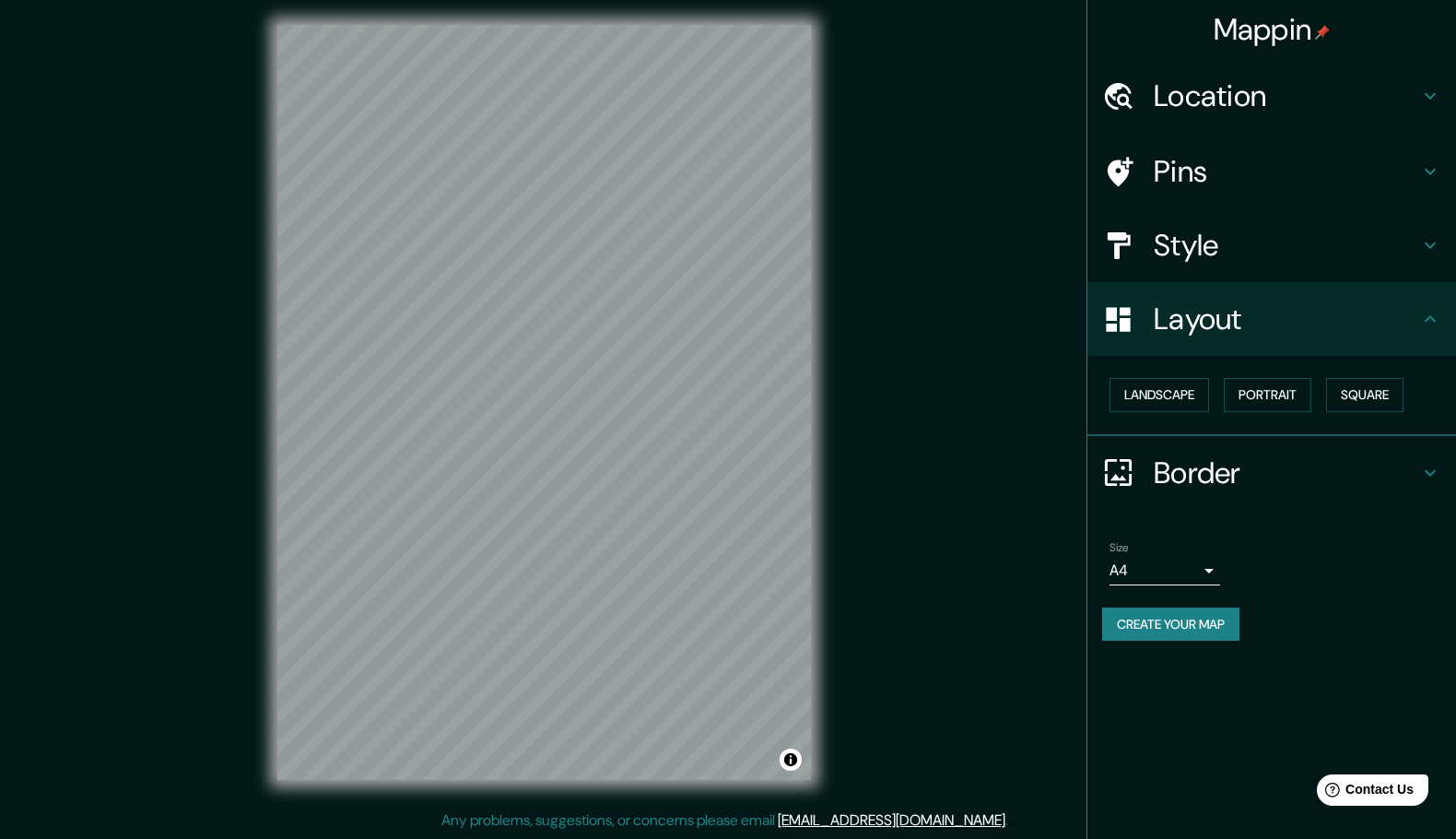
drag, startPoint x: 1249, startPoint y: 275, endPoint x: 1257, endPoint y: 269, distance: 10.0
click at [1249, 276] on div "Style" at bounding box center [1271, 245] width 368 height 73
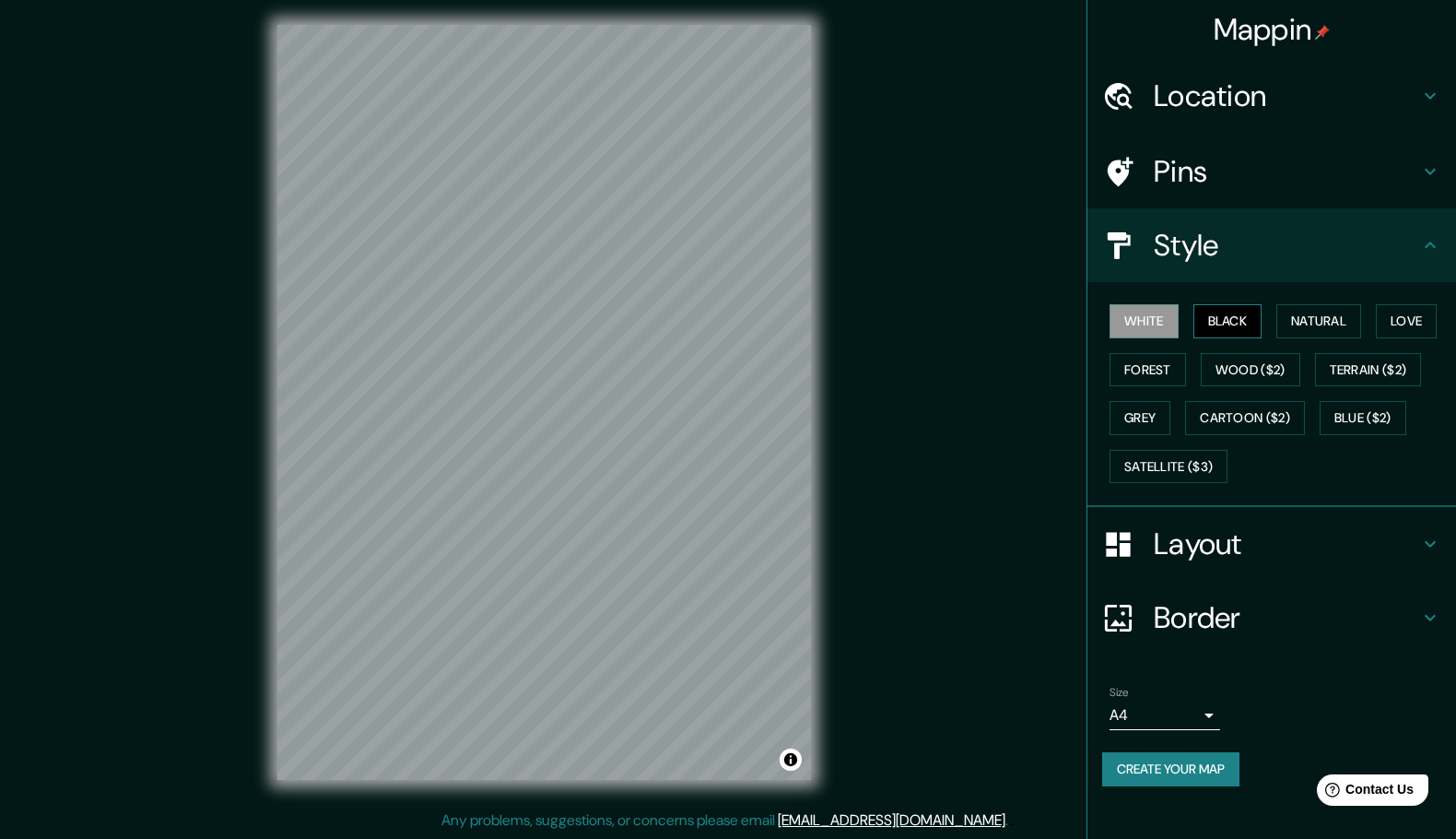
click at [1196, 339] on button "Black" at bounding box center [1228, 321] width 69 height 34
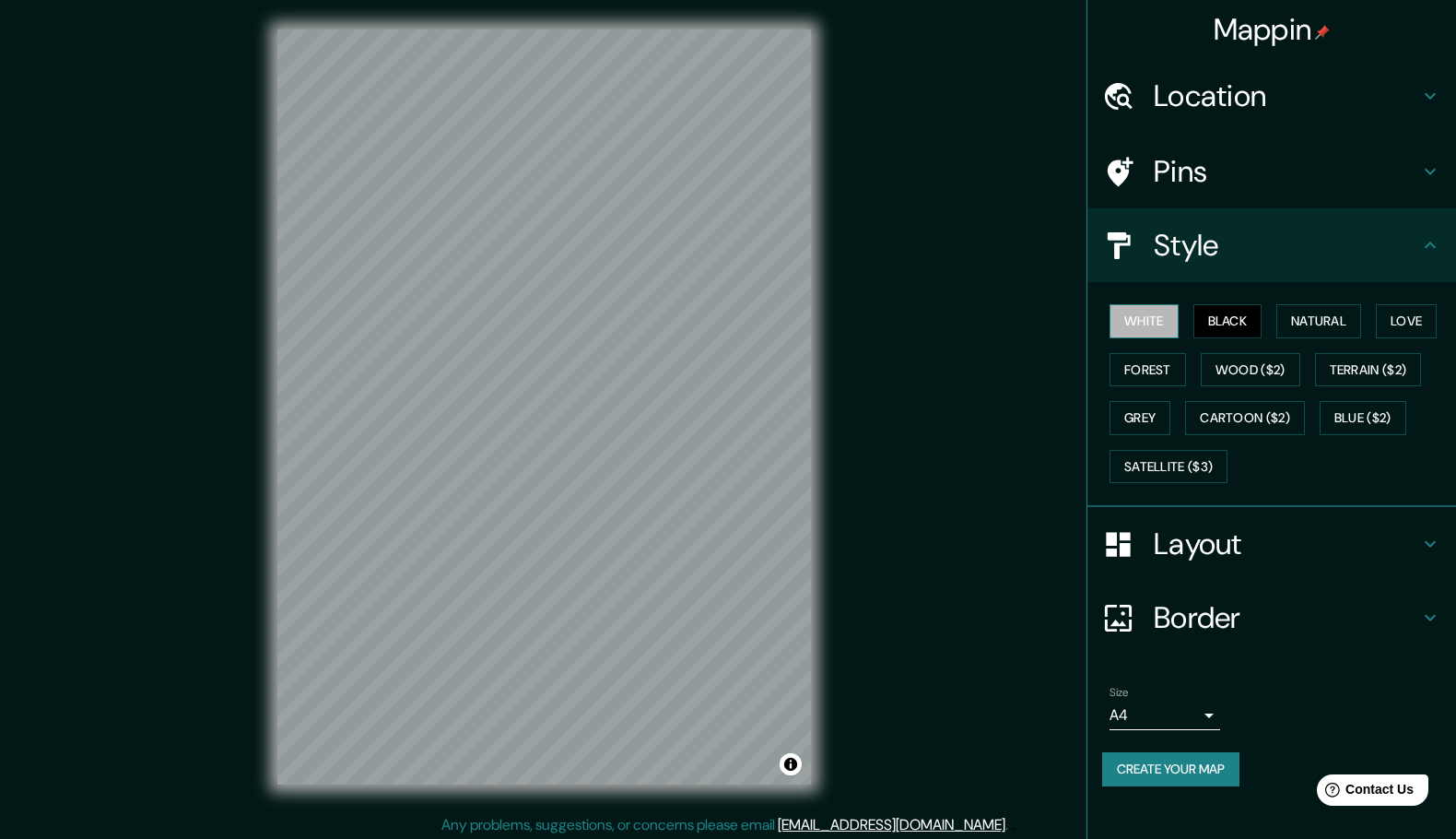
click at [1131, 339] on button "White" at bounding box center [1144, 321] width 69 height 34
click at [1323, 339] on button "Natural" at bounding box center [1318, 321] width 84 height 34
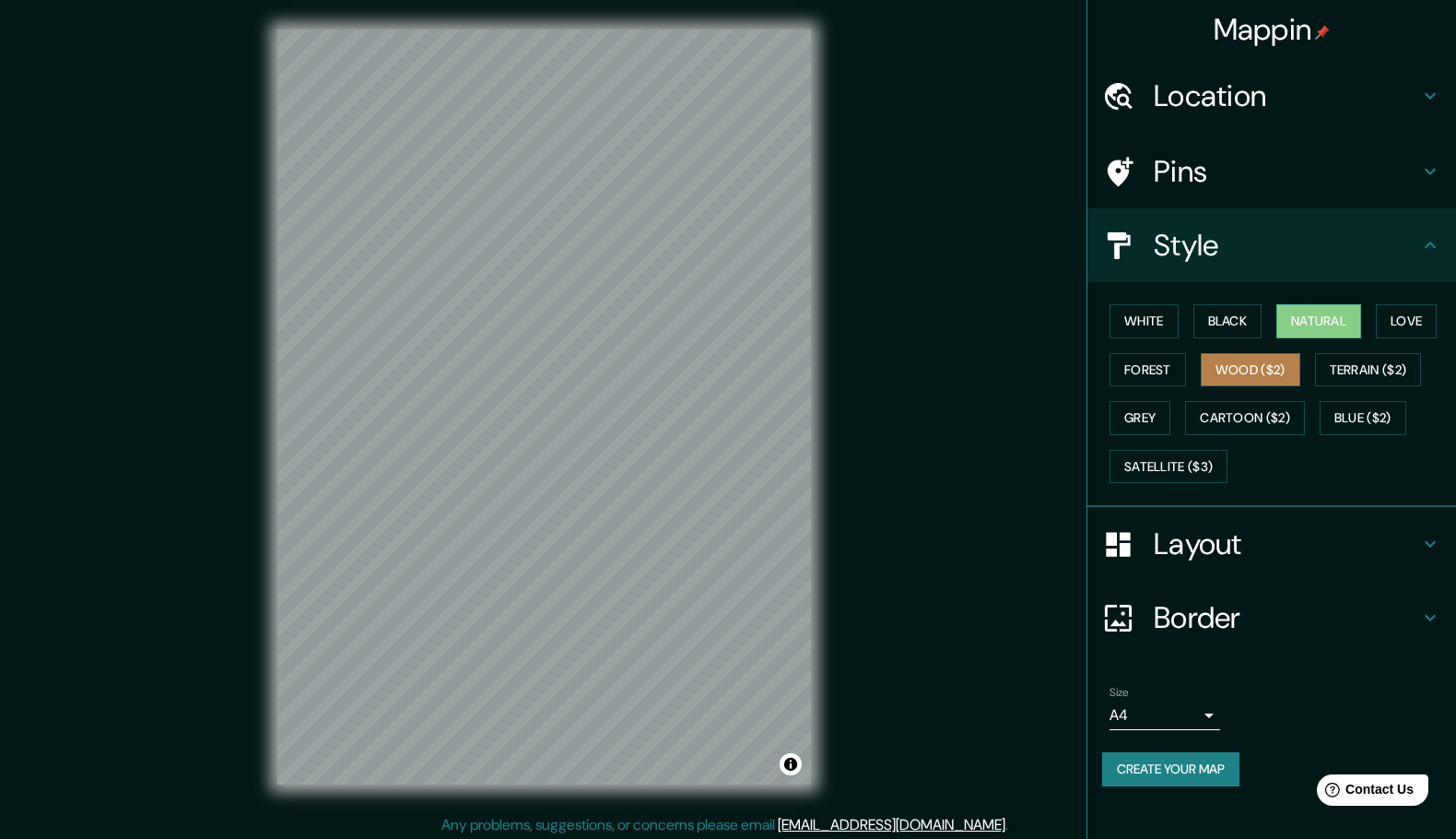
click at [1300, 381] on button "Wood ($2)" at bounding box center [1251, 370] width 99 height 34
click at [1219, 402] on div "White Black Natural Love Forest Wood ($2) Terrain ($2) Grey Cartoon ($2) Blue (…" at bounding box center [1278, 393] width 354 height 194
click at [1315, 387] on button "Terrain ($2)" at bounding box center [1369, 370] width 107 height 34
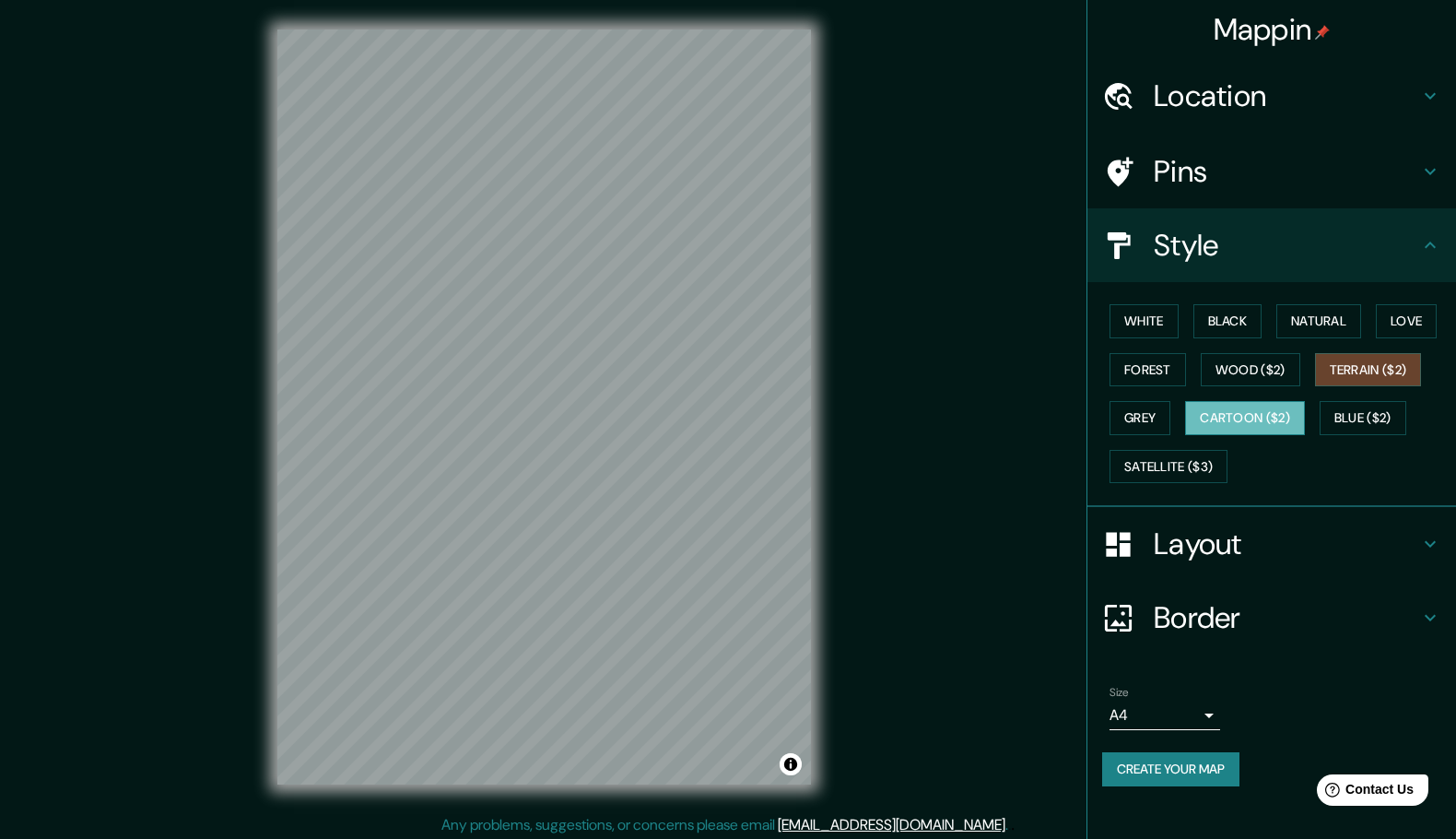
click at [1185, 435] on button "Cartoon ($2)" at bounding box center [1245, 418] width 120 height 34
click at [1177, 490] on div "White Black Natural Love Forest Wood ($2) Terrain ($2) Grey Cartoon ($2) Blue (…" at bounding box center [1278, 393] width 354 height 194
click at [1172, 484] on button "Satellite ($3)" at bounding box center [1168, 467] width 118 height 34
click at [1273, 452] on div "White Black Natural Love Forest Wood ($2) Terrain ($2) Grey Cartoon ($2) Blue (…" at bounding box center [1278, 393] width 354 height 194
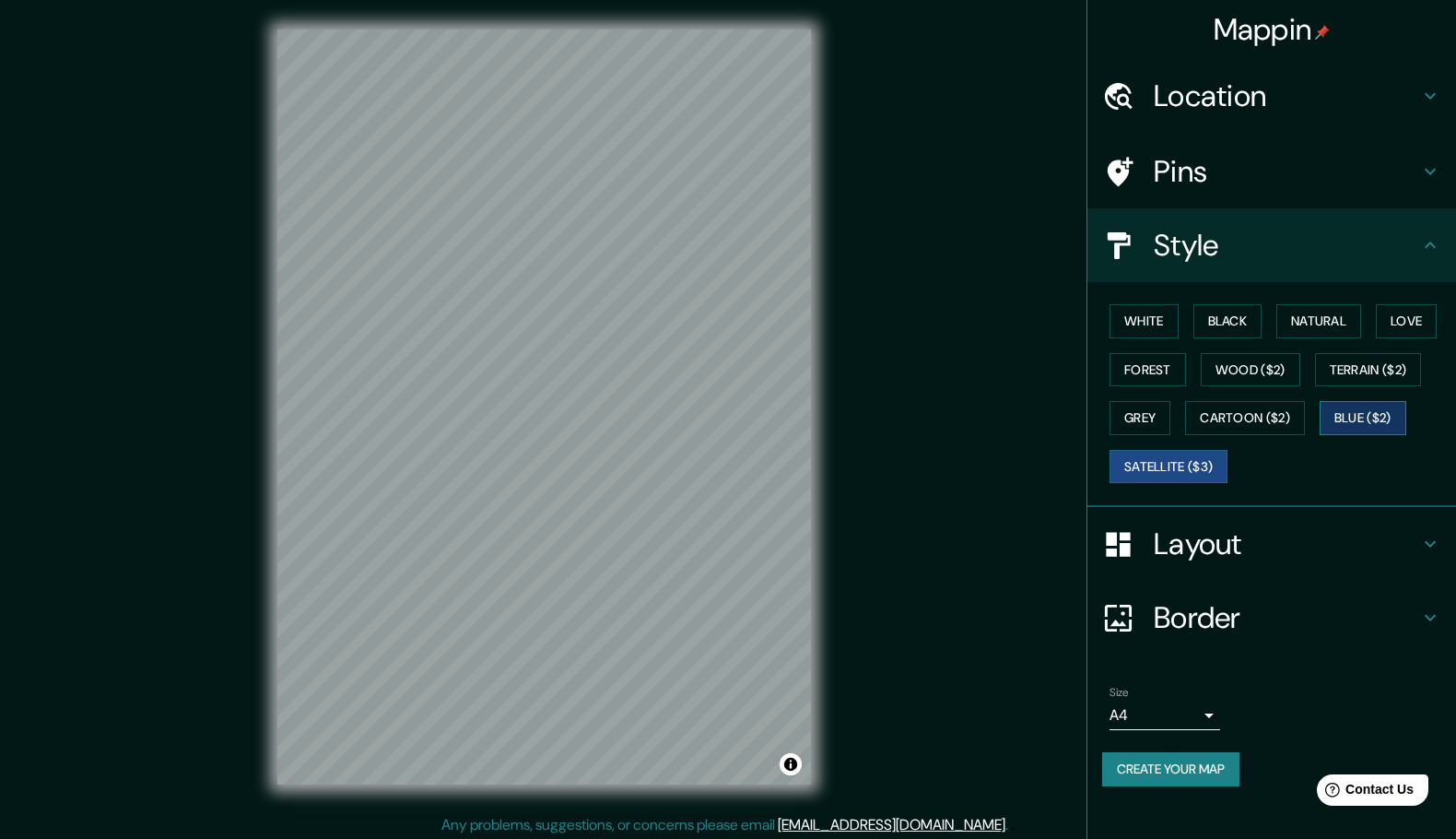
click at [1320, 435] on button "Blue ($2)" at bounding box center [1363, 418] width 86 height 34
click at [1227, 339] on button "Black" at bounding box center [1228, 321] width 69 height 34
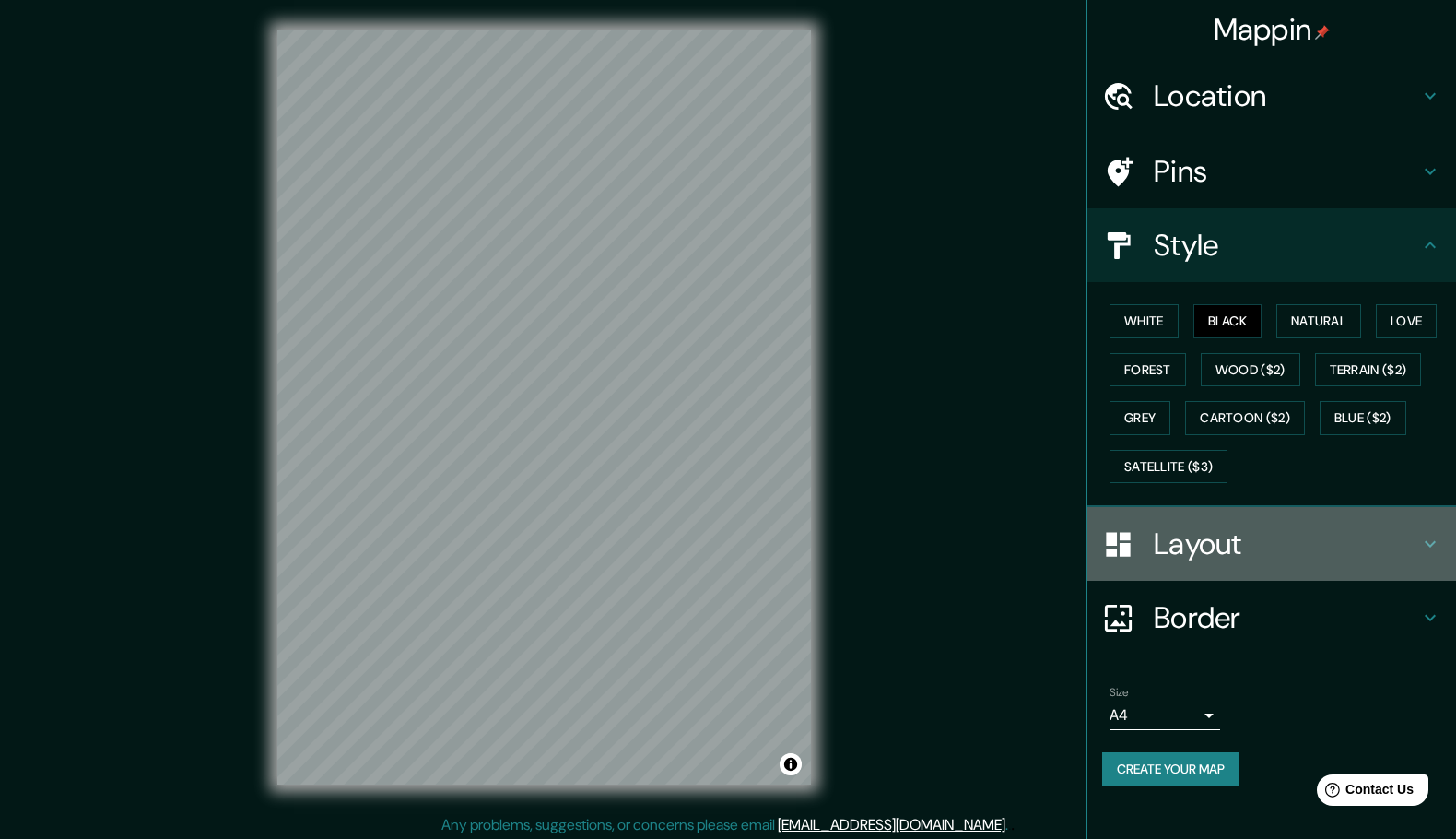
click at [1244, 562] on h4 "Layout" at bounding box center [1285, 543] width 265 height 37
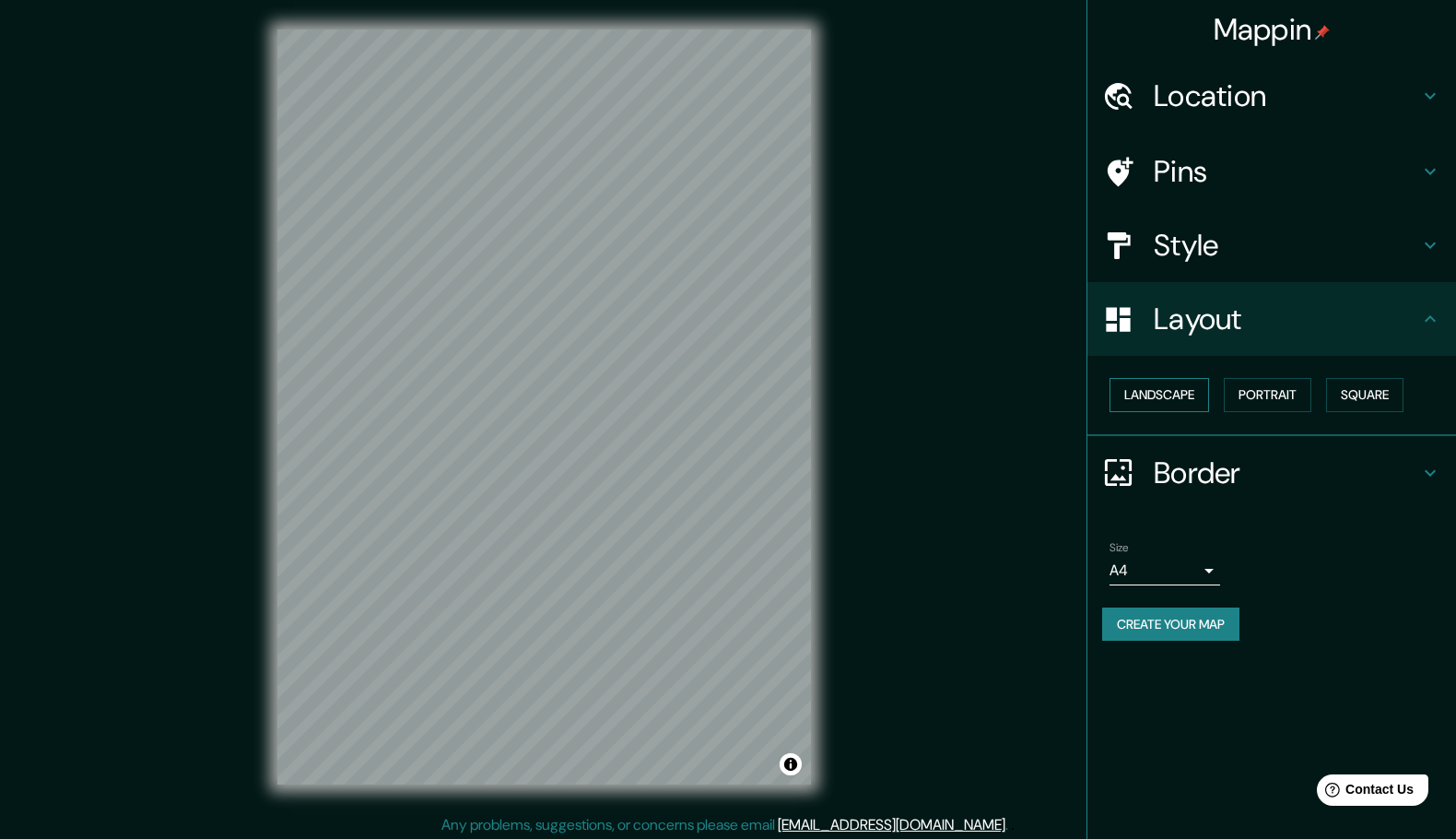
click at [1176, 408] on button "Landscape" at bounding box center [1159, 395] width 99 height 34
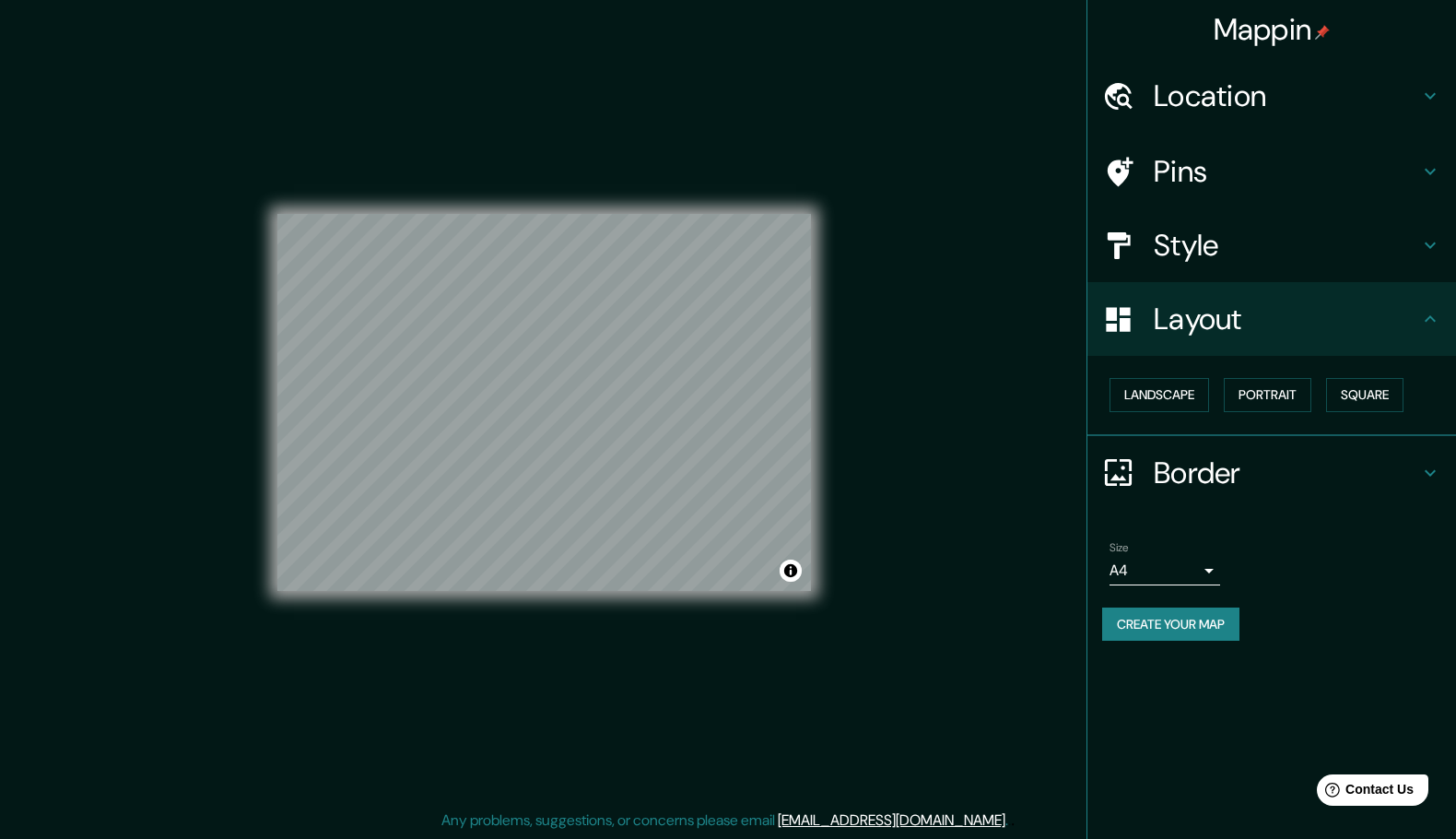
scroll to position [10, 0]
